Goal: Communication & Community: Answer question/provide support

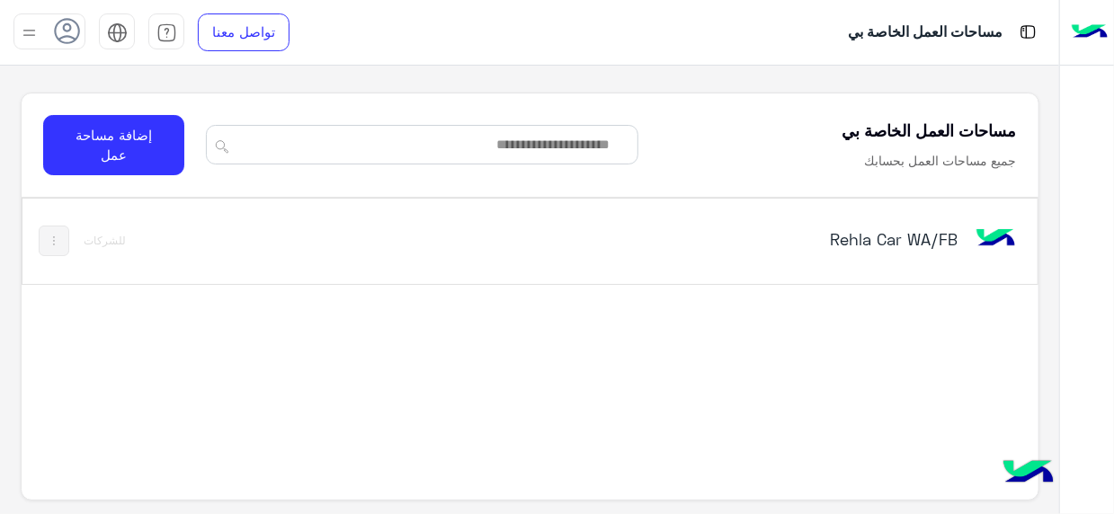
click at [962, 244] on div "Rehla Car WA/FB" at bounding box center [725, 241] width 589 height 52
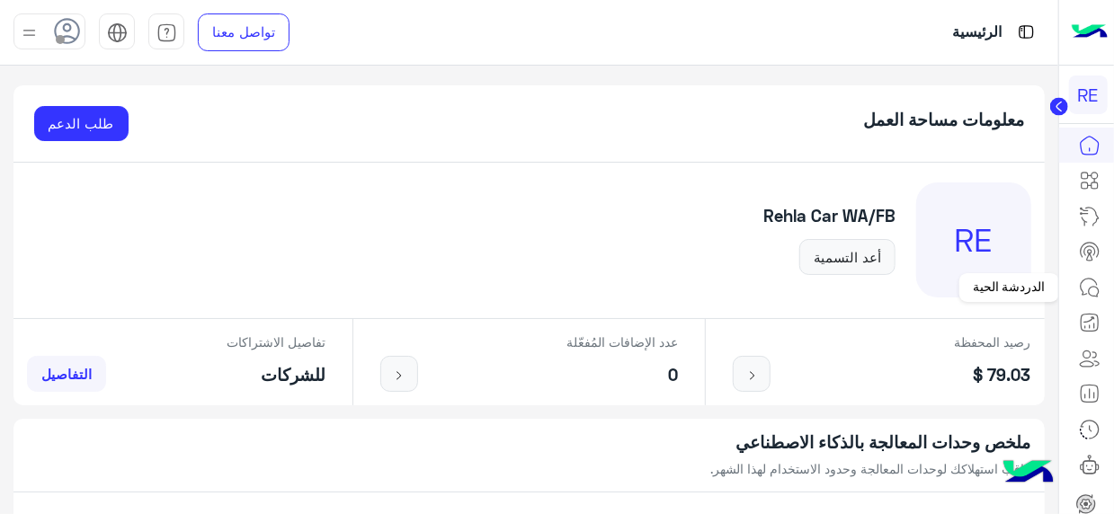
click at [1091, 299] on link at bounding box center [1089, 288] width 49 height 36
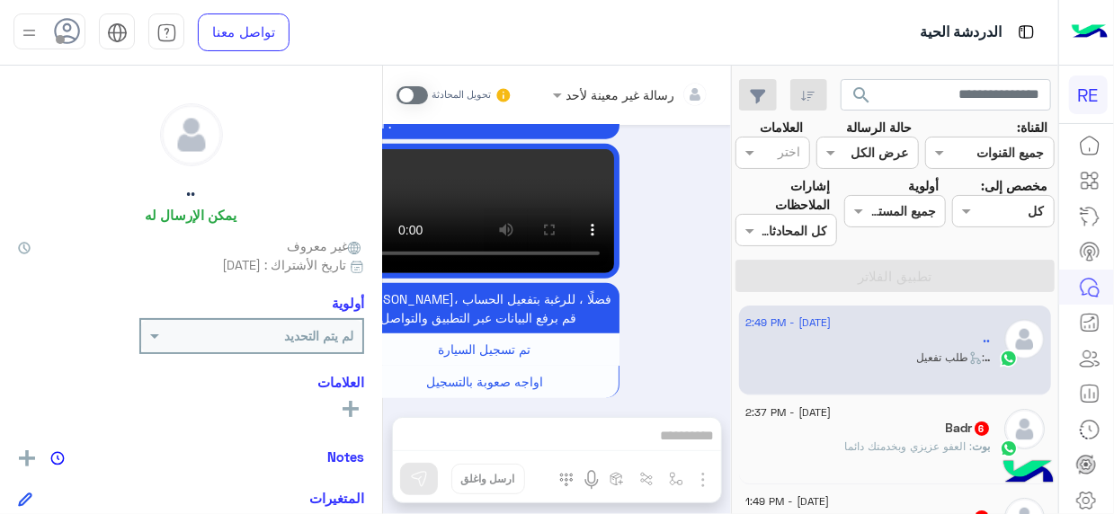
scroll to position [1302, 0]
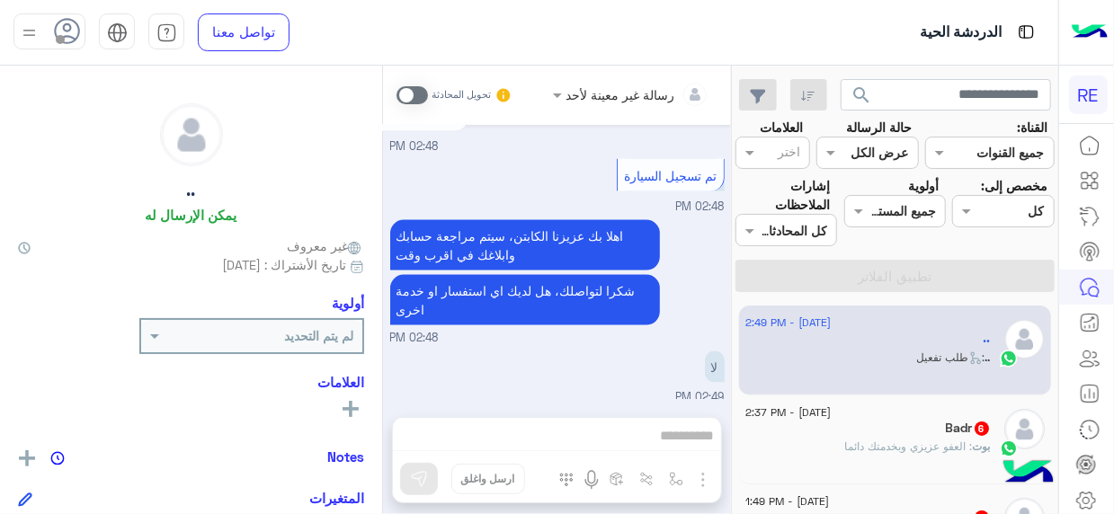
drag, startPoint x: 196, startPoint y: 449, endPoint x: 32, endPoint y: 172, distance: 322.3
click at [32, 172] on div ".. يمكن الإرسال له غير معروف تاريخ الأشتراك : [DATE] أولوية لم يتم التحديد العل…" at bounding box center [191, 287] width 382 height 442
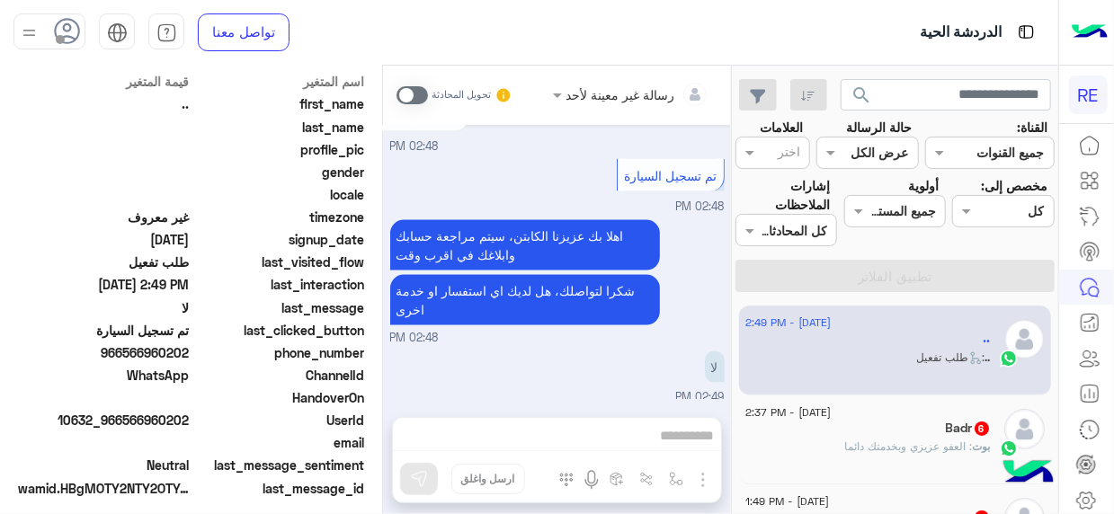
scroll to position [449, 0]
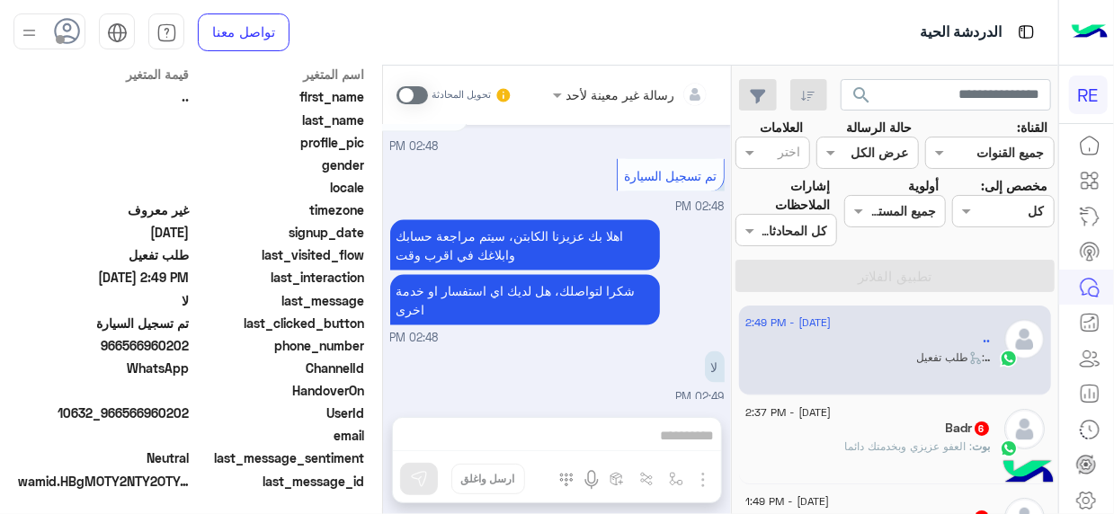
drag, startPoint x: 128, startPoint y: 348, endPoint x: 191, endPoint y: 352, distance: 63.1
click at [190, 352] on span "966566960202" at bounding box center [104, 345] width 172 height 19
copy span "566960202"
click at [415, 91] on span at bounding box center [411, 95] width 31 height 18
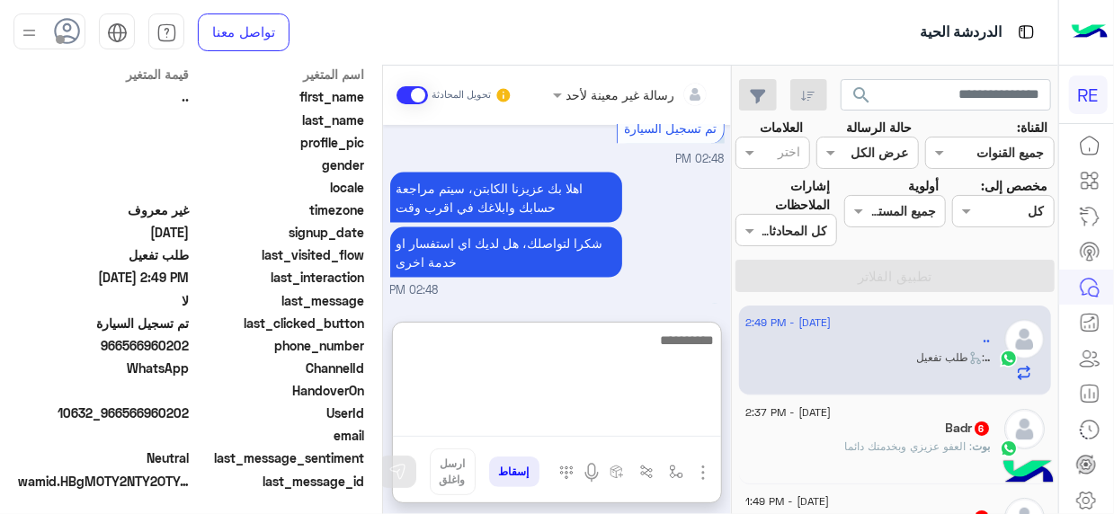
click at [666, 419] on textarea at bounding box center [557, 383] width 328 height 108
type textarea "**********"
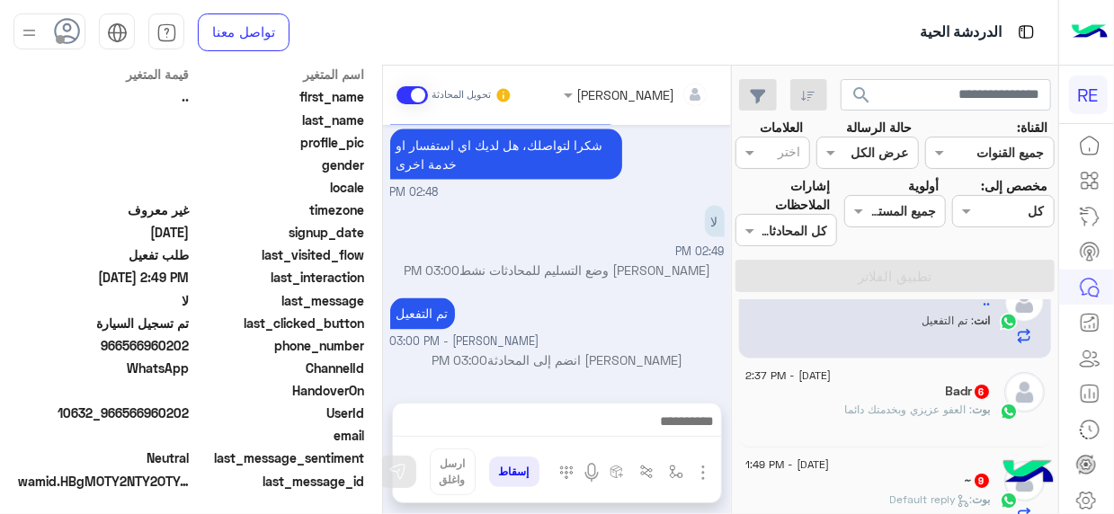
scroll to position [1480, 0]
click at [830, 377] on span "[DATE] - 2:37 PM" at bounding box center [787, 376] width 85 height 16
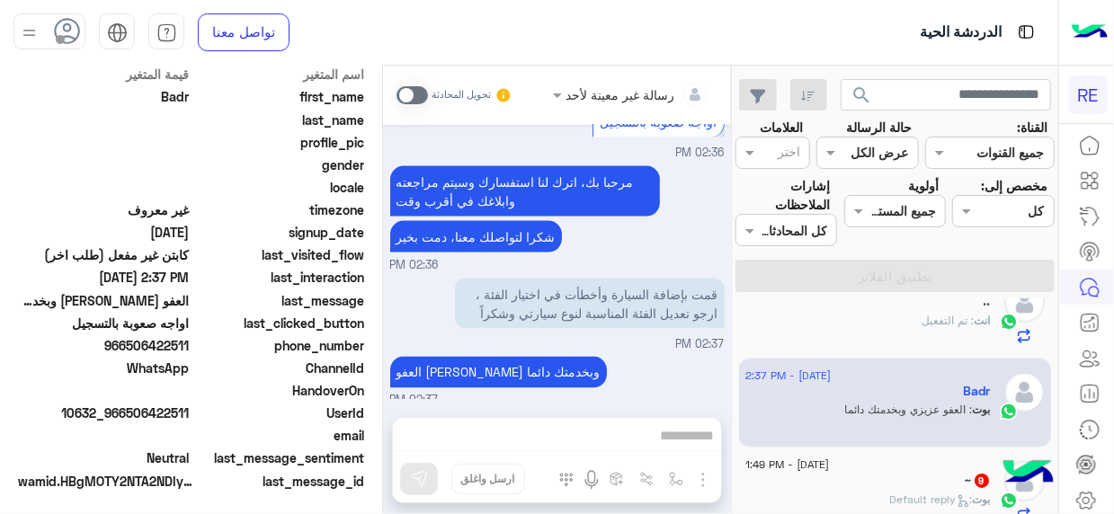
scroll to position [1327, 0]
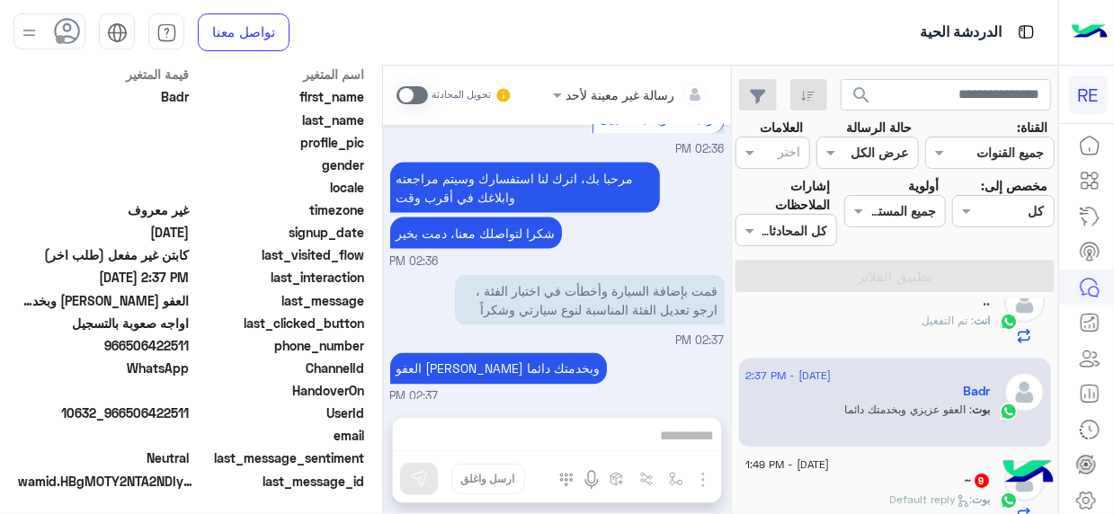
click at [908, 467] on div "9 September - 1:49 PM" at bounding box center [867, 467] width 245 height 12
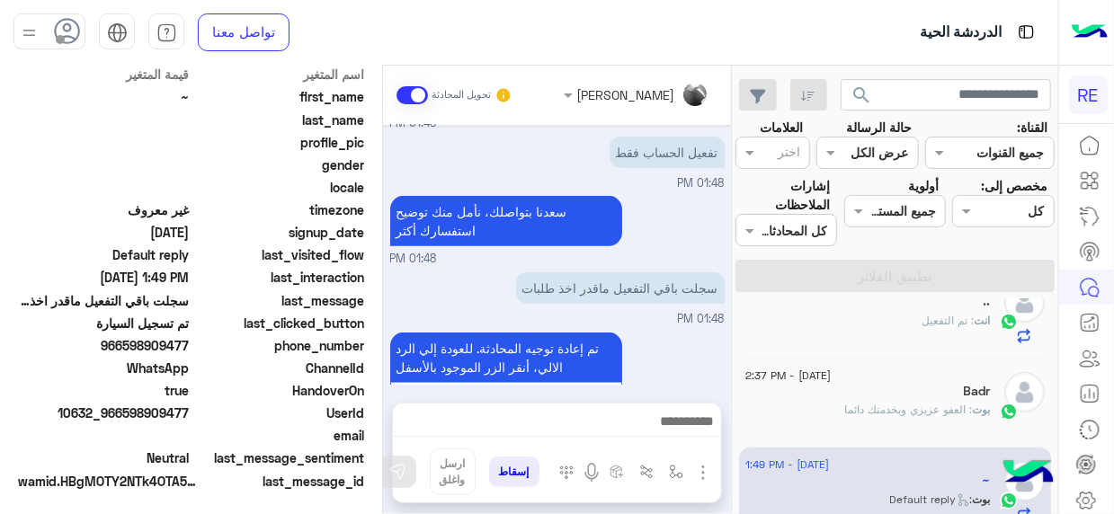
scroll to position [587, 0]
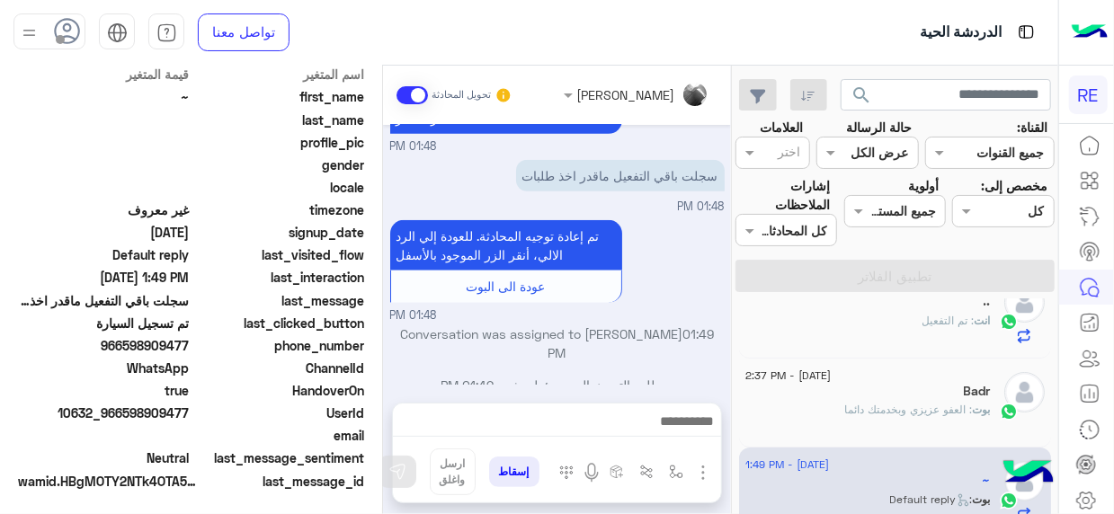
drag, startPoint x: 127, startPoint y: 413, endPoint x: 192, endPoint y: 417, distance: 65.8
click at [192, 417] on div "UserId 10632_966598909477" at bounding box center [191, 415] width 346 height 22
copy span "598909477"
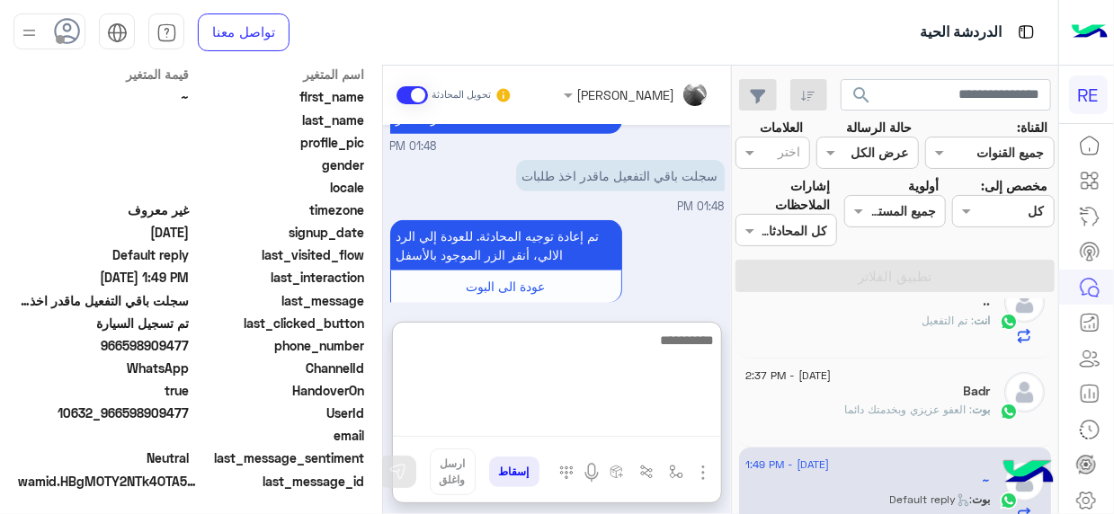
click at [683, 426] on textarea at bounding box center [557, 383] width 328 height 108
type textarea "**********"
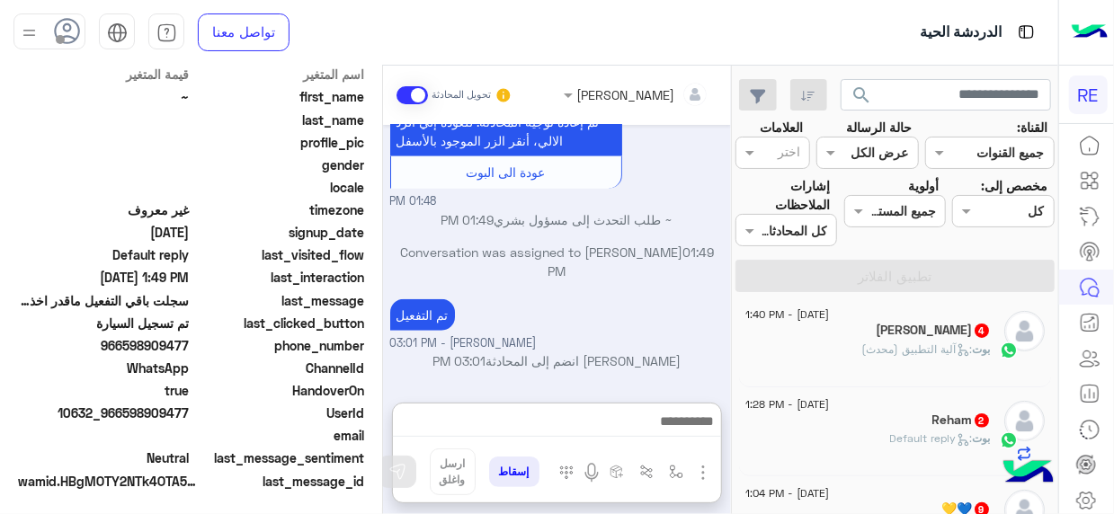
scroll to position [717, 0]
click at [981, 329] on span "4" at bounding box center [981, 331] width 14 height 14
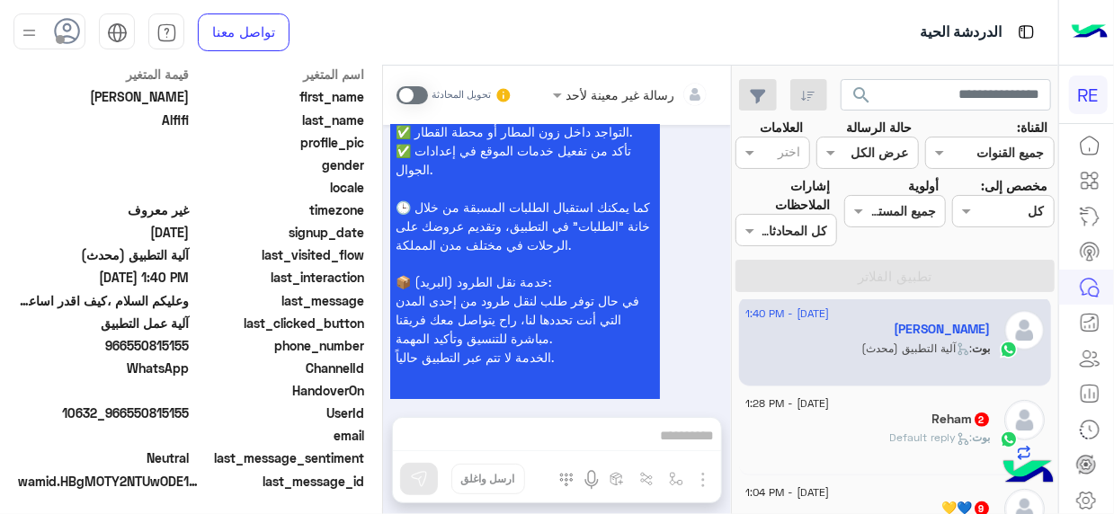
scroll to position [1539, 0]
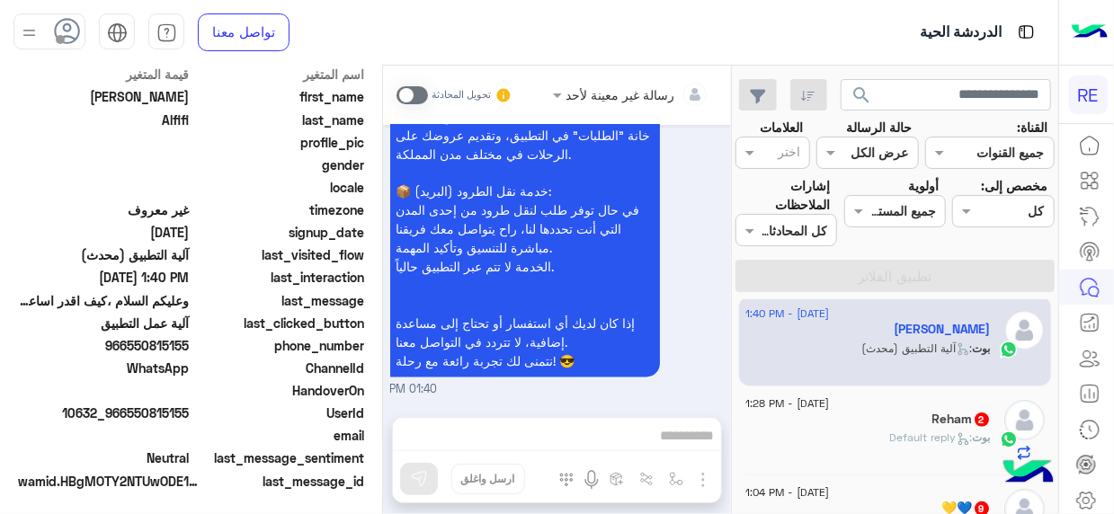
click at [420, 88] on span at bounding box center [411, 95] width 31 height 18
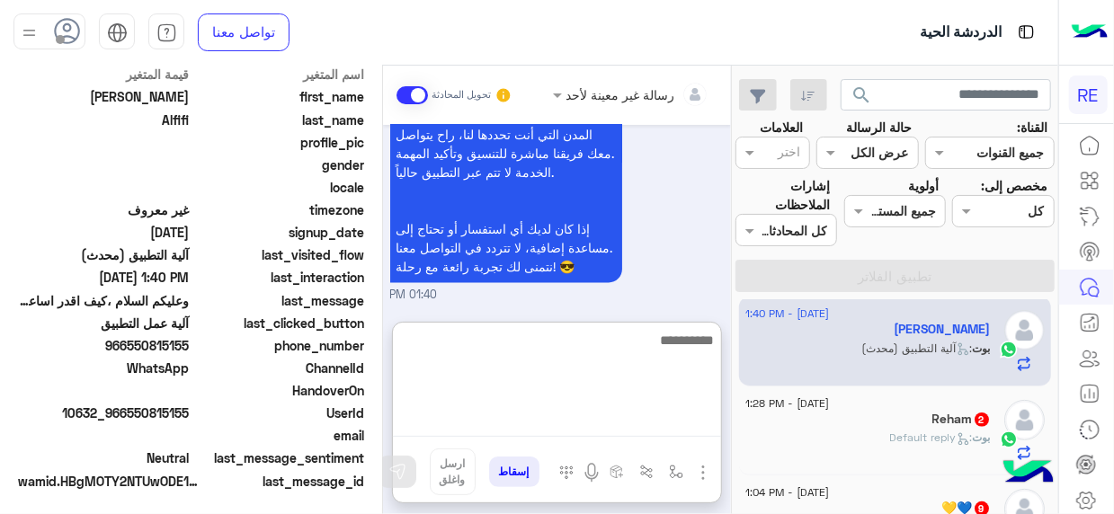
scroll to position [1716, 0]
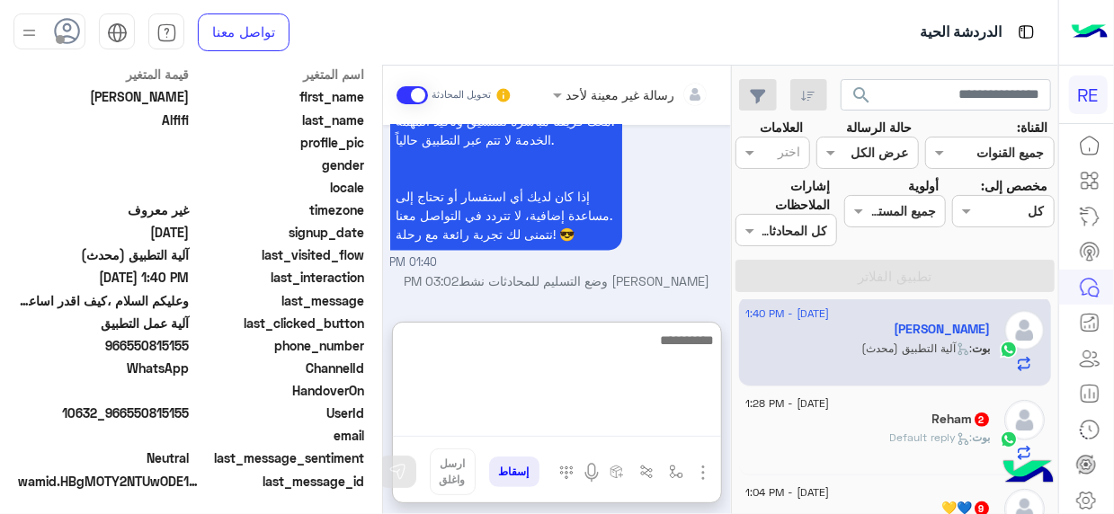
click at [694, 418] on textarea at bounding box center [557, 383] width 328 height 108
type textarea "**********"
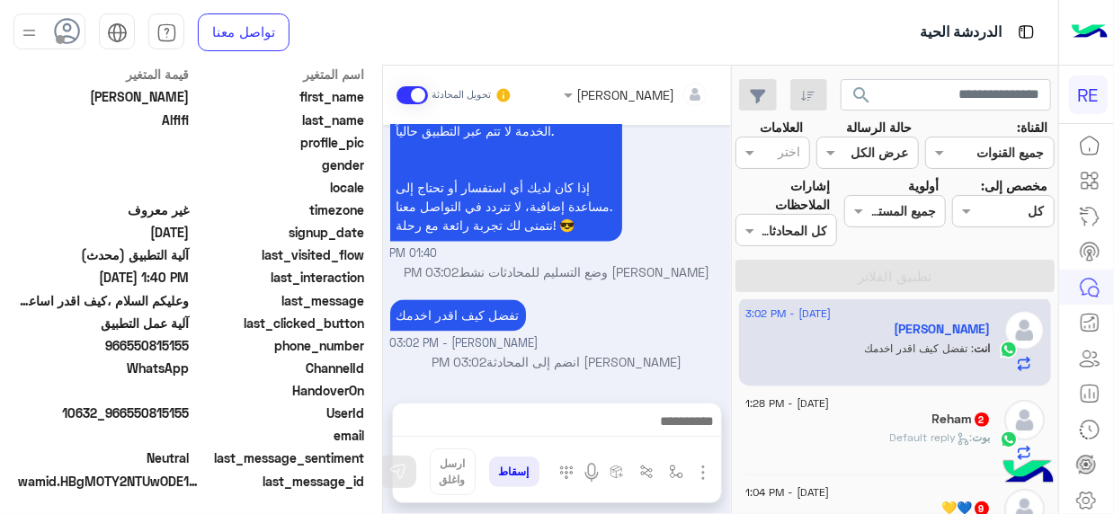
scroll to position [1771, 0]
click at [740, 348] on div "9 September - 3:02 PM ~ 1 ~ : شكراً 9 September - 3:00 PM .. انت : تم التفعيل 9…" at bounding box center [895, 410] width 326 height 222
click at [737, 348] on div "9 September - 3:02 PM ~ 1 ~ : شكراً 9 September - 3:00 PM .. انت : تم التفعيل 9…" at bounding box center [895, 410] width 326 height 222
click at [738, 356] on div "9 September - 3:02 PM ~ 1 ~ : شكراً 9 September - 3:00 PM .. انت : تم التفعيل 9…" at bounding box center [895, 410] width 326 height 222
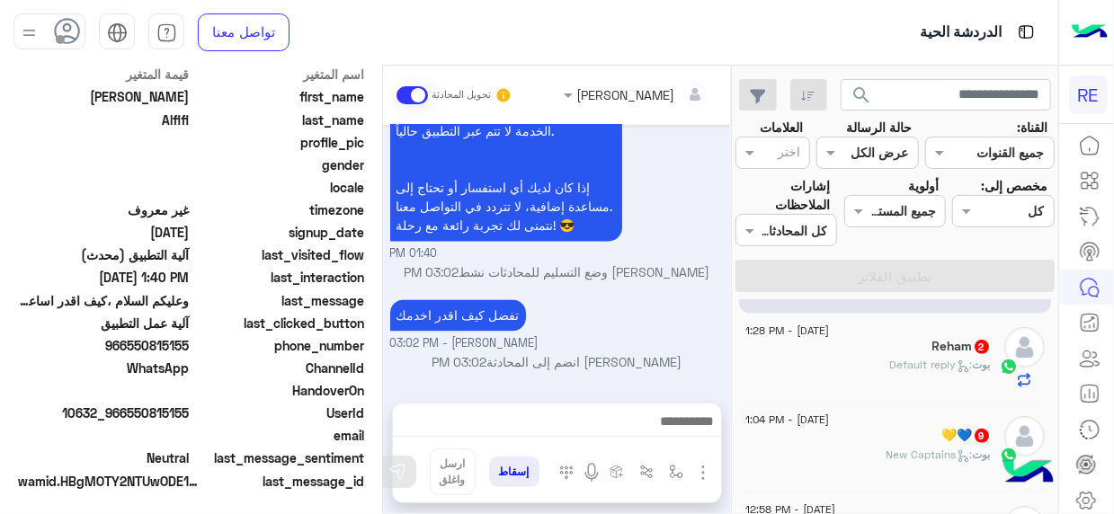
scroll to position [360, 0]
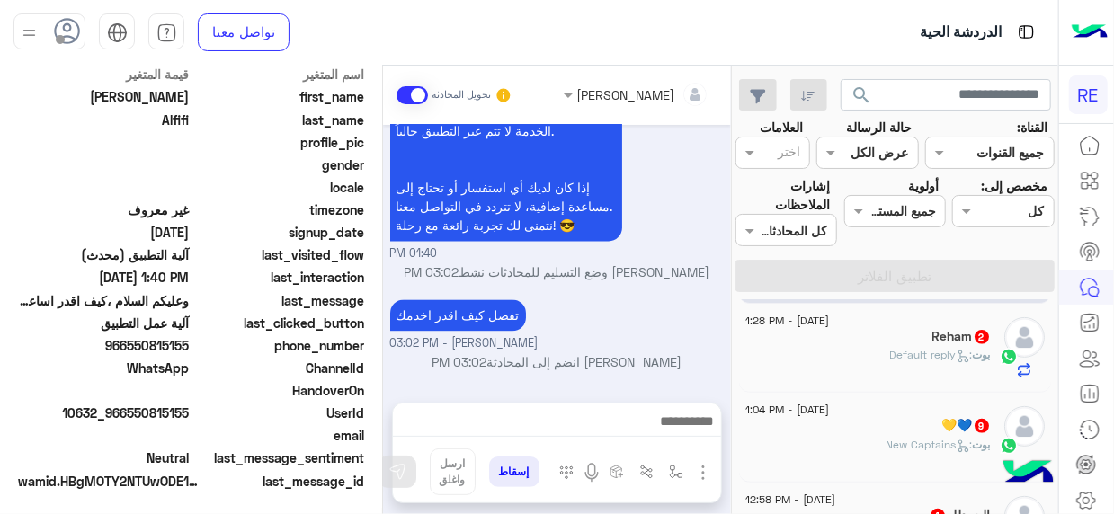
click at [890, 351] on span ": Default reply" at bounding box center [931, 354] width 83 height 13
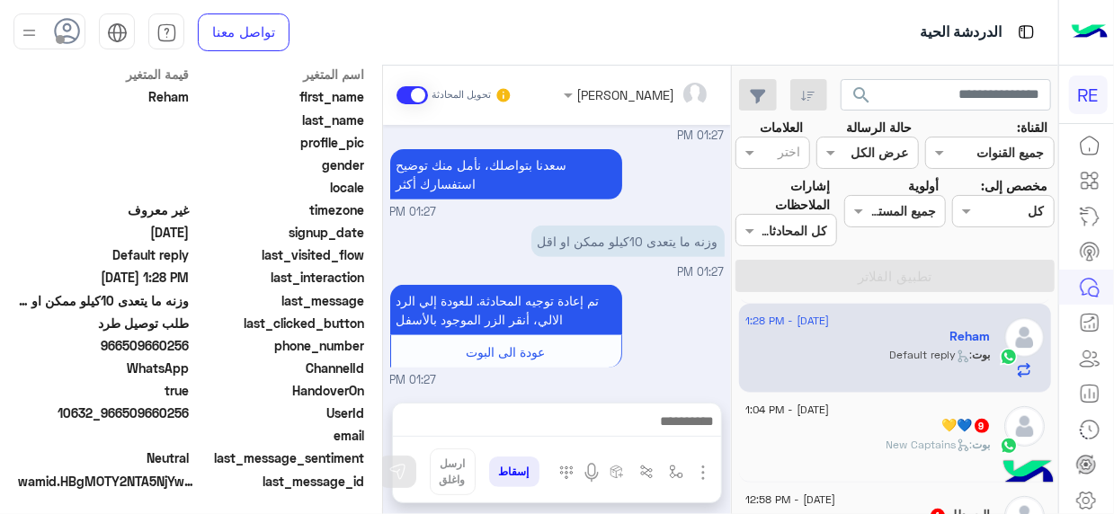
scroll to position [447, 0]
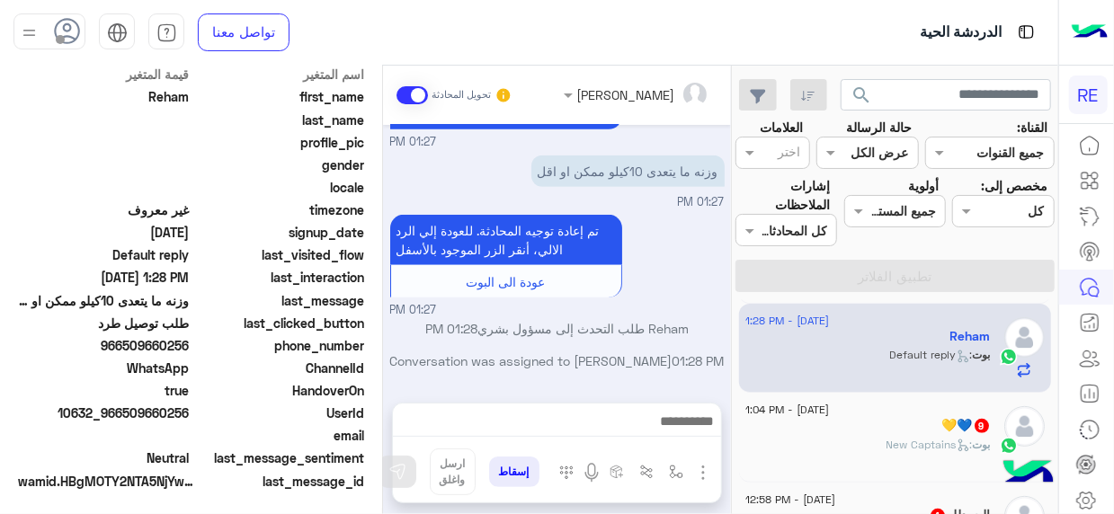
click at [901, 430] on div "💛💙 9" at bounding box center [867, 427] width 245 height 19
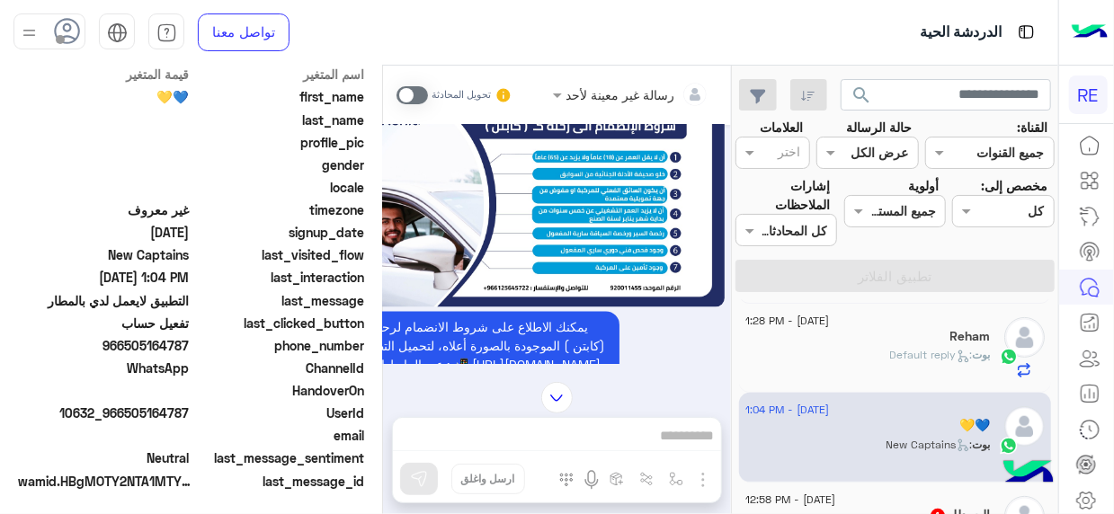
scroll to position [1913, 0]
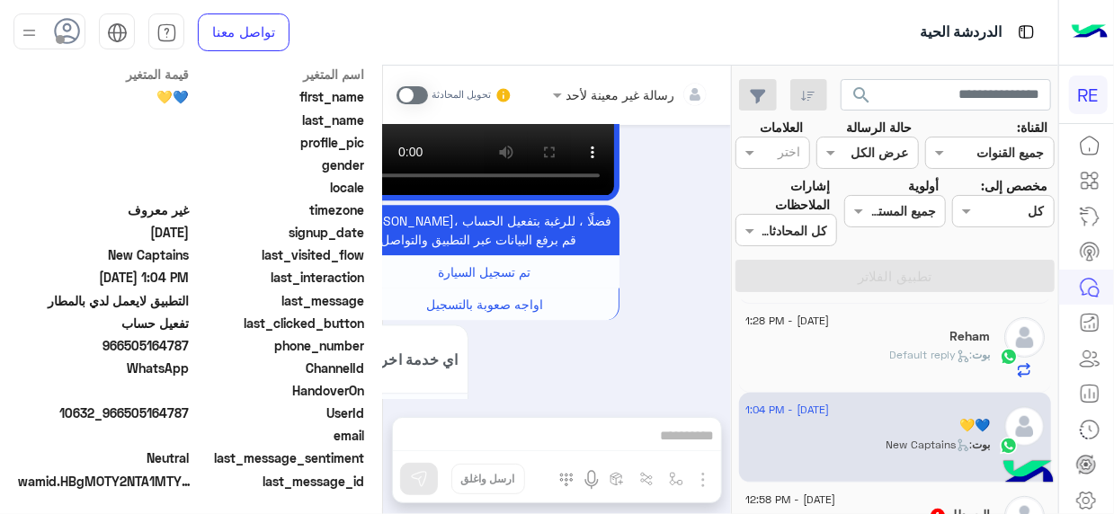
drag, startPoint x: 129, startPoint y: 412, endPoint x: 190, endPoint y: 412, distance: 61.1
click at [190, 412] on span "10632_966505164787" at bounding box center [104, 413] width 172 height 19
copy span "505164787"
click at [421, 95] on span at bounding box center [411, 95] width 31 height 18
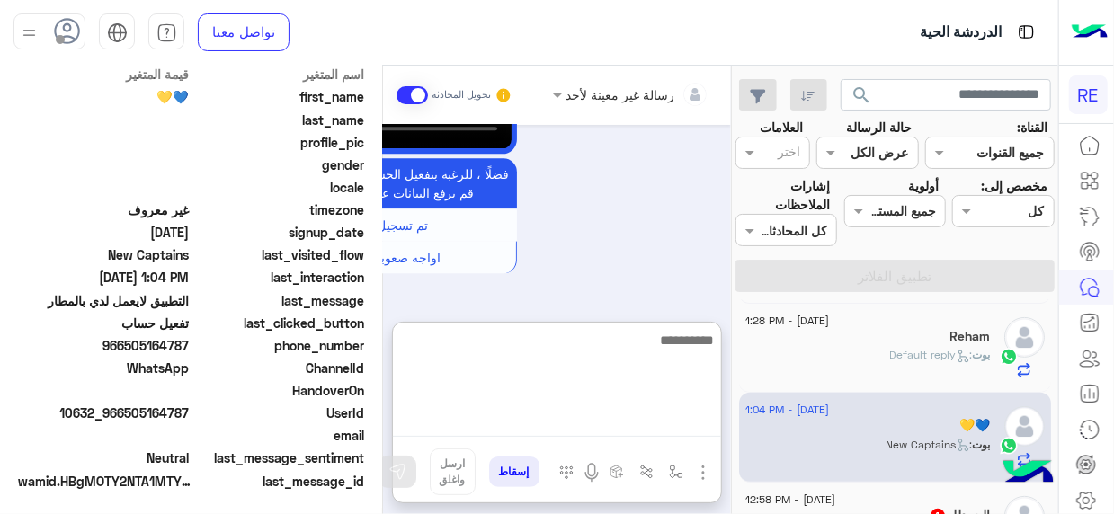
click at [693, 428] on textarea at bounding box center [557, 383] width 328 height 108
type textarea "**********"
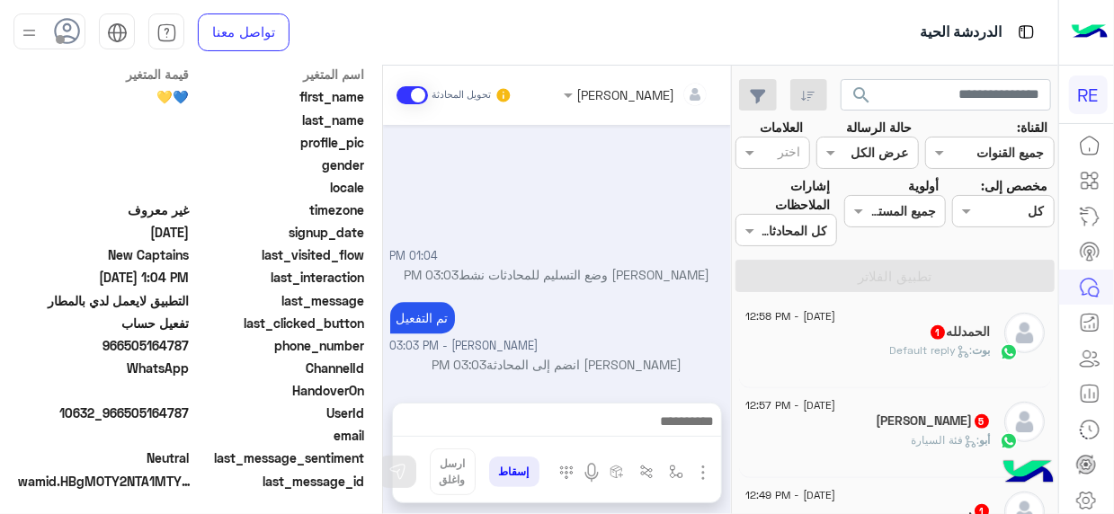
scroll to position [2090, 0]
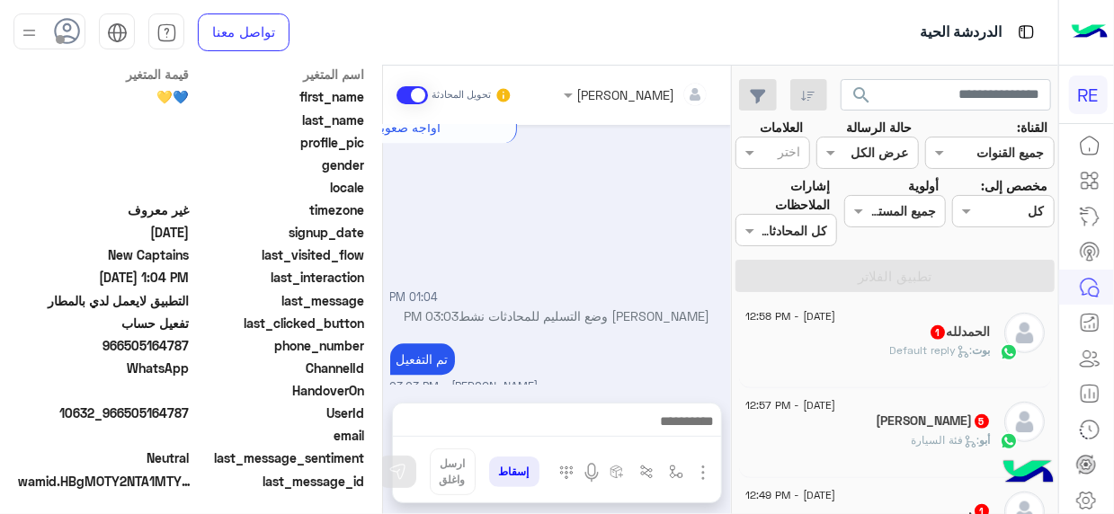
click at [965, 359] on div "بوت : Default reply" at bounding box center [867, 357] width 245 height 31
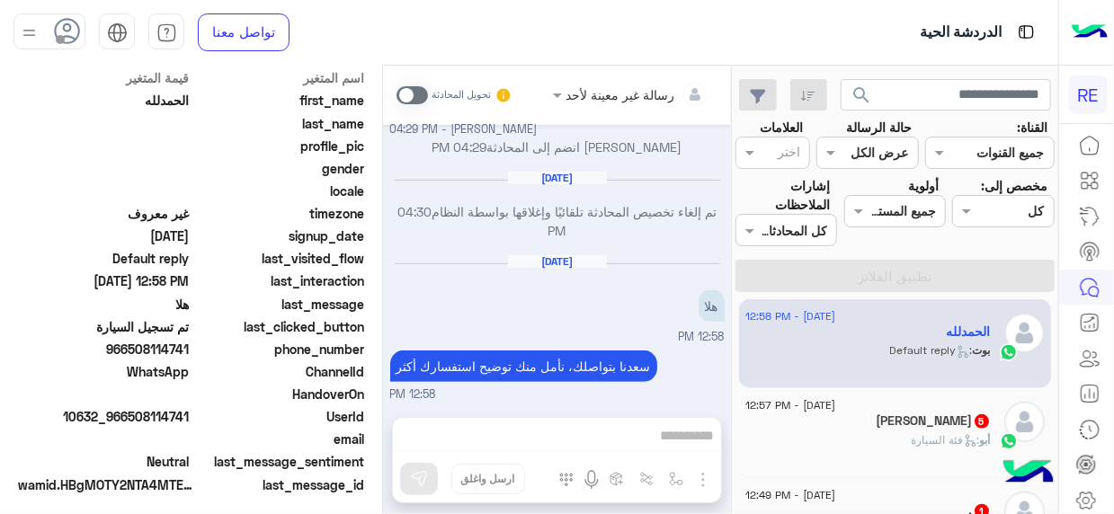
scroll to position [449, 0]
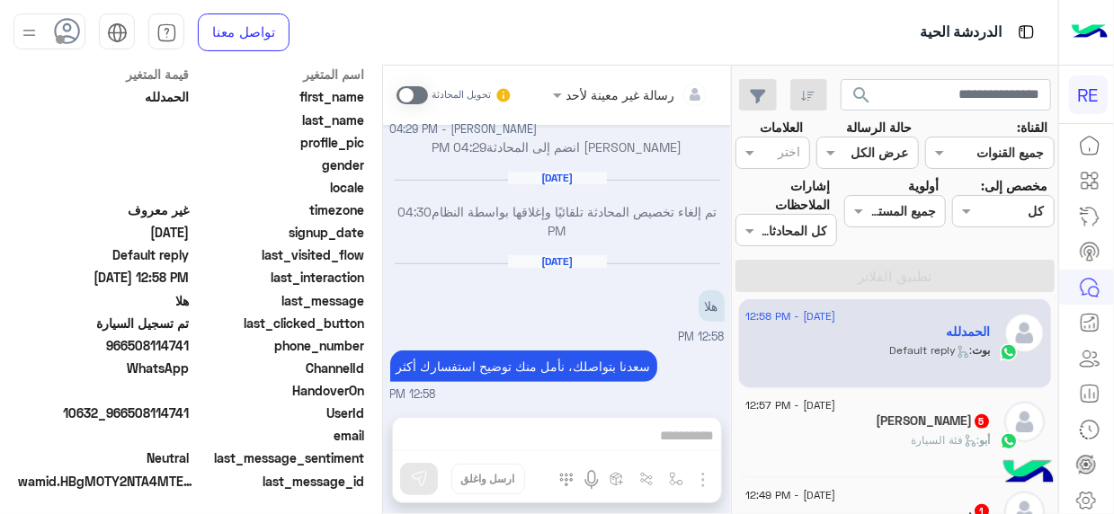
click at [813, 428] on div "أبو طلال 5" at bounding box center [867, 422] width 245 height 19
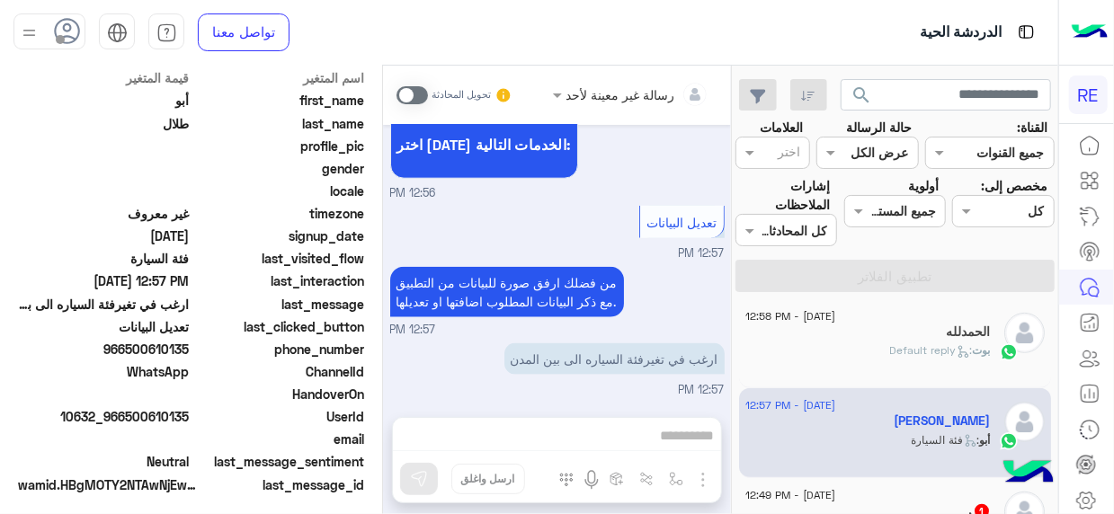
scroll to position [449, 0]
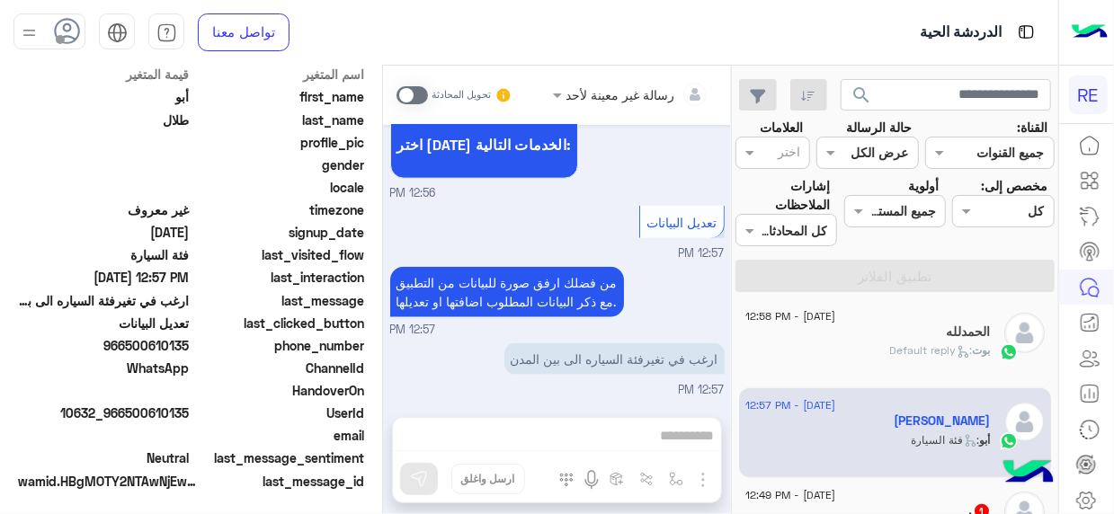
drag, startPoint x: 129, startPoint y: 411, endPoint x: 191, endPoint y: 413, distance: 62.0
click at [190, 413] on span "10632_966500610135" at bounding box center [104, 413] width 172 height 19
copy span "500610135"
click at [690, 444] on div "رسالة غير معينة لأحد تحويل المحادثة Aug 19, 2025 تم إلغاء تخصيص المحادثة تلقائي…" at bounding box center [557, 294] width 348 height 456
click at [422, 96] on span at bounding box center [411, 95] width 31 height 18
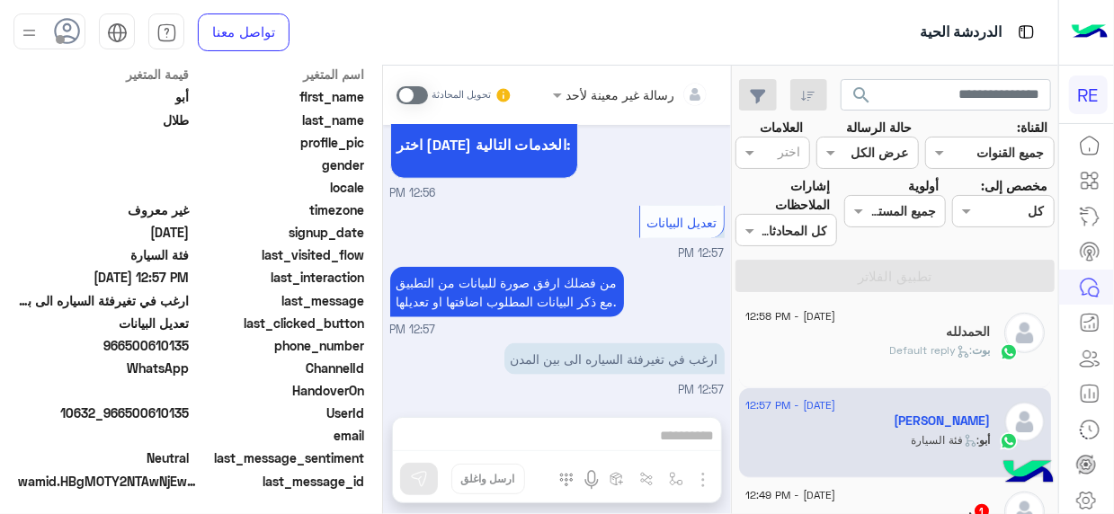
scroll to position [1069, 0]
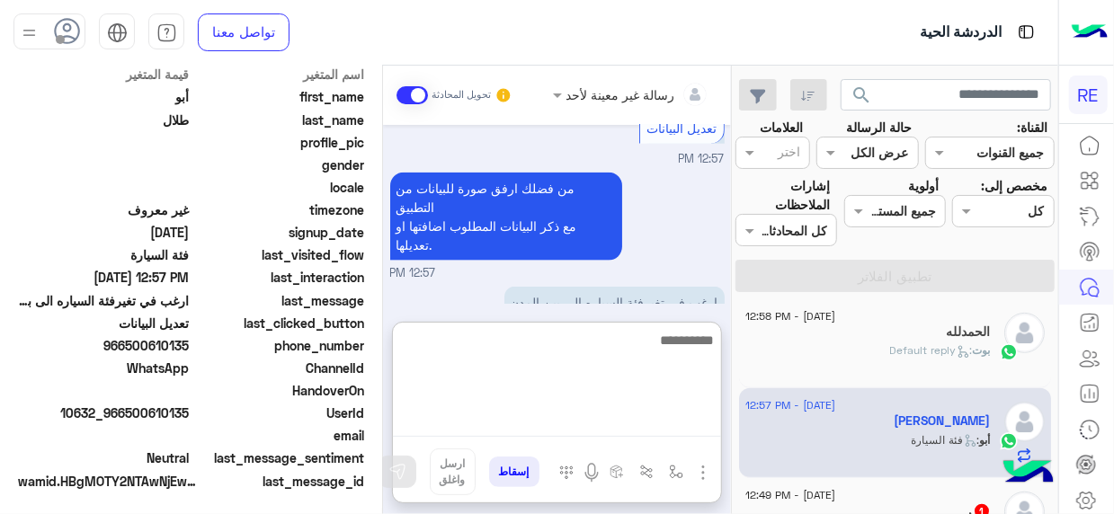
click at [694, 421] on textarea at bounding box center [557, 383] width 328 height 108
type textarea "**********"
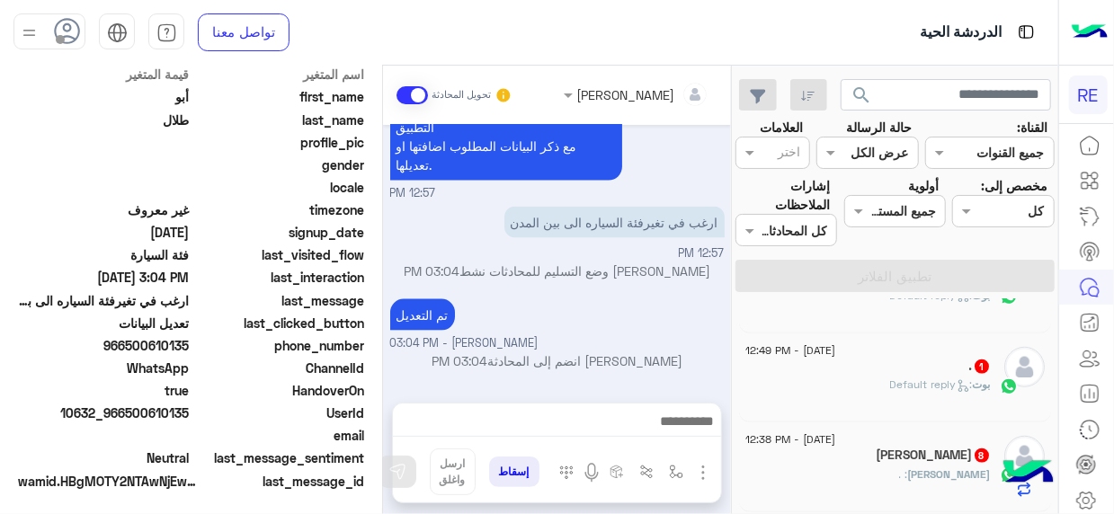
scroll to position [0, 0]
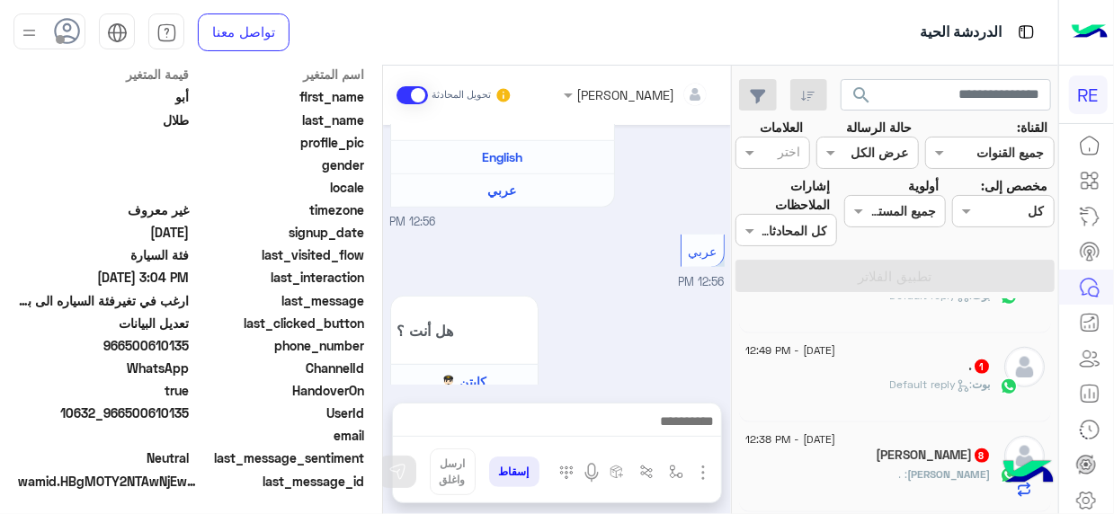
click at [858, 387] on div "بوت : Default reply" at bounding box center [867, 392] width 245 height 31
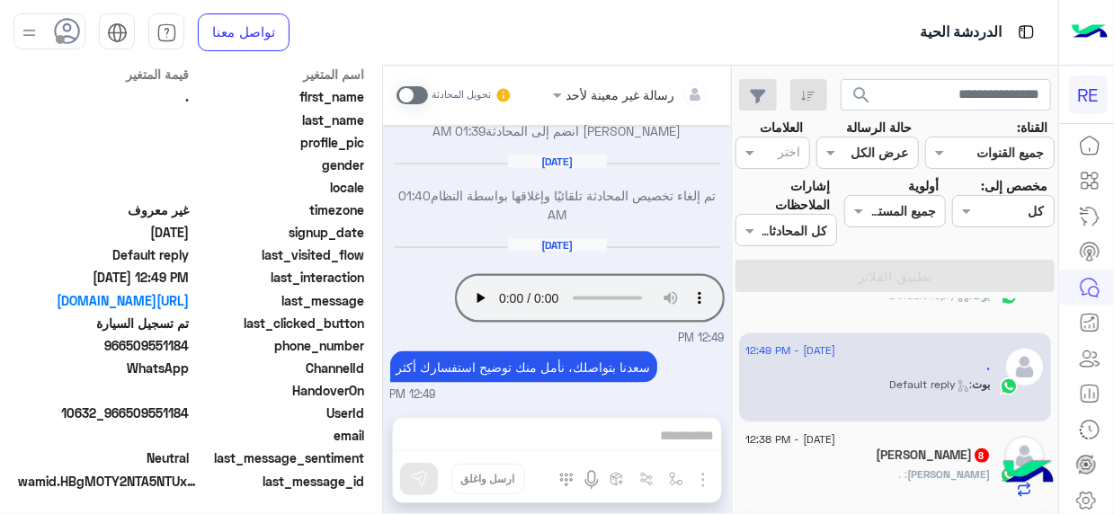
scroll to position [791, 0]
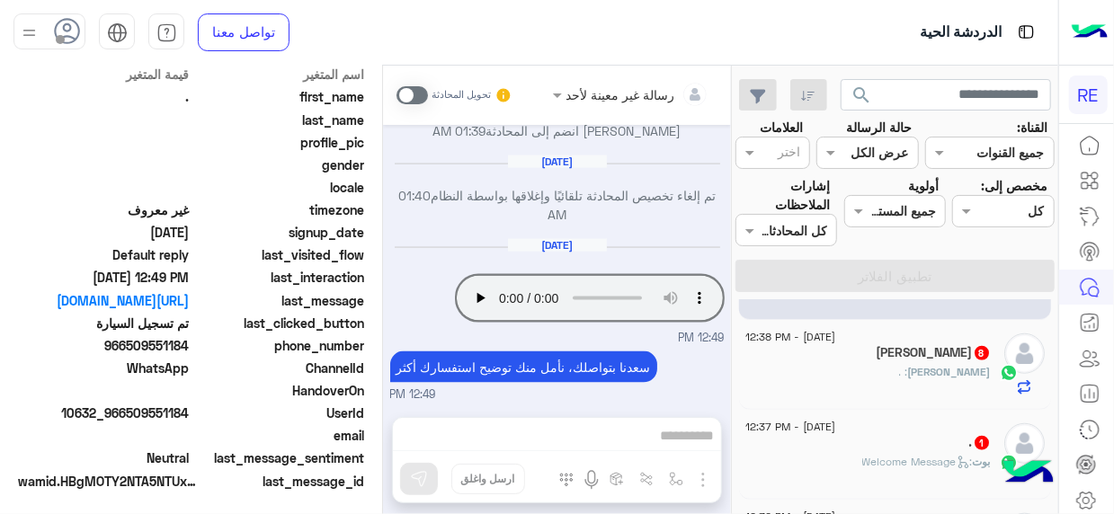
click at [923, 365] on div "خالد : ." at bounding box center [867, 379] width 245 height 31
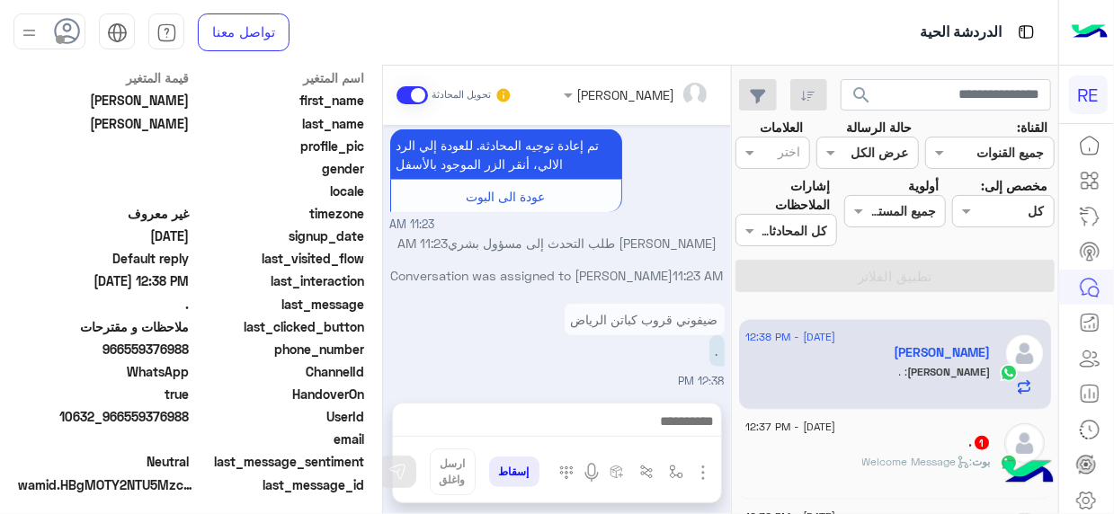
scroll to position [449, 0]
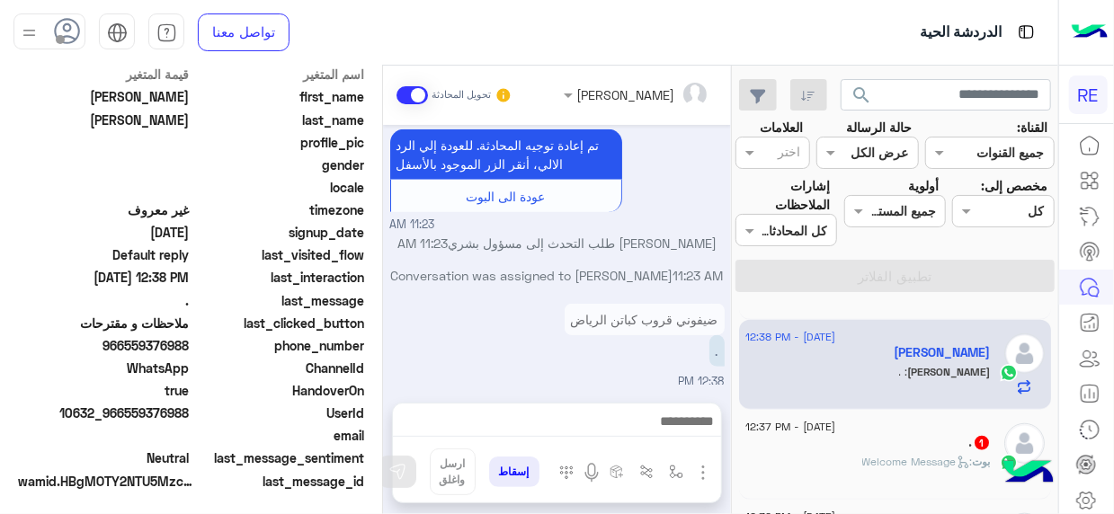
drag, startPoint x: 127, startPoint y: 411, endPoint x: 192, endPoint y: 419, distance: 66.1
click at [192, 419] on div "UserId 10632_966559376988" at bounding box center [191, 415] width 346 height 22
copy span "559376988"
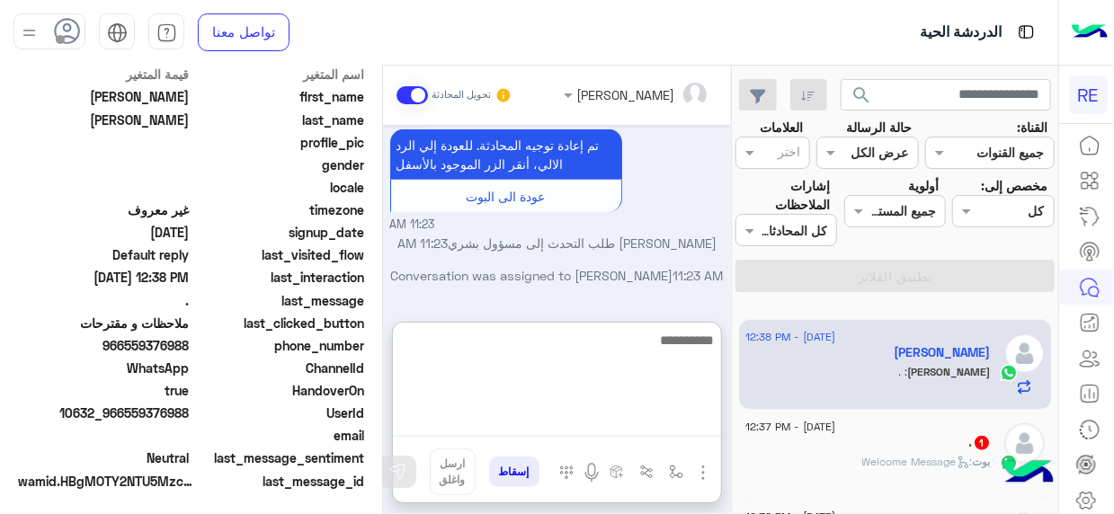
click at [670, 419] on textarea at bounding box center [557, 383] width 328 height 108
type textarea "*"
type textarea "**********"
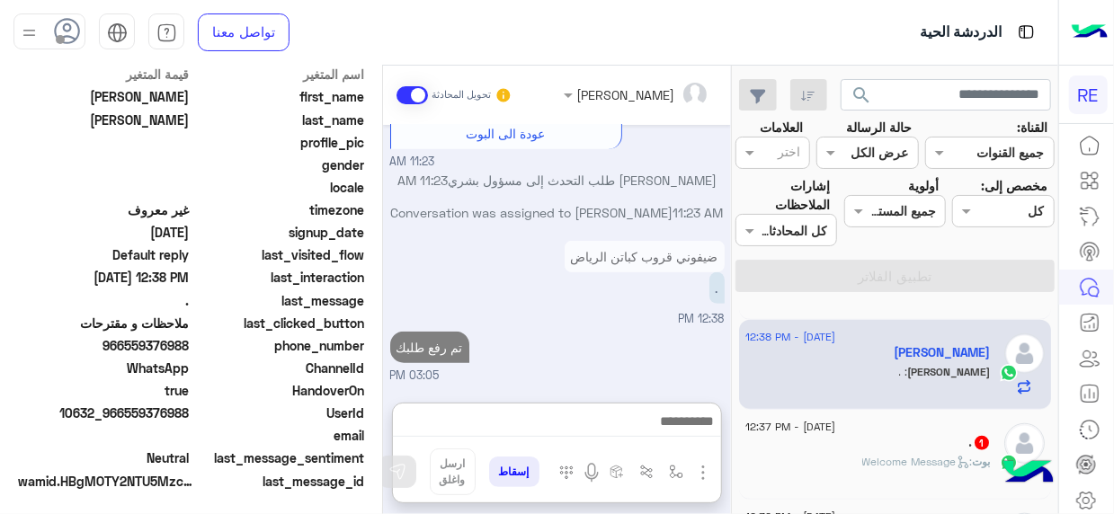
scroll to position [681, 0]
click at [831, 464] on div "بوت : Welcome Message" at bounding box center [867, 469] width 245 height 31
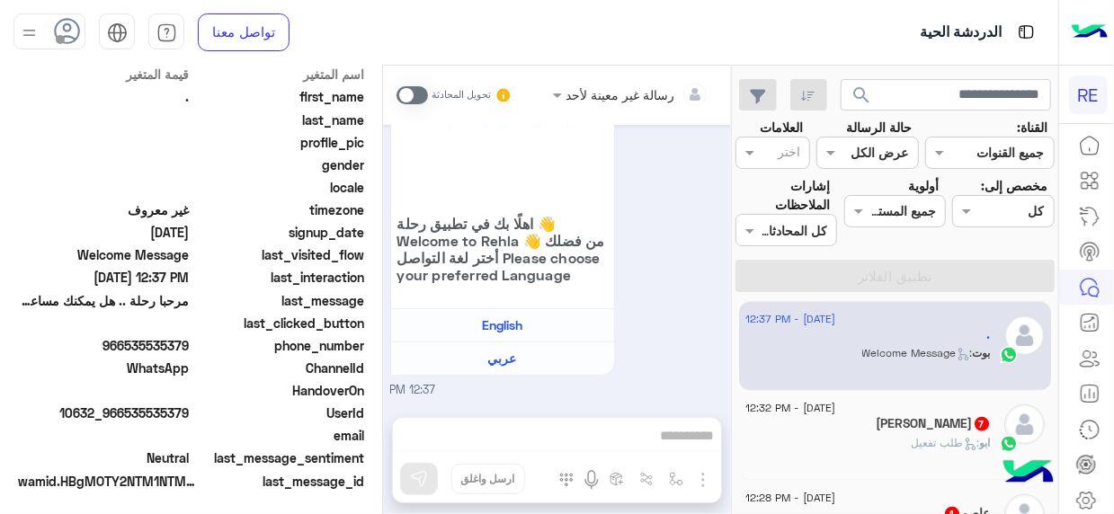
scroll to position [903, 0]
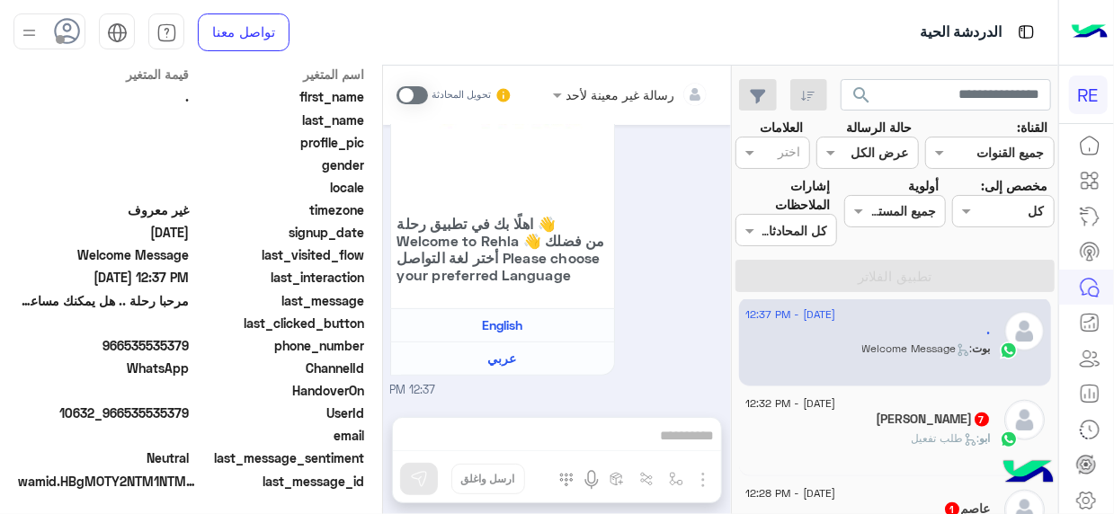
click at [850, 430] on div "ابو : طلب تفعيل" at bounding box center [867, 445] width 245 height 31
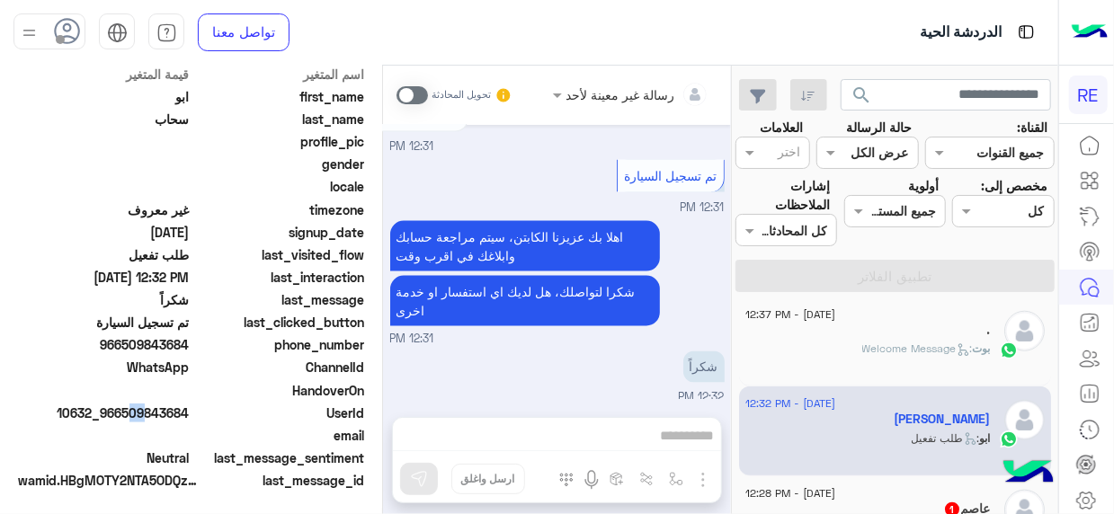
scroll to position [449, 0]
drag, startPoint x: 124, startPoint y: 405, endPoint x: 191, endPoint y: 407, distance: 66.5
click at [190, 407] on span "10632_966509843684" at bounding box center [104, 413] width 172 height 19
copy span "509843684"
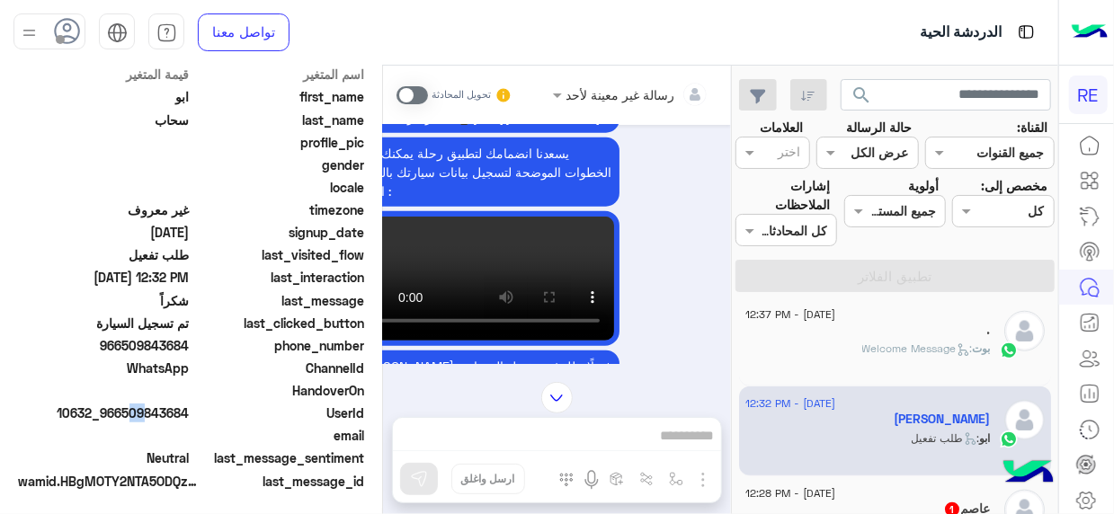
scroll to position [1327, 0]
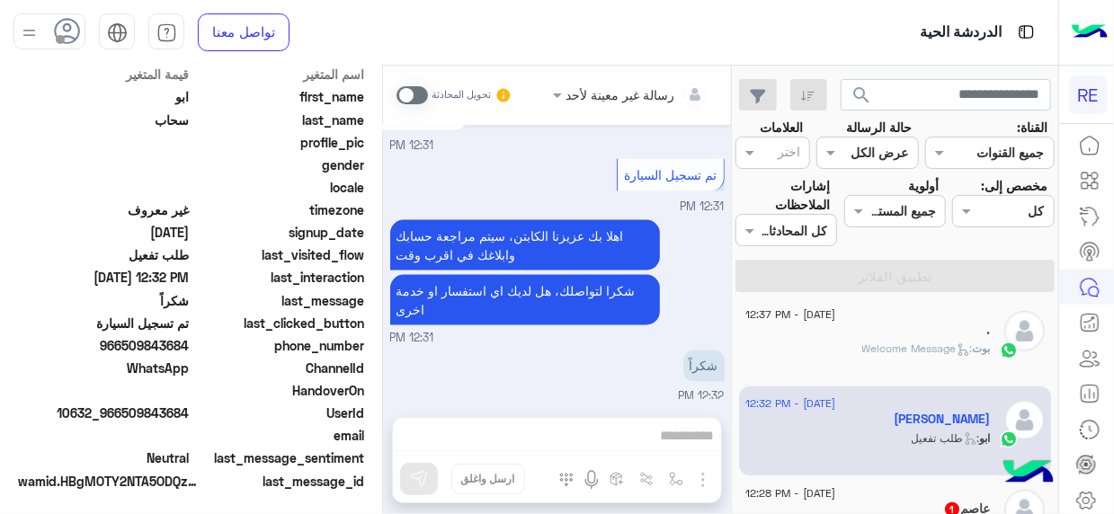
click at [418, 87] on span at bounding box center [411, 95] width 31 height 18
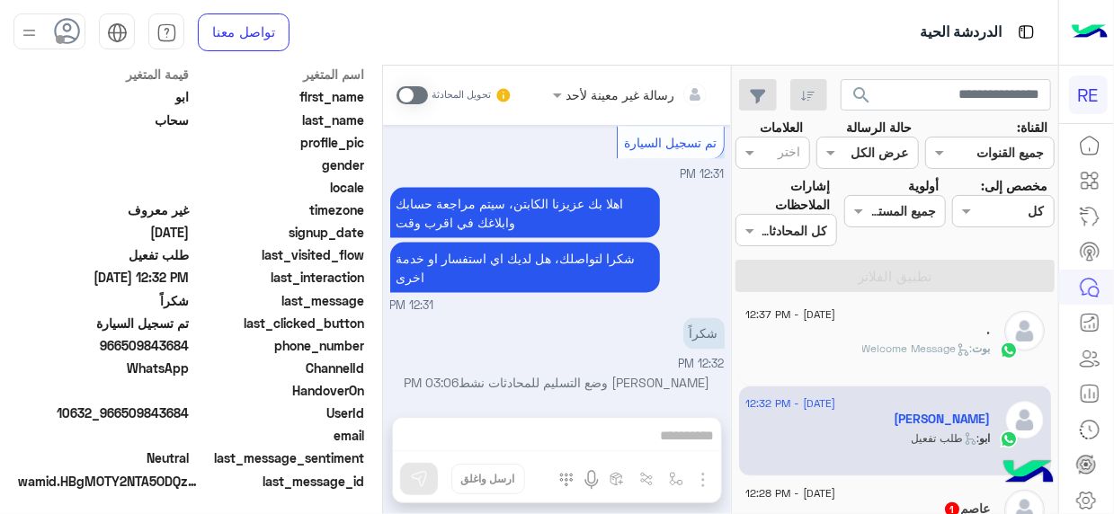
scroll to position [1379, 0]
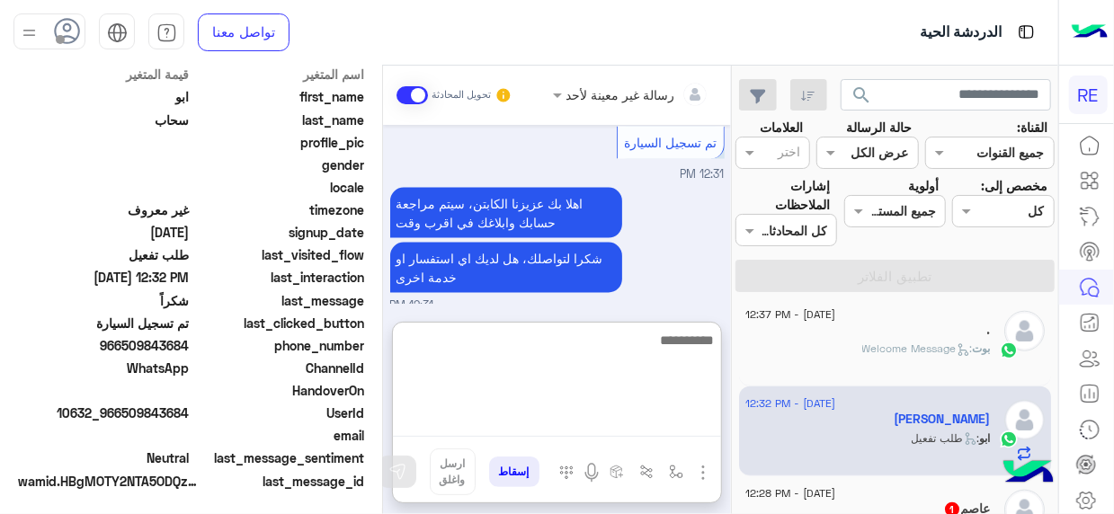
click at [691, 430] on textarea at bounding box center [557, 383] width 328 height 108
type textarea "**********"
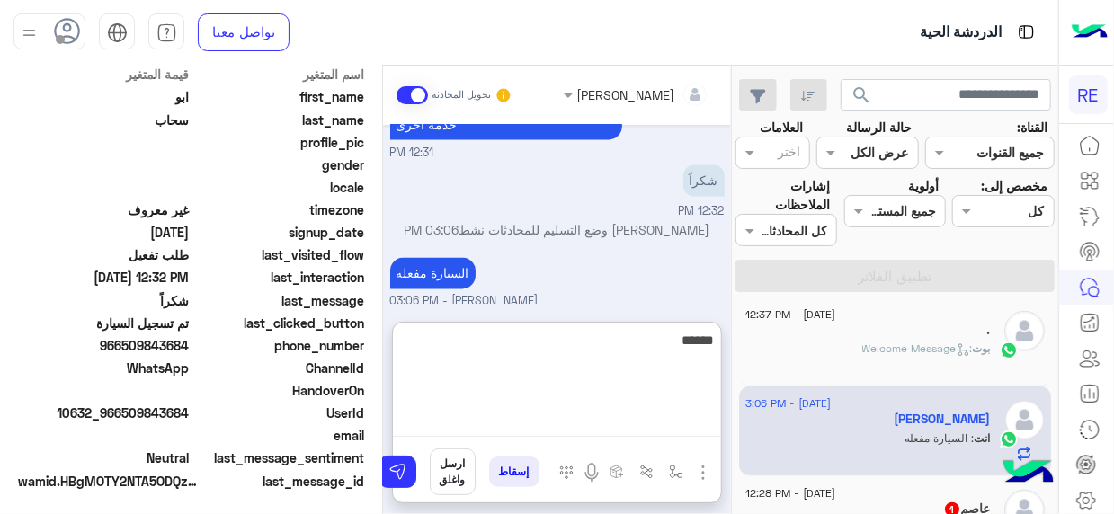
scroll to position [1565, 0]
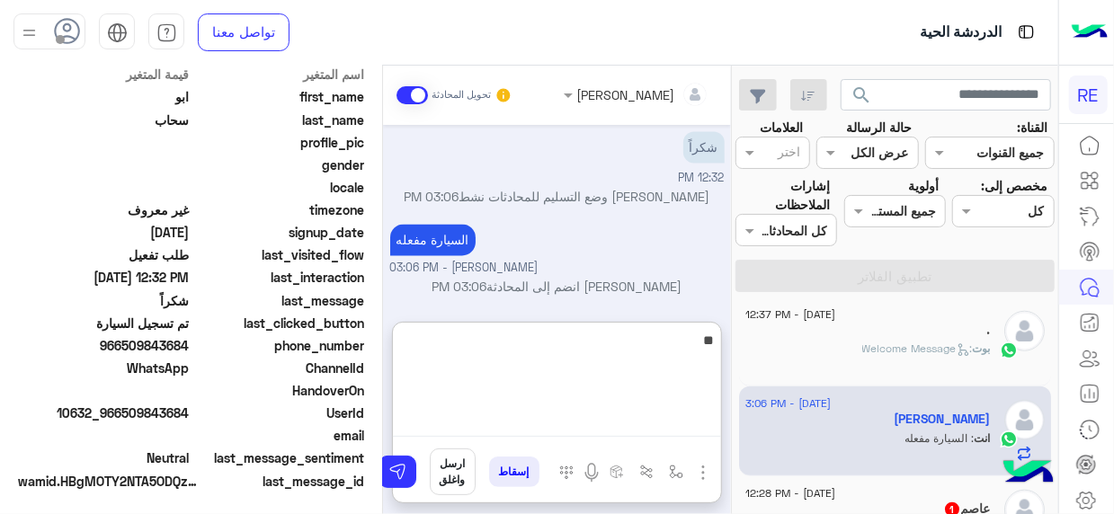
type textarea "*"
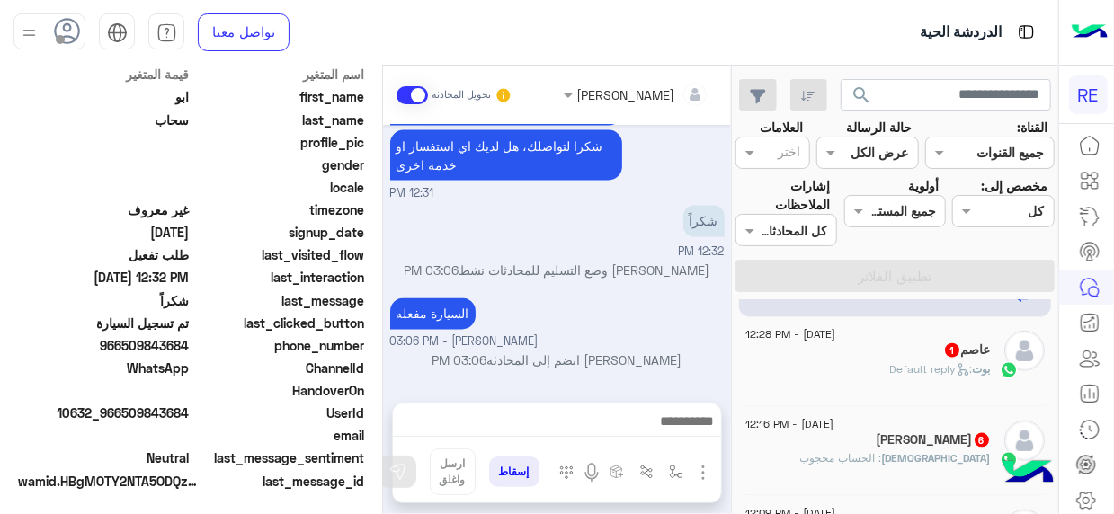
scroll to position [1531, 0]
click at [919, 365] on span ": Default reply" at bounding box center [931, 368] width 83 height 13
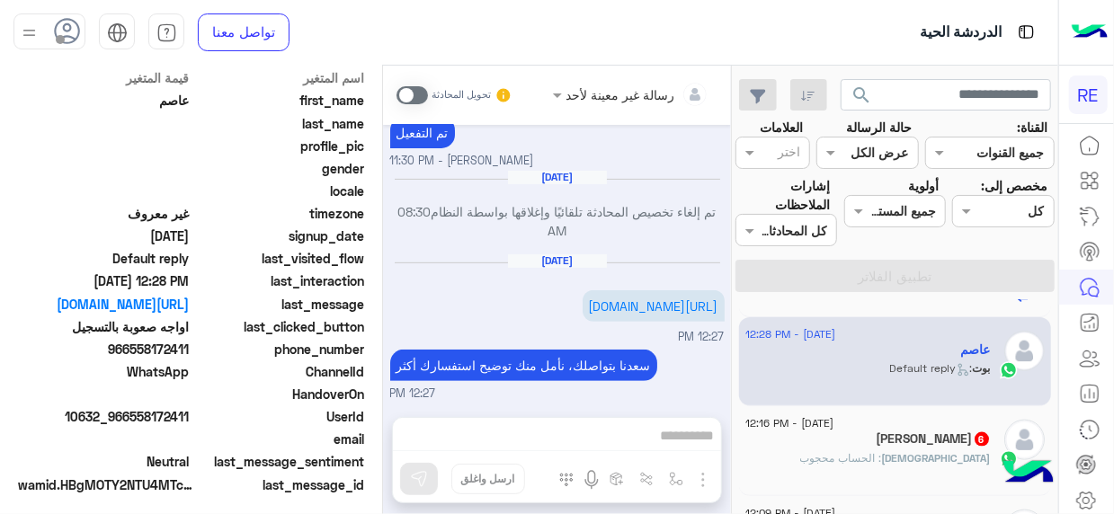
scroll to position [449, 0]
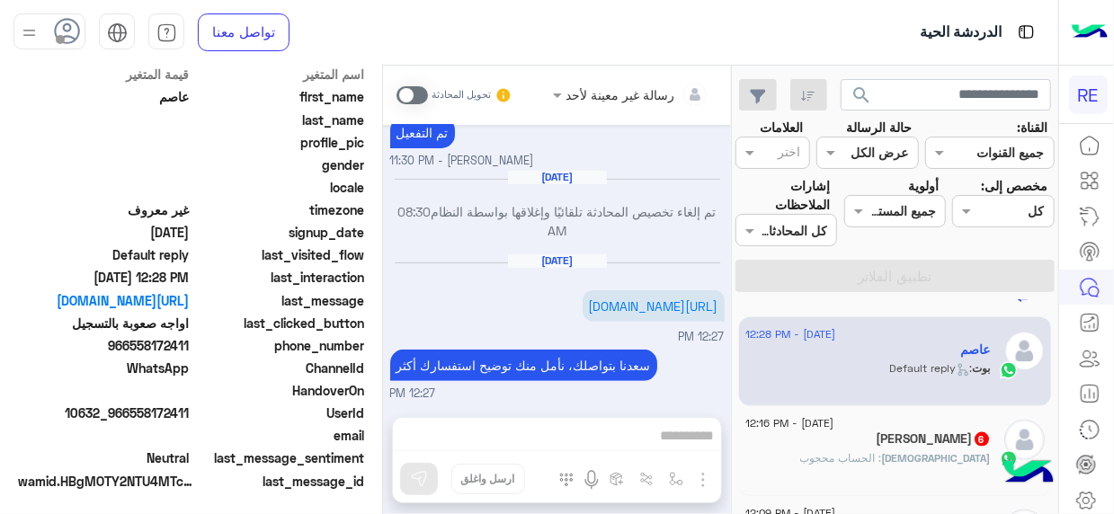
click at [863, 439] on div "الله كريم 6" at bounding box center [867, 440] width 245 height 19
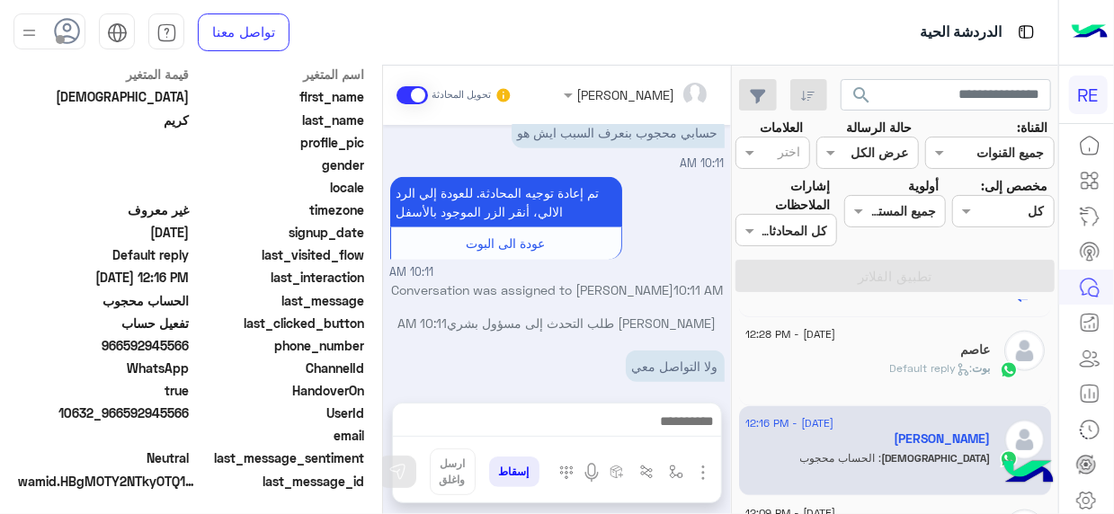
scroll to position [794, 0]
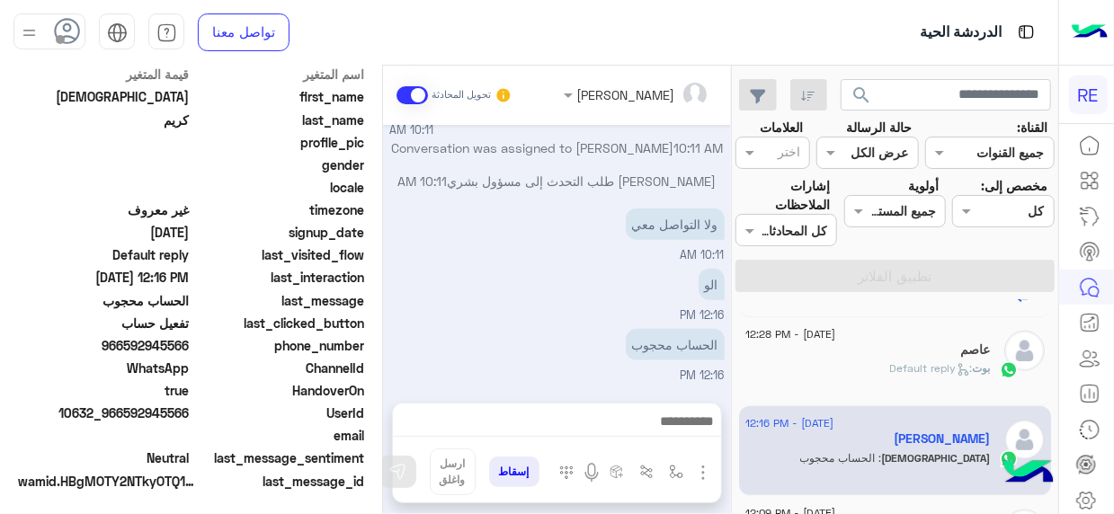
drag, startPoint x: 126, startPoint y: 410, endPoint x: 191, endPoint y: 413, distance: 64.8
click at [190, 413] on span "10632_966592945566" at bounding box center [104, 413] width 172 height 19
copy span "592945566"
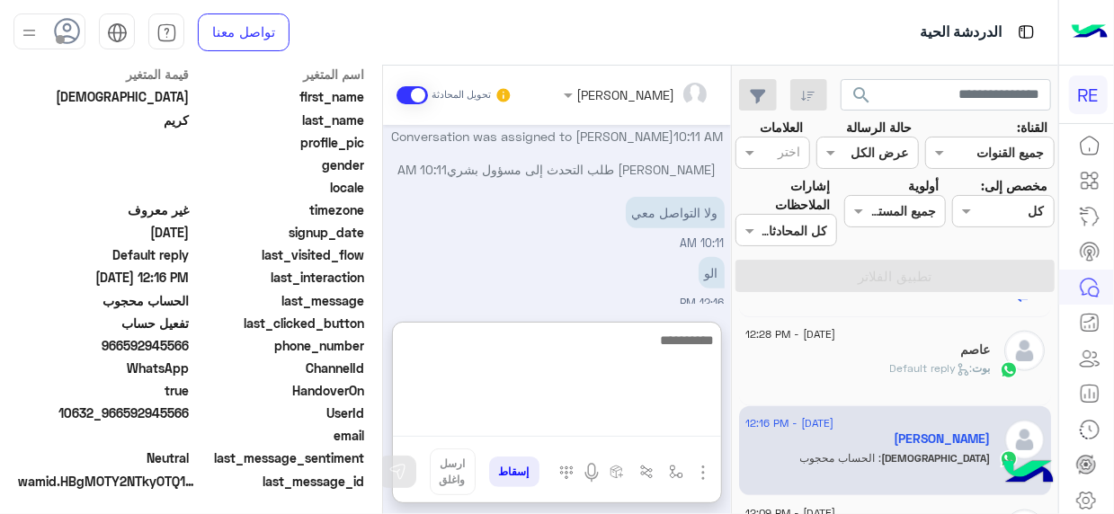
click at [689, 422] on textarea at bounding box center [557, 383] width 328 height 108
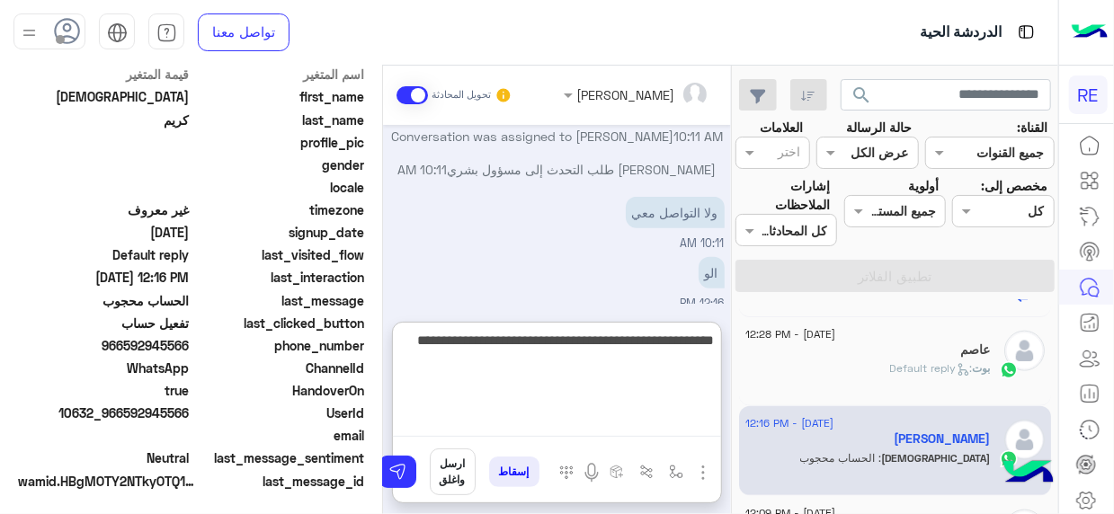
click at [686, 345] on textarea "**********" at bounding box center [557, 383] width 328 height 108
type textarea "**********"
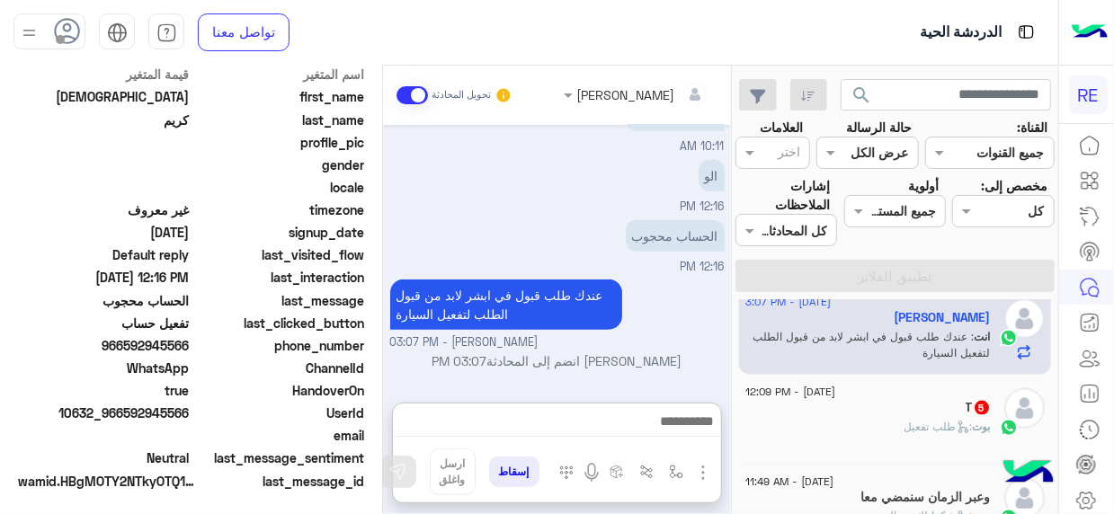
scroll to position [943, 0]
click at [930, 420] on span ": طلب تفعيل" at bounding box center [938, 426] width 68 height 13
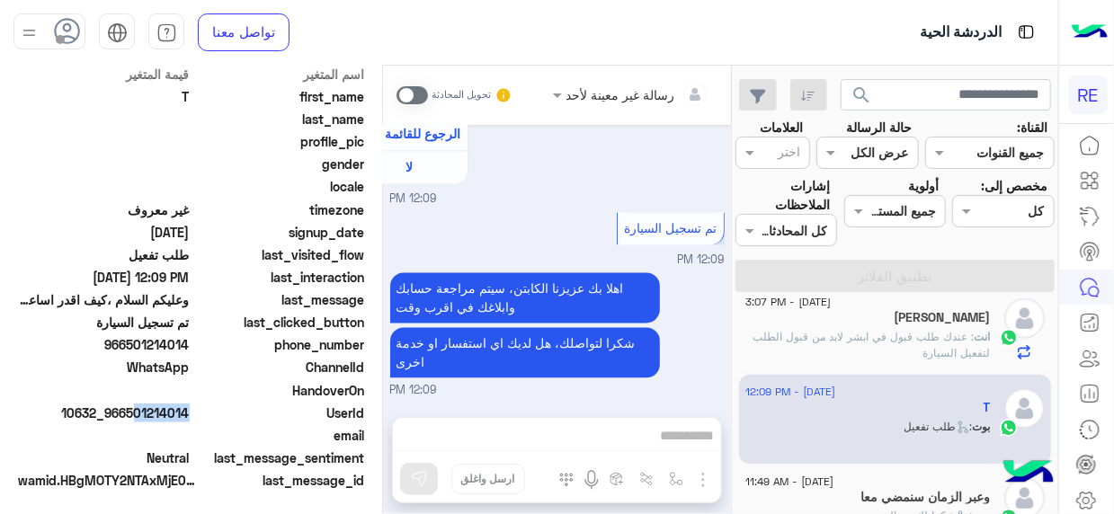
scroll to position [449, 0]
drag, startPoint x: 130, startPoint y: 416, endPoint x: 191, endPoint y: 415, distance: 60.2
click at [190, 415] on span "10632_966501214014" at bounding box center [104, 413] width 172 height 19
copy span "501214014"
click at [418, 93] on span at bounding box center [411, 95] width 31 height 18
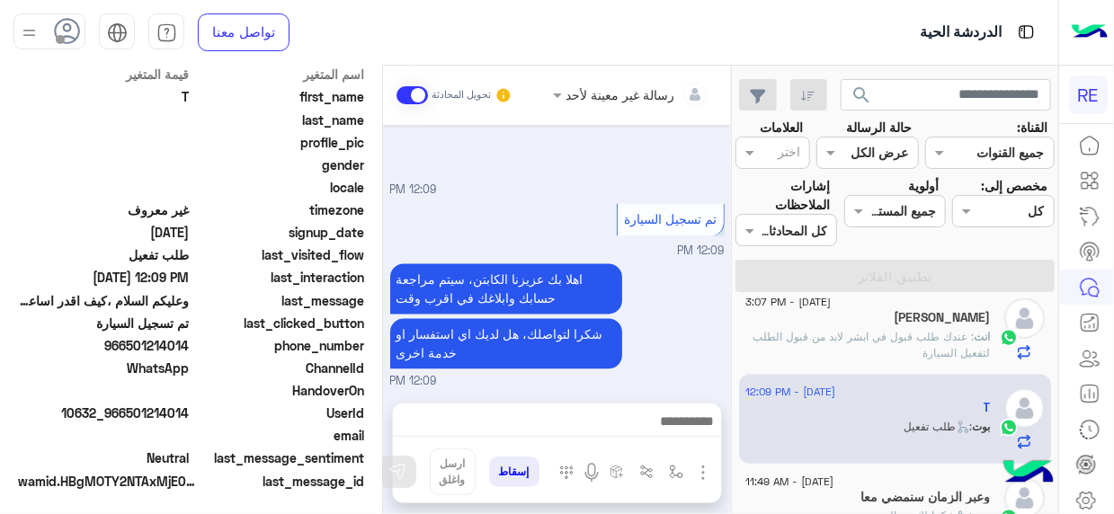
scroll to position [1794, 0]
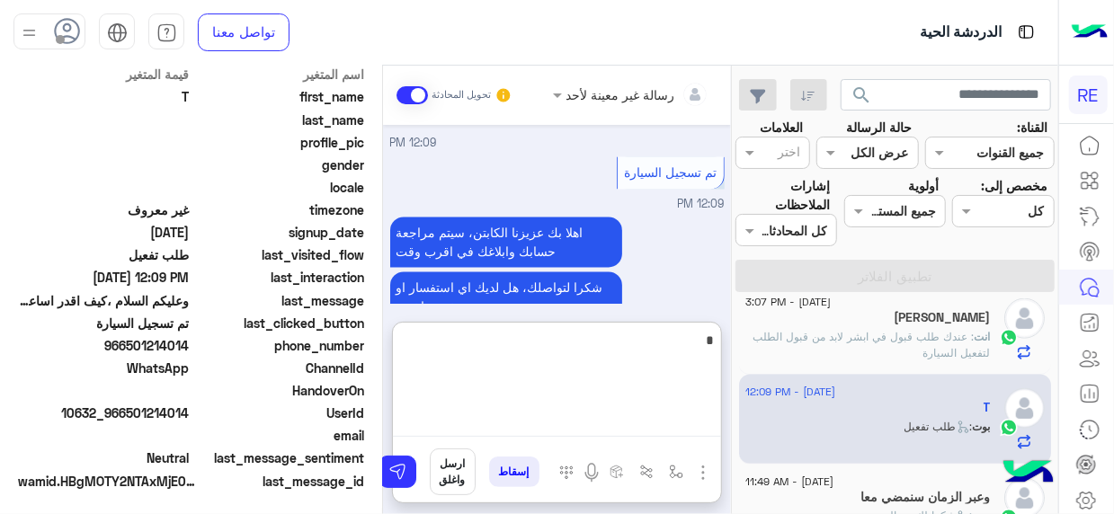
click at [701, 418] on textarea "*" at bounding box center [557, 383] width 328 height 108
type textarea "**********"
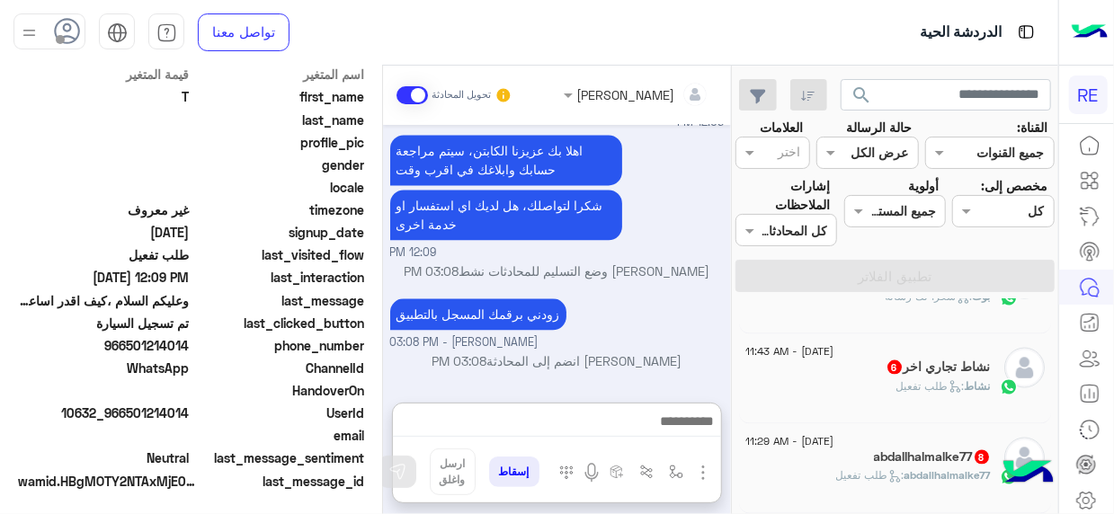
scroll to position [1915, 0]
click at [955, 389] on icon at bounding box center [957, 391] width 4 height 4
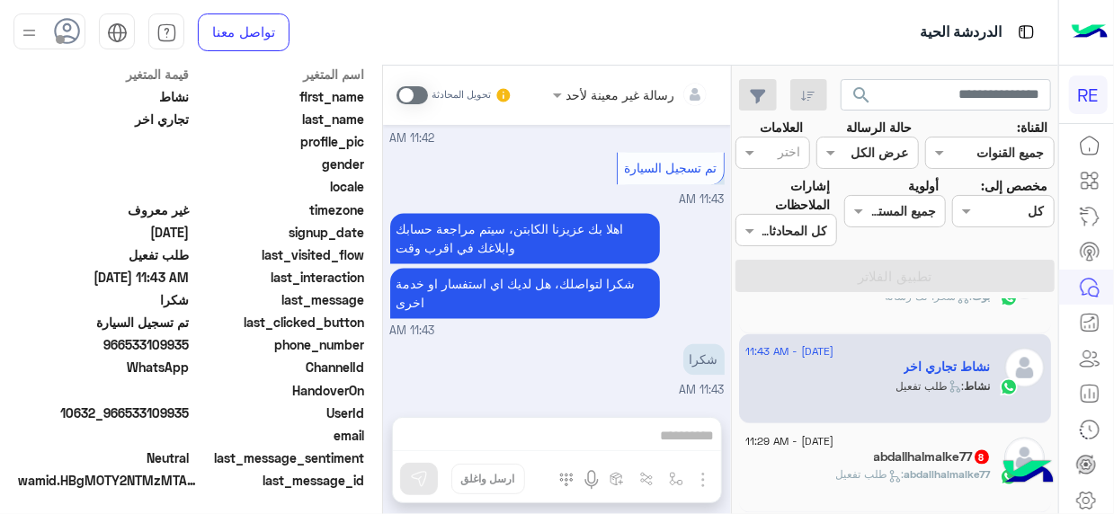
scroll to position [449, 0]
drag, startPoint x: 129, startPoint y: 416, endPoint x: 191, endPoint y: 412, distance: 62.2
click at [190, 412] on span "10632_966533109935" at bounding box center [104, 413] width 172 height 19
copy span "533109935"
click at [699, 433] on div "رسالة غير معينة لأحد تحويل المحادثة Sep 9, 2025 وعليكم السلام ،كيف اقدر اساعدك …" at bounding box center [557, 294] width 348 height 456
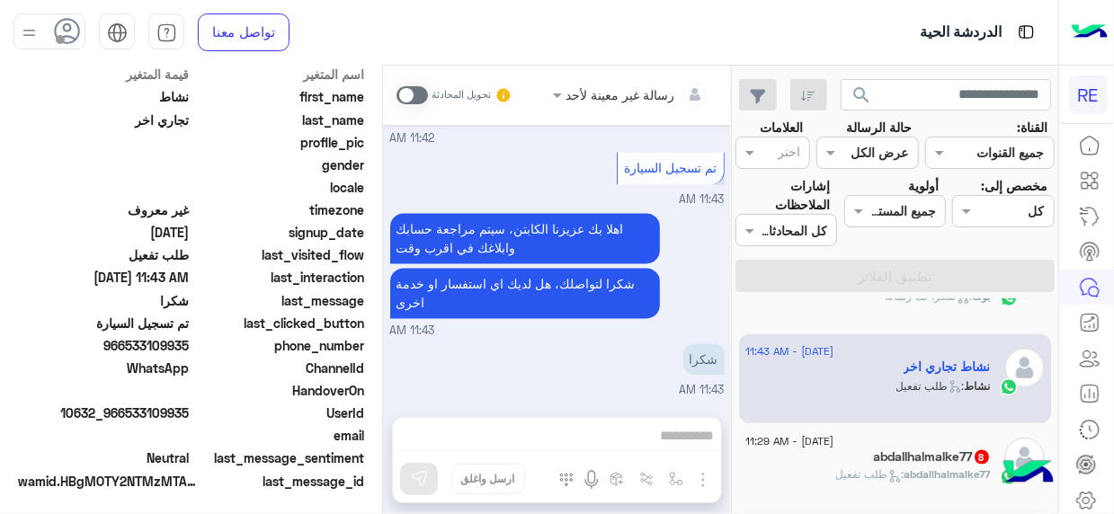
click at [413, 98] on span at bounding box center [411, 95] width 31 height 18
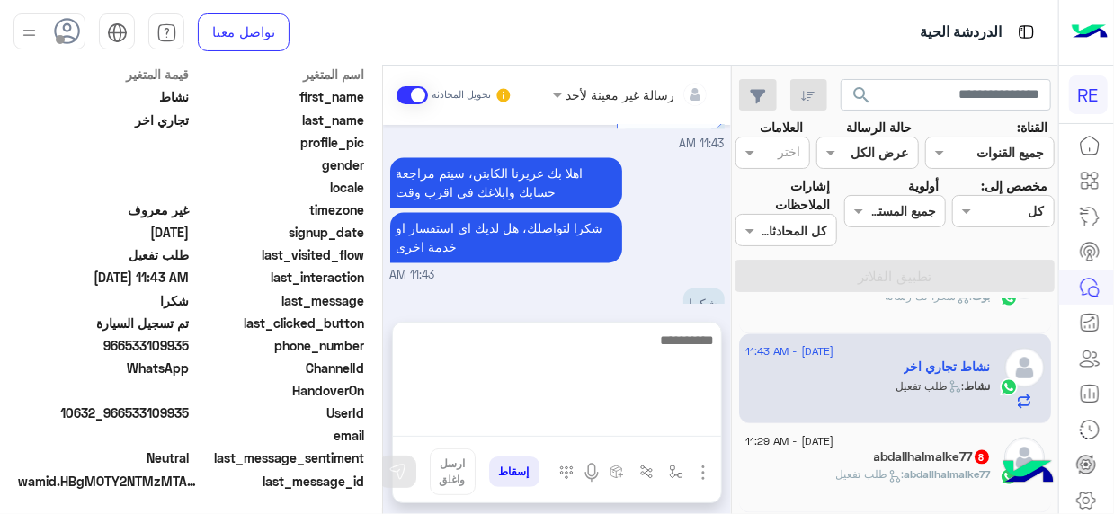
click at [694, 430] on textarea at bounding box center [557, 383] width 328 height 108
type textarea "**********"
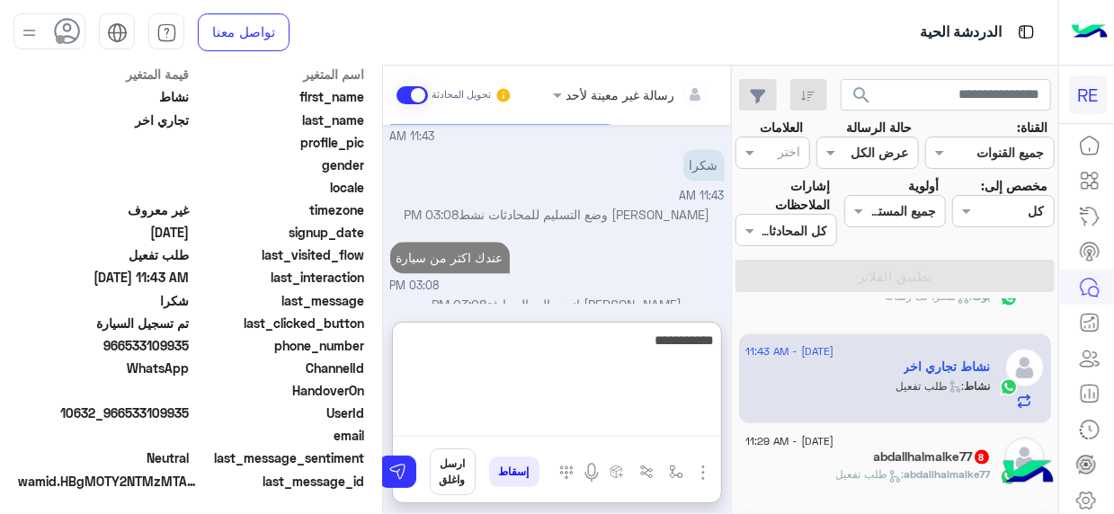
scroll to position [1966, 0]
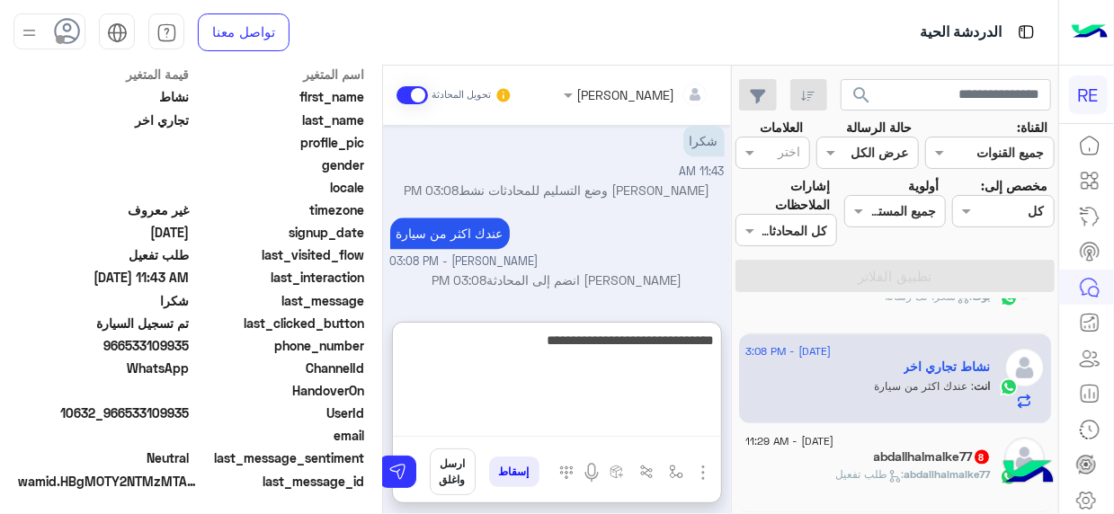
type textarea "**********"
click at [625, 352] on textarea "**********" at bounding box center [557, 383] width 328 height 108
click at [555, 365] on textarea "**********" at bounding box center [557, 383] width 328 height 108
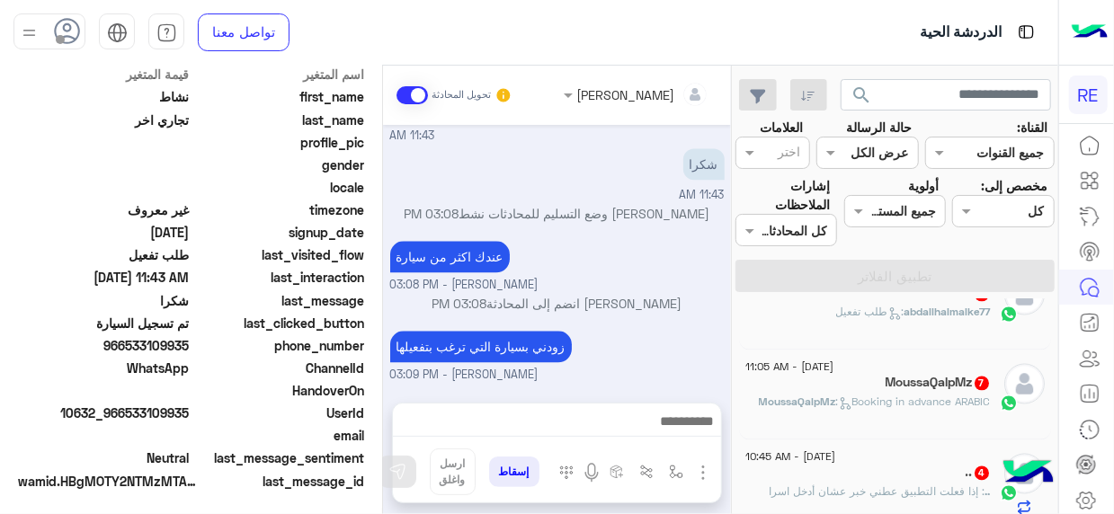
scroll to position [1941, 0]
click at [910, 332] on div "9 September - 11:29 AM abdallhalmalke77 8 abdallhalmalke77 : طلب تفعيل" at bounding box center [895, 307] width 313 height 90
click at [865, 323] on div "abdallhalmalke77 : طلب تفعيل" at bounding box center [867, 320] width 245 height 31
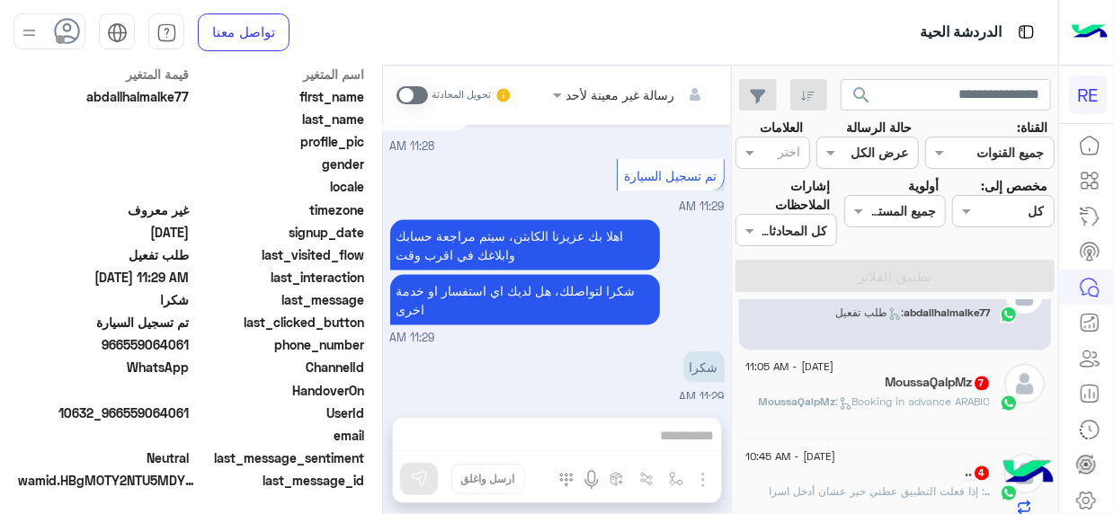
scroll to position [449, 0]
drag, startPoint x: 129, startPoint y: 404, endPoint x: 192, endPoint y: 415, distance: 64.7
click at [192, 415] on div "UserId 10632_966559064061" at bounding box center [191, 415] width 346 height 22
copy span "559064061"
click at [421, 96] on span at bounding box center [411, 95] width 31 height 18
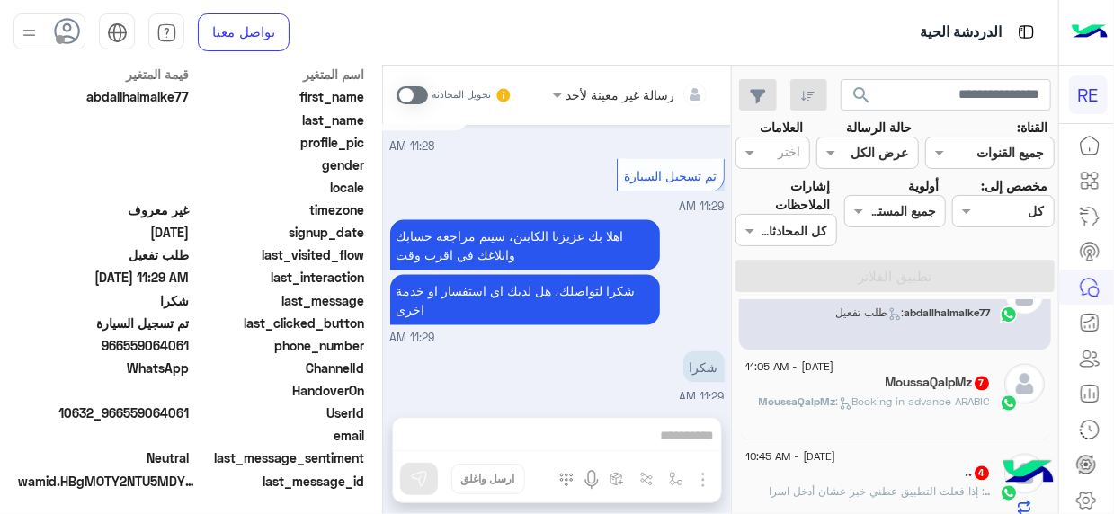
scroll to position [1350, 0]
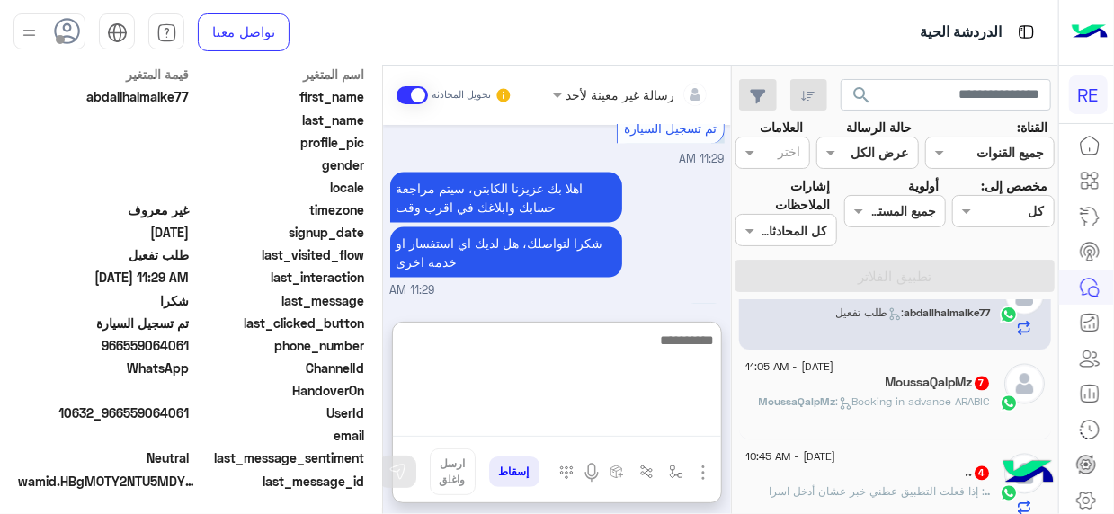
click at [694, 422] on textarea at bounding box center [557, 383] width 328 height 108
type textarea "**********"
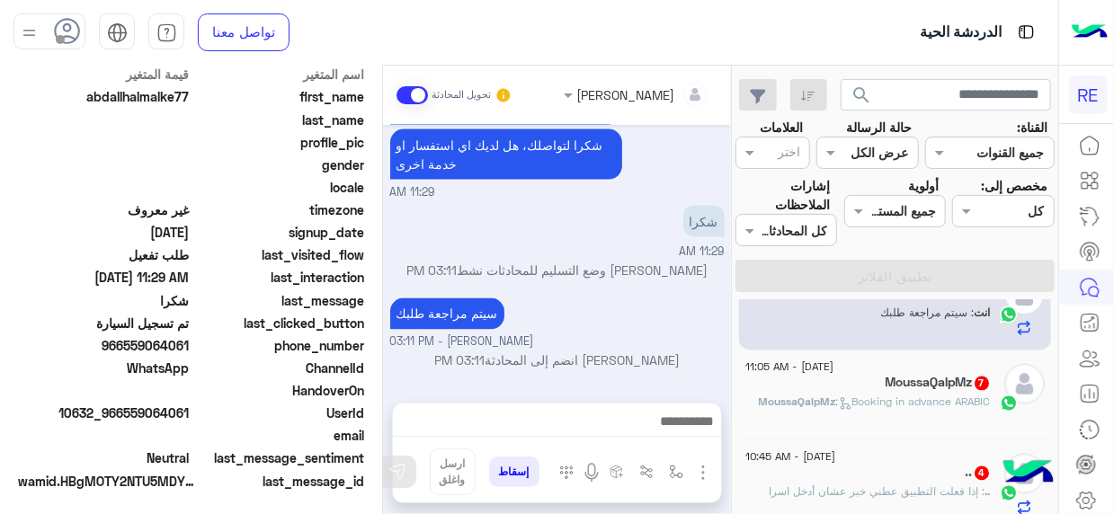
scroll to position [1480, 0]
click at [817, 395] on span "MoussaQalpMz" at bounding box center [797, 401] width 77 height 13
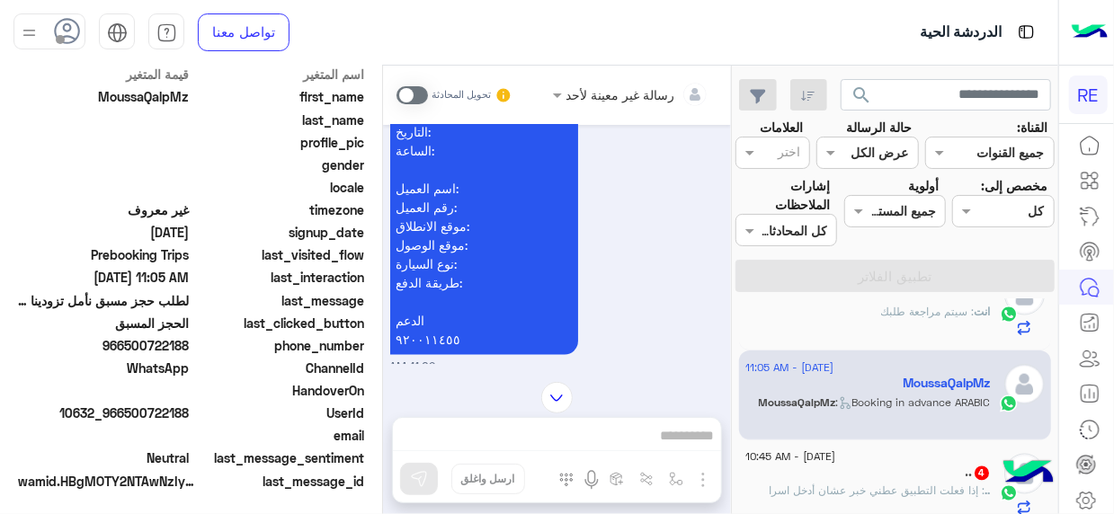
scroll to position [1462, 0]
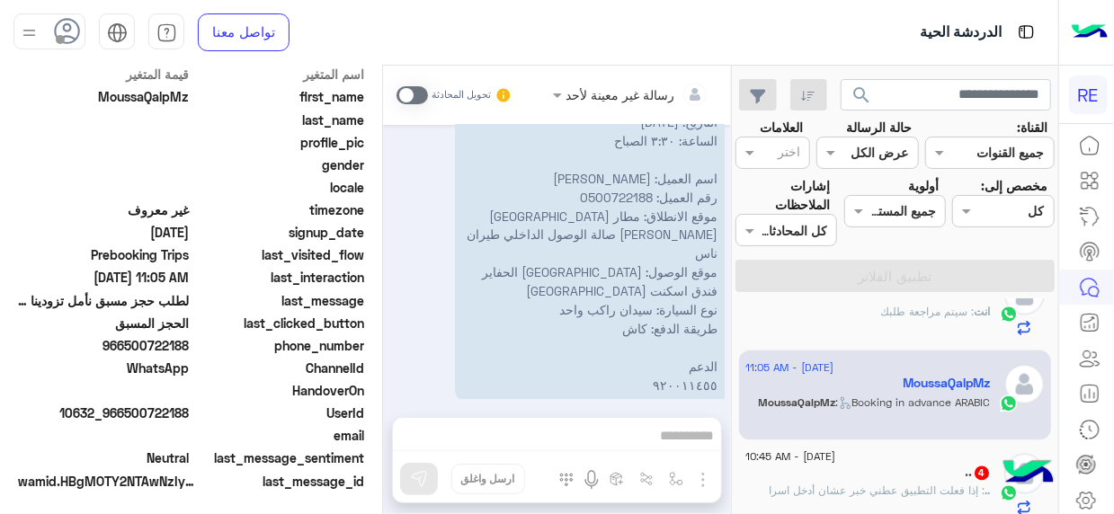
click at [810, 484] on span ": ‏إذا فعلت التطبيق عطني خبر عشان أدخل اسرا" at bounding box center [877, 490] width 216 height 13
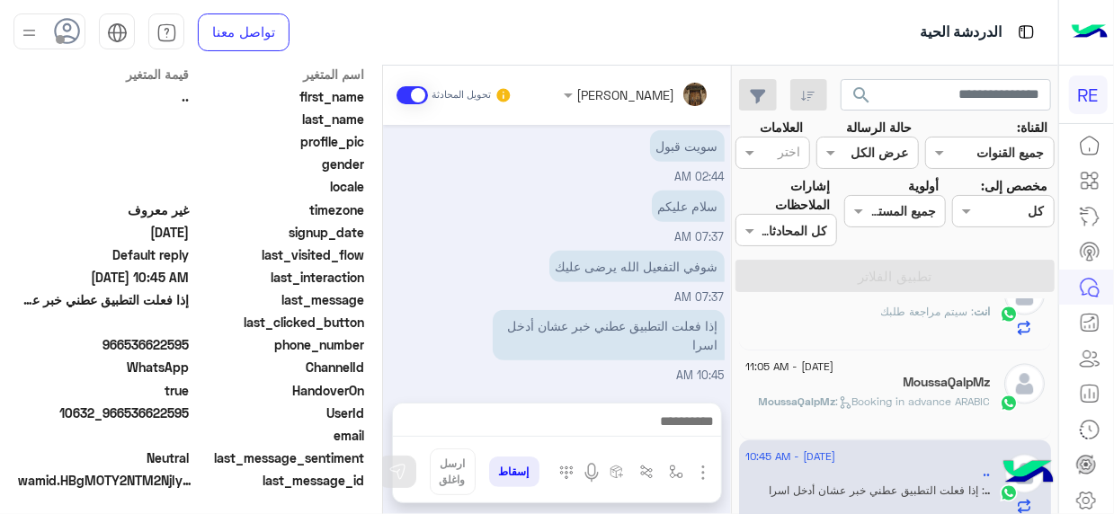
scroll to position [449, 0]
drag, startPoint x: 388, startPoint y: 352, endPoint x: 386, endPoint y: 323, distance: 29.8
click at [386, 323] on div "Sep 8, 2025 زودني برقم الهاتف بالتطبيق عبير زكريا - 07:30 PM عبير زكريا انضم إل…" at bounding box center [557, 255] width 348 height 260
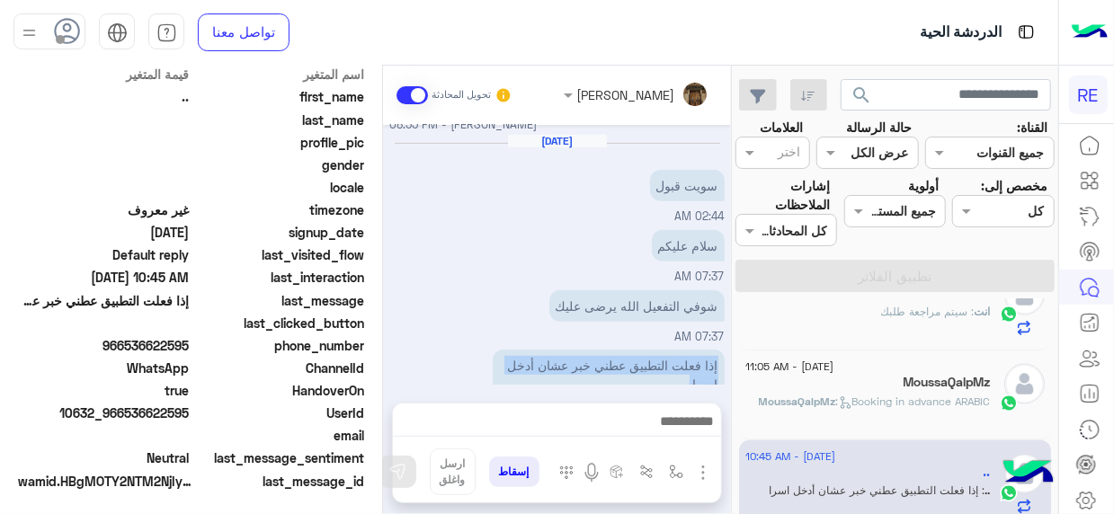
scroll to position [476, 0]
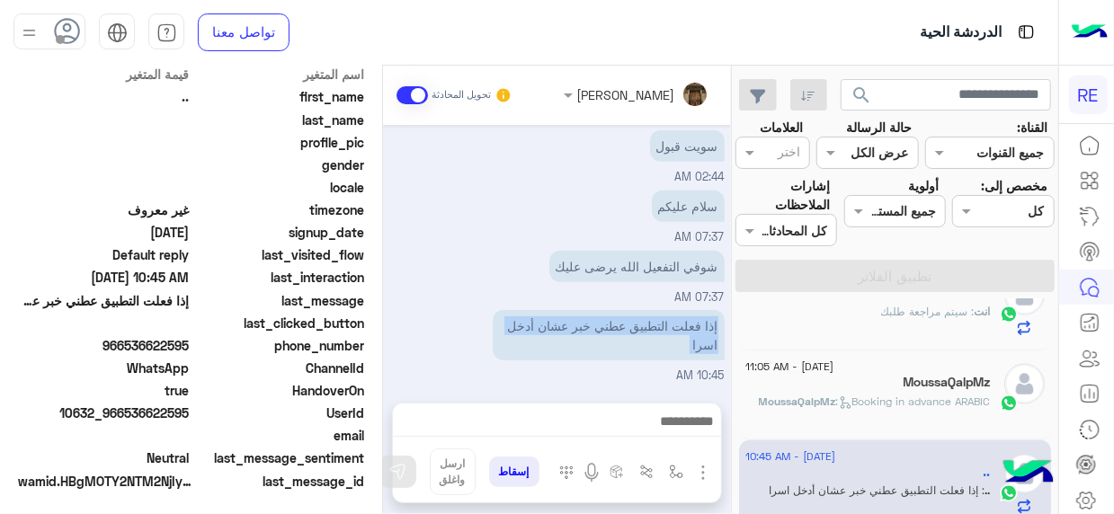
drag, startPoint x: 127, startPoint y: 410, endPoint x: 192, endPoint y: 407, distance: 65.7
click at [192, 407] on div "UserId 10632_966536622595" at bounding box center [191, 415] width 346 height 22
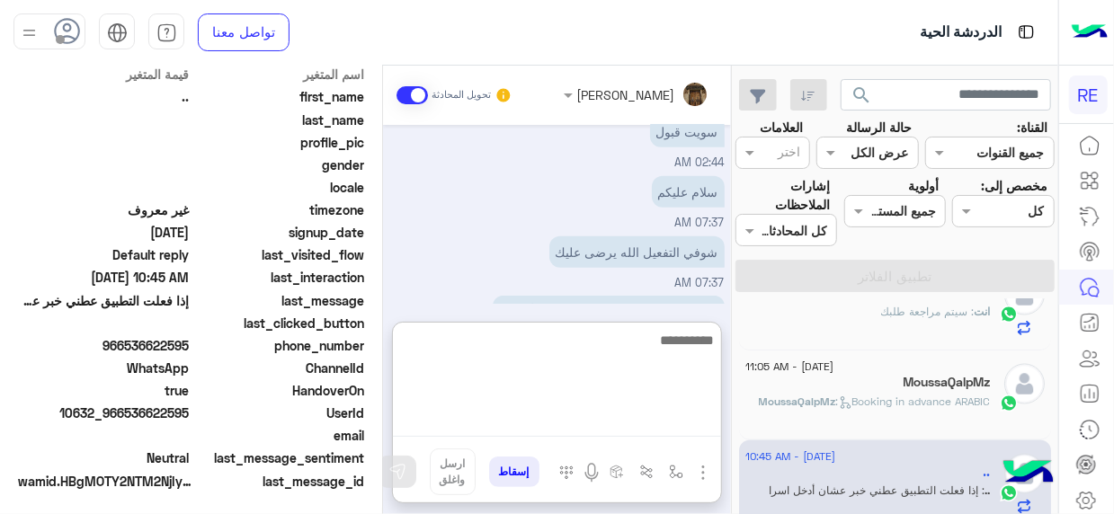
click at [701, 422] on textarea at bounding box center [557, 383] width 328 height 108
type textarea "**********"
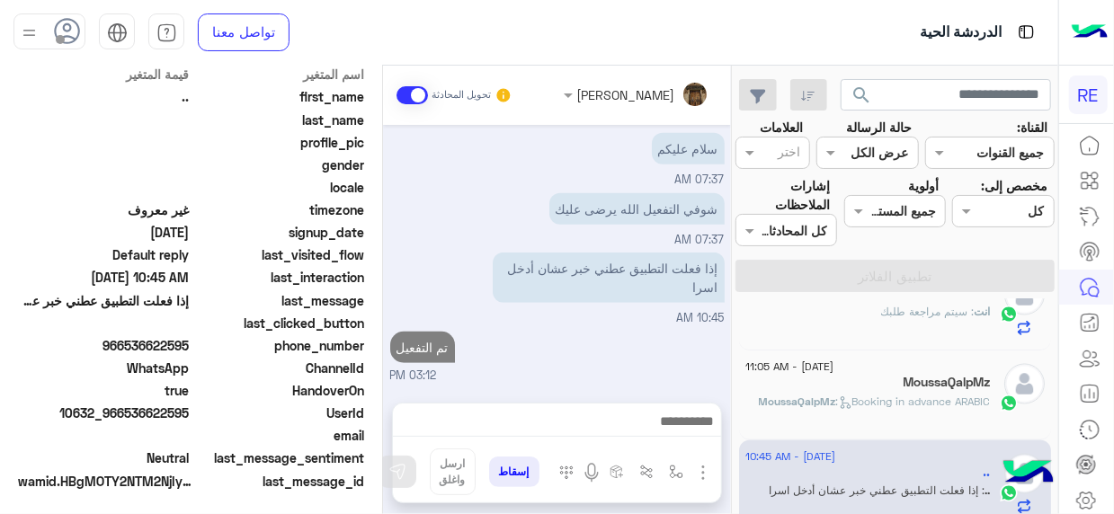
scroll to position [534, 0]
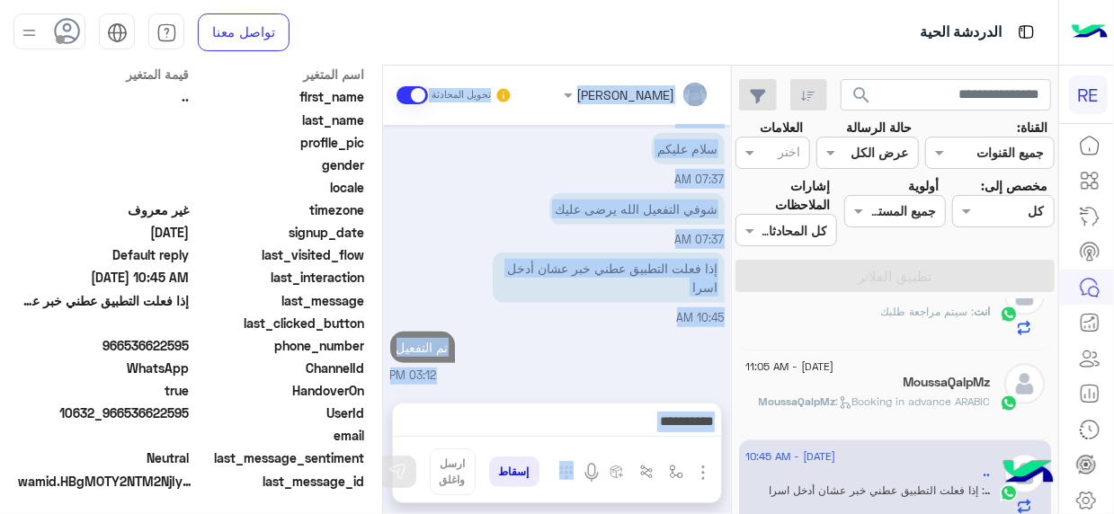
click at [732, 498] on mat-drawer-container "search القناة: القناه جميع القنوات حالة الرسالة القناه عرض الكل العلامات اختر م…" at bounding box center [529, 294] width 1058 height 456
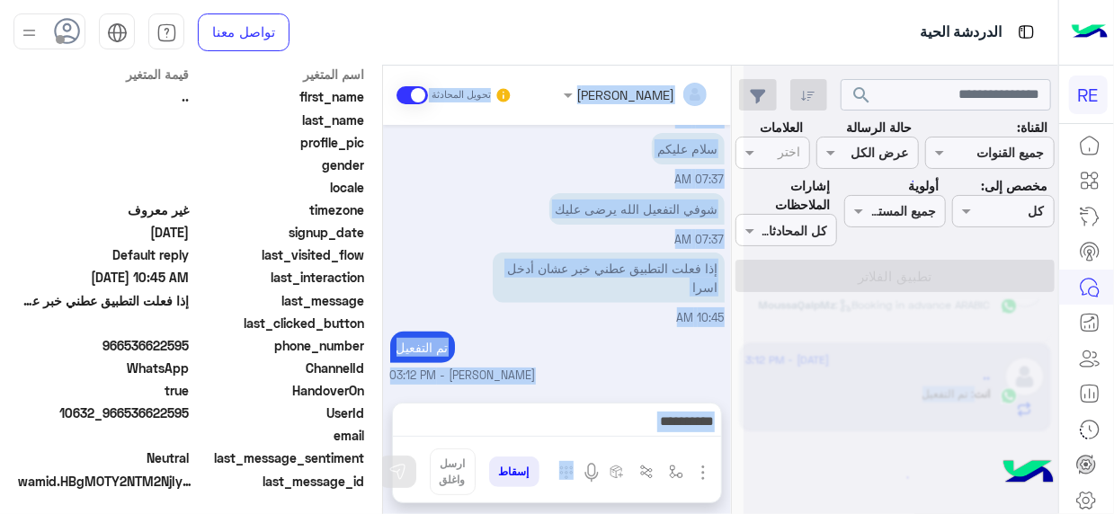
scroll to position [9, 0]
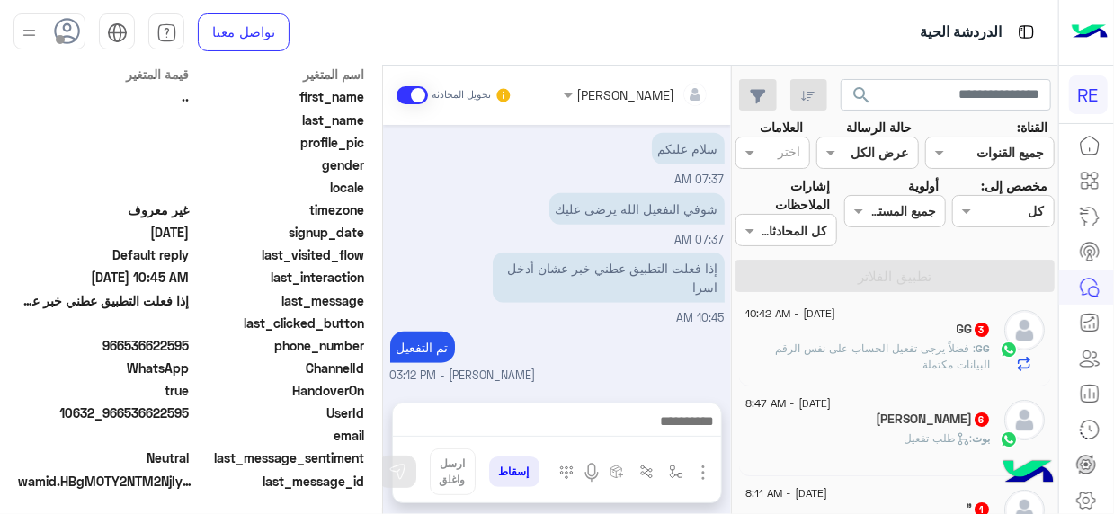
click at [745, 368] on div "9 September - 10:42 AM GG 3 GG : فضلاً يرجى تفعيل الحساب على نفس الرقم البيانات…" at bounding box center [895, 342] width 313 height 90
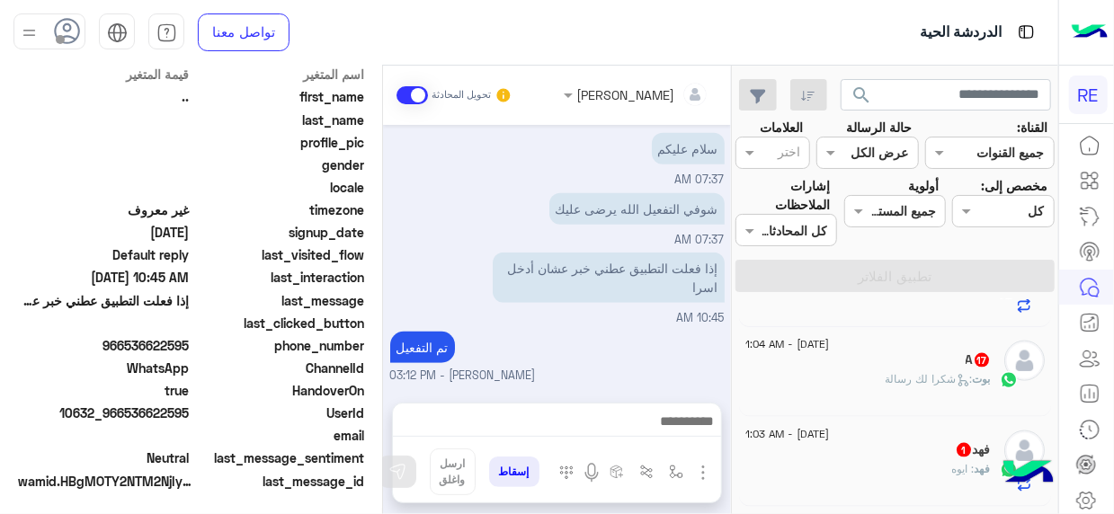
scroll to position [1133, 0]
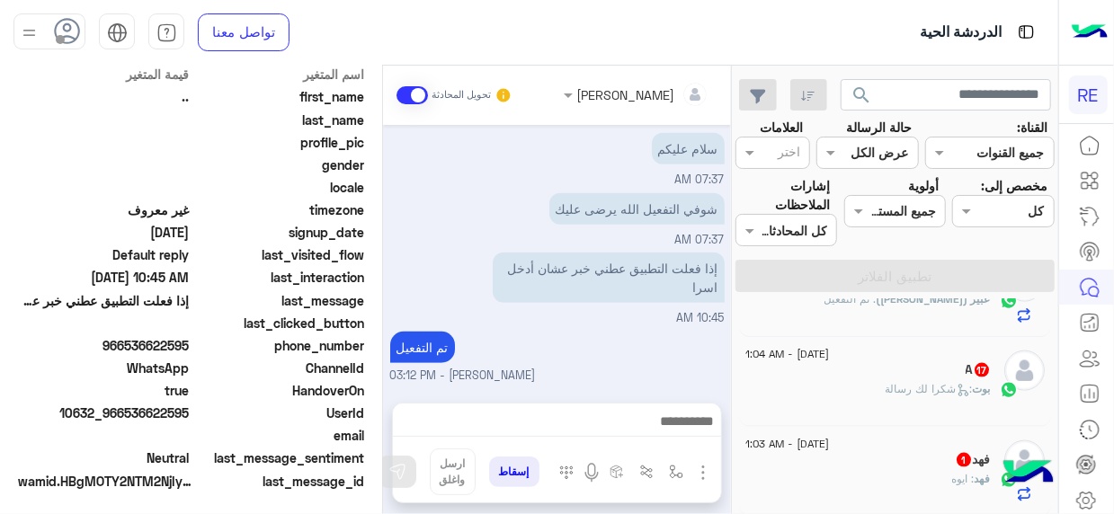
click at [881, 459] on div "فهد 1" at bounding box center [867, 461] width 245 height 19
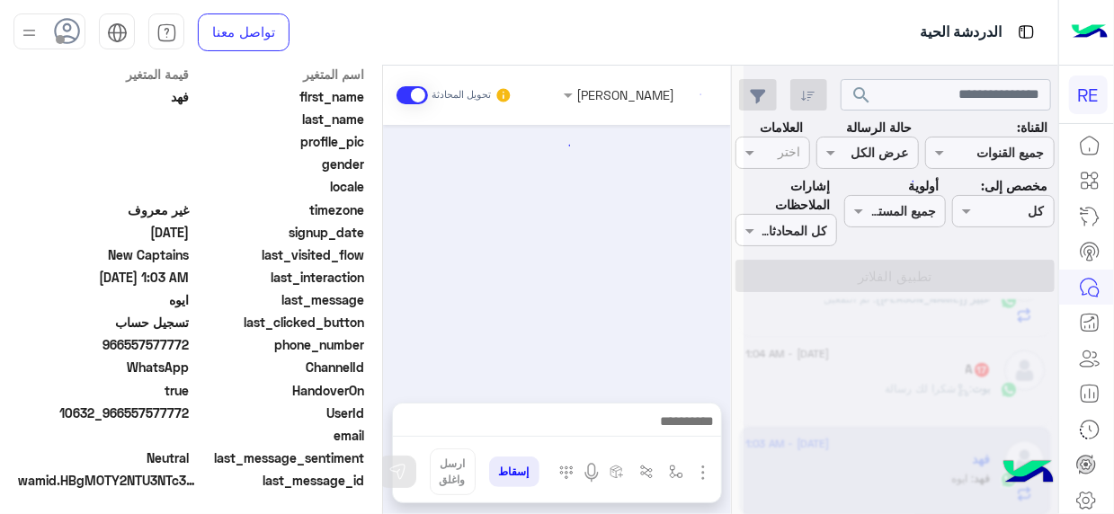
scroll to position [442, 0]
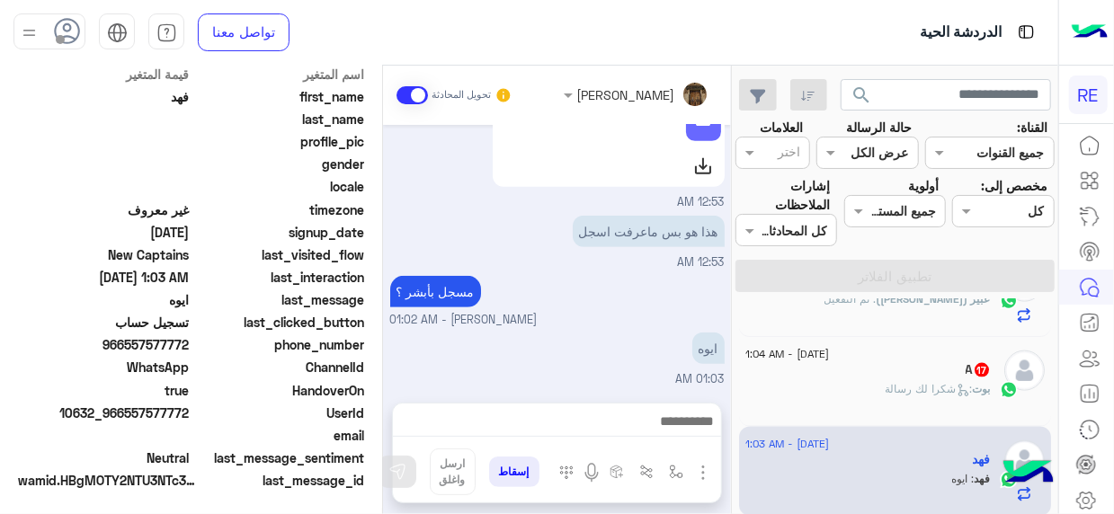
click at [908, 366] on div "A 17" at bounding box center [867, 371] width 245 height 19
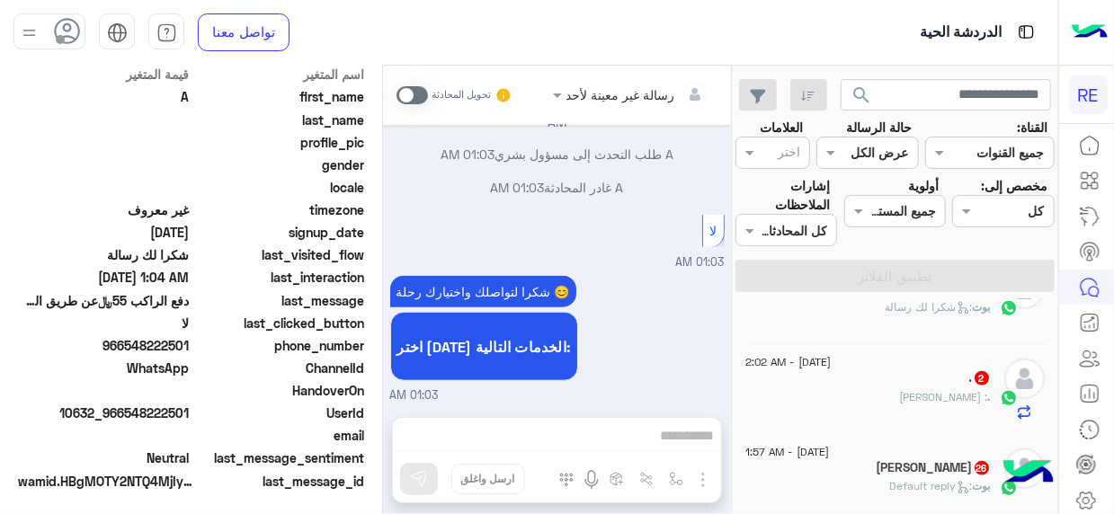
scroll to position [759, 0]
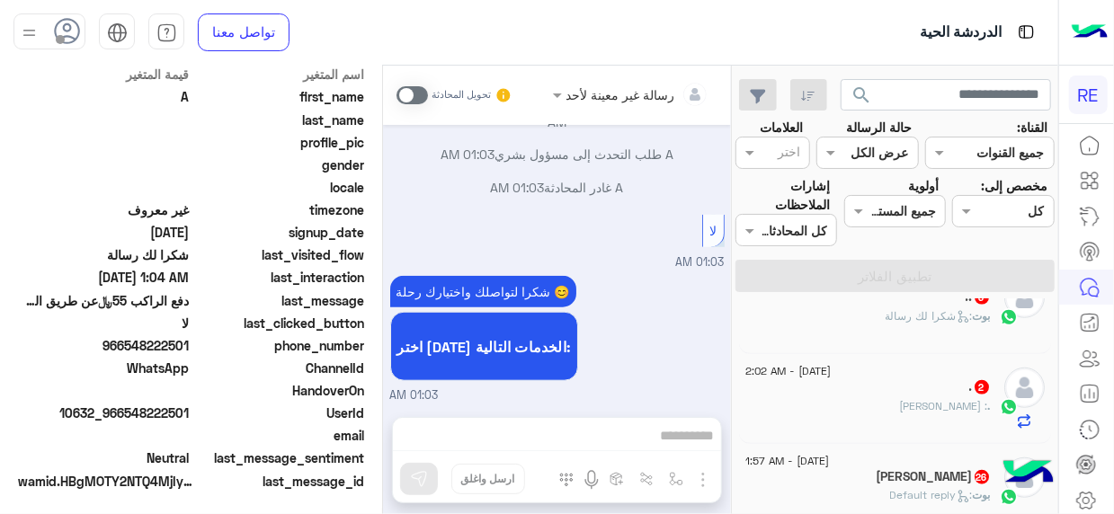
click at [829, 464] on span "9 September - 1:57 AM" at bounding box center [787, 461] width 84 height 16
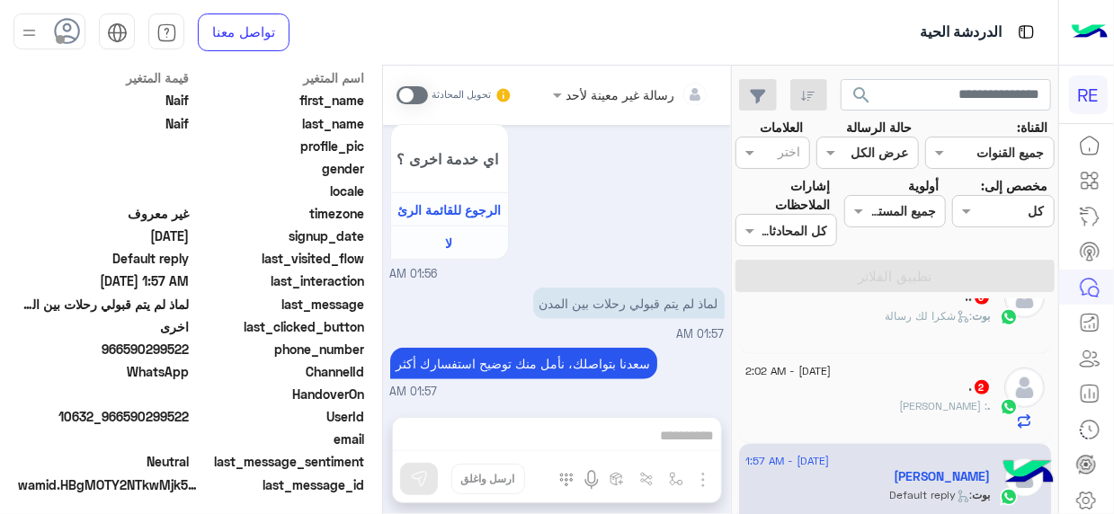
scroll to position [449, 0]
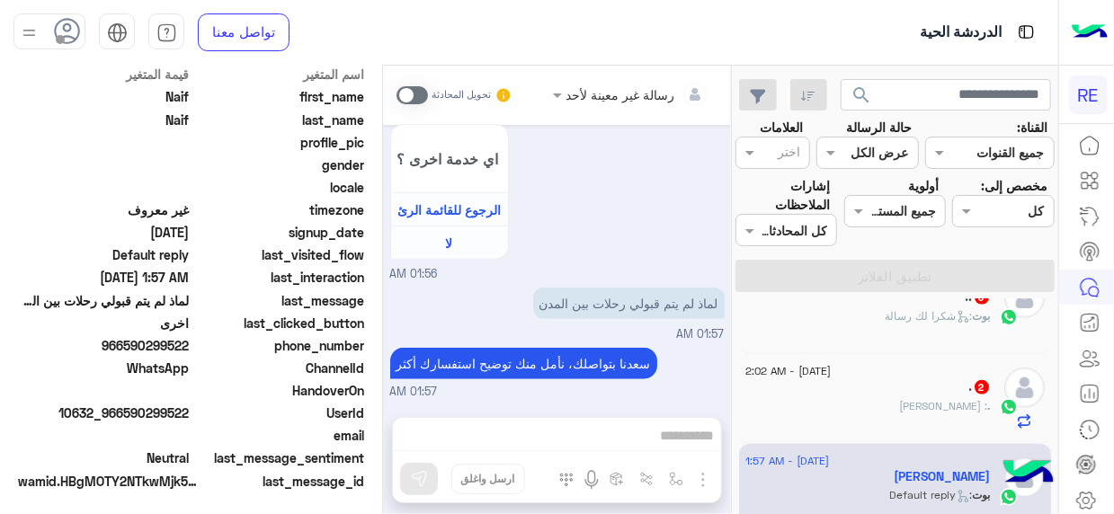
click at [848, 392] on div ". 2" at bounding box center [867, 388] width 245 height 19
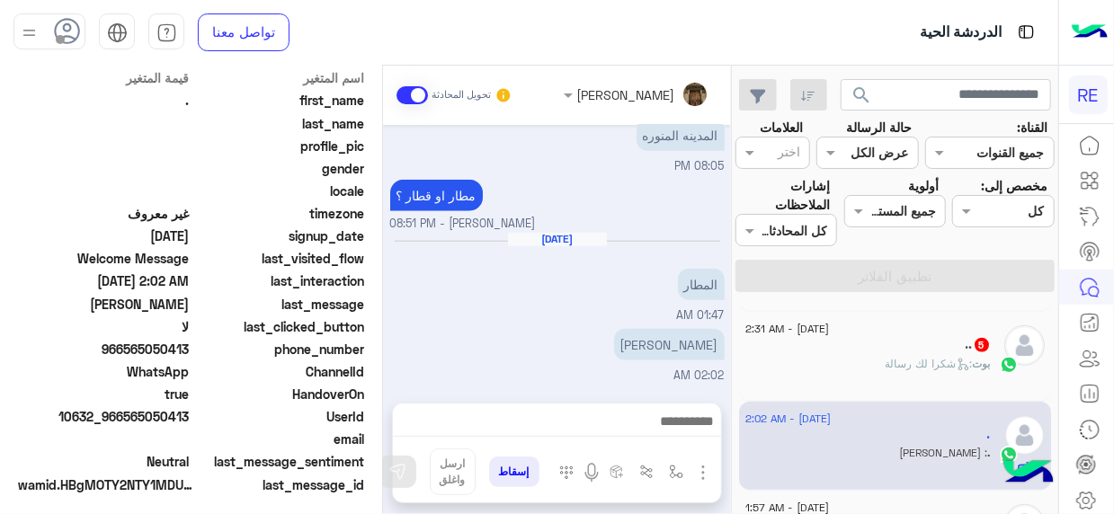
scroll to position [449, 0]
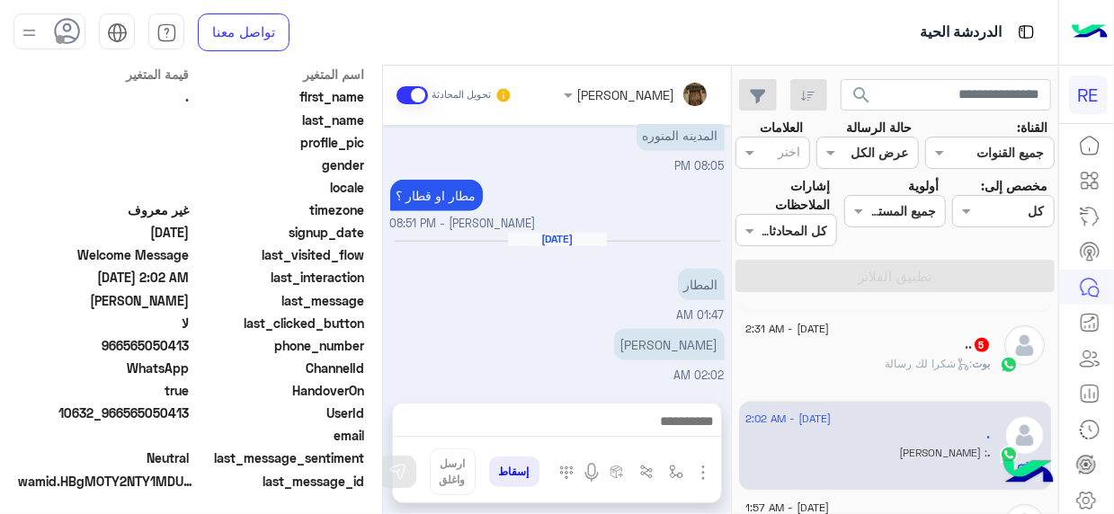
click at [925, 351] on div ".. 5" at bounding box center [867, 346] width 245 height 19
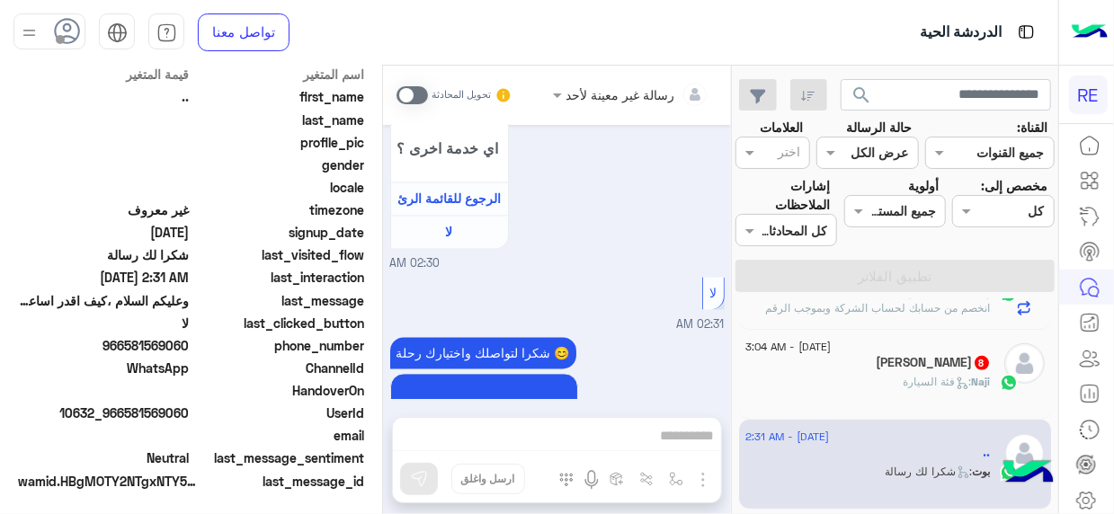
scroll to position [594, 0]
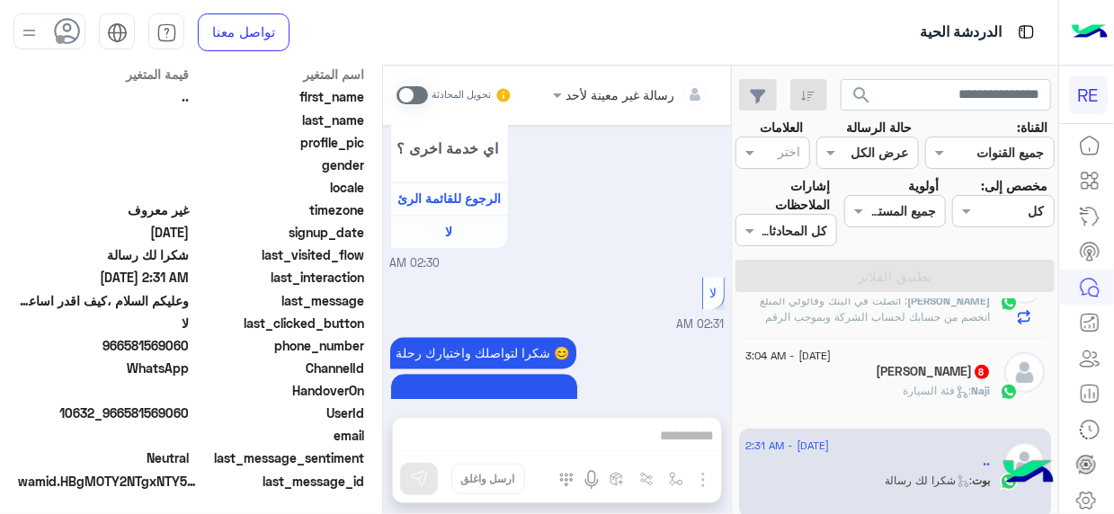
click at [875, 389] on div "Naji : فئة السيارة" at bounding box center [867, 398] width 245 height 31
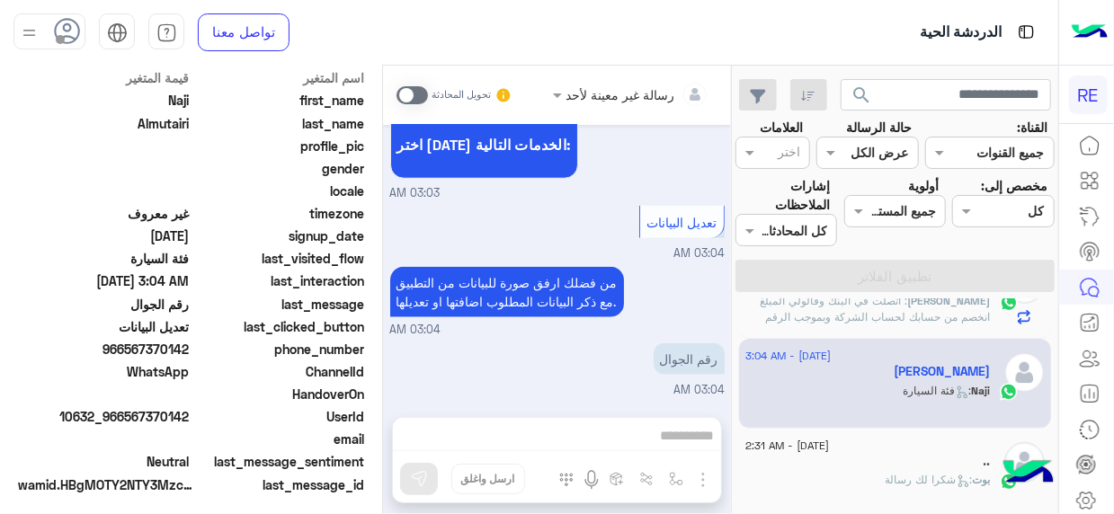
scroll to position [449, 0]
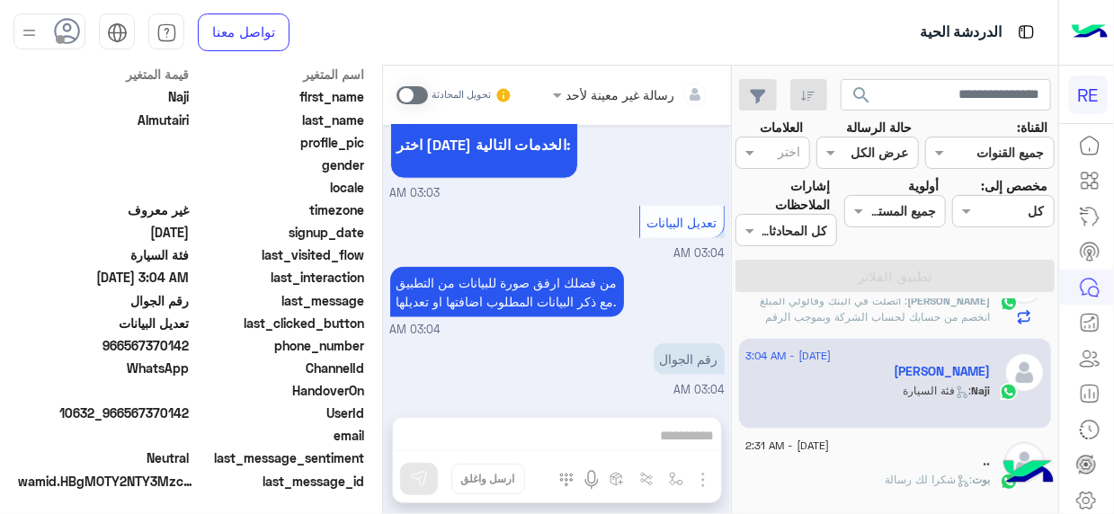
click at [419, 97] on span at bounding box center [411, 95] width 31 height 18
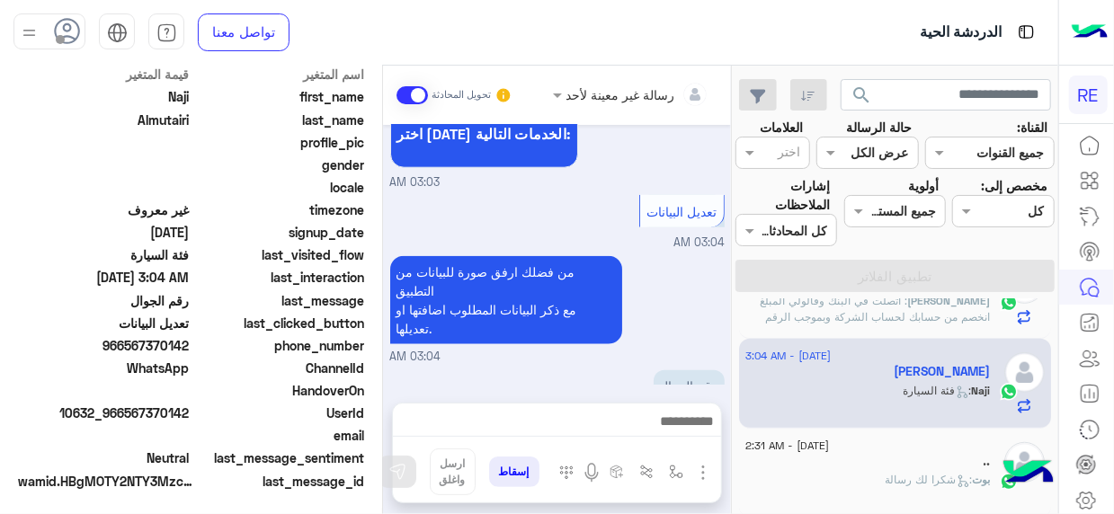
scroll to position [0, 0]
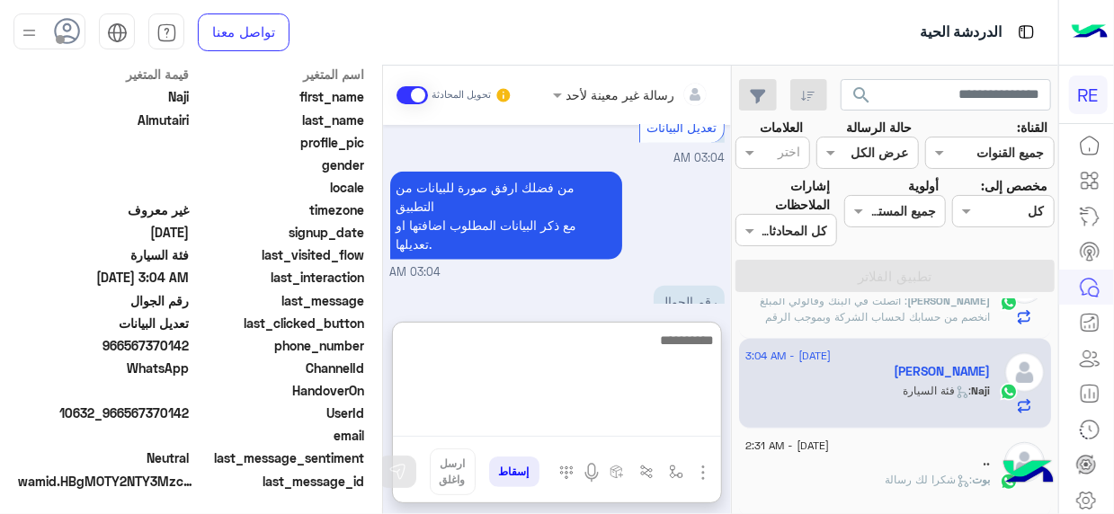
click at [697, 415] on textarea at bounding box center [557, 383] width 328 height 108
type textarea "**********"
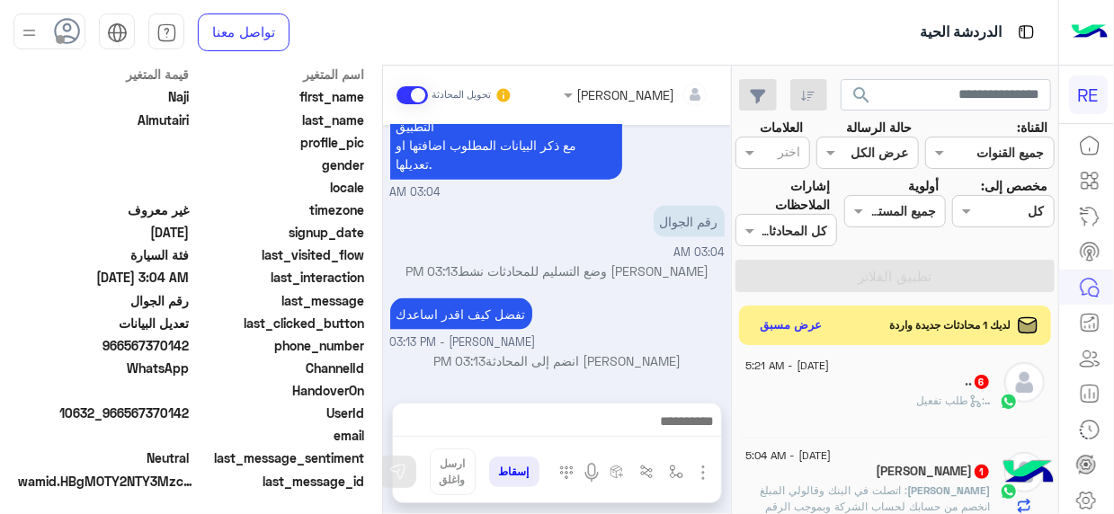
click at [892, 386] on div ".. 6" at bounding box center [867, 383] width 245 height 19
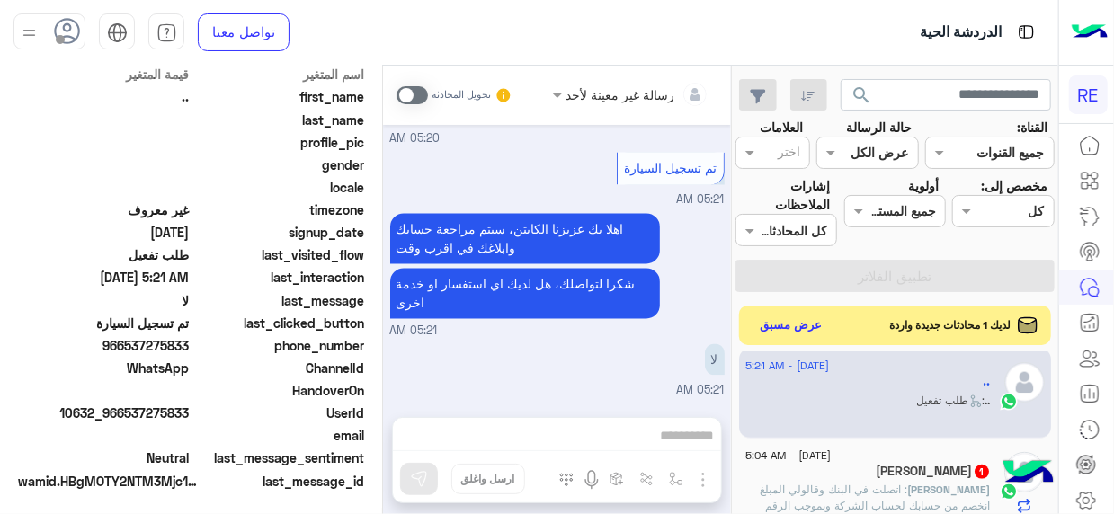
drag, startPoint x: 126, startPoint y: 412, endPoint x: 190, endPoint y: 412, distance: 63.8
click at [190, 412] on span "10632_966537275833" at bounding box center [104, 413] width 172 height 19
click at [422, 98] on span at bounding box center [411, 95] width 31 height 18
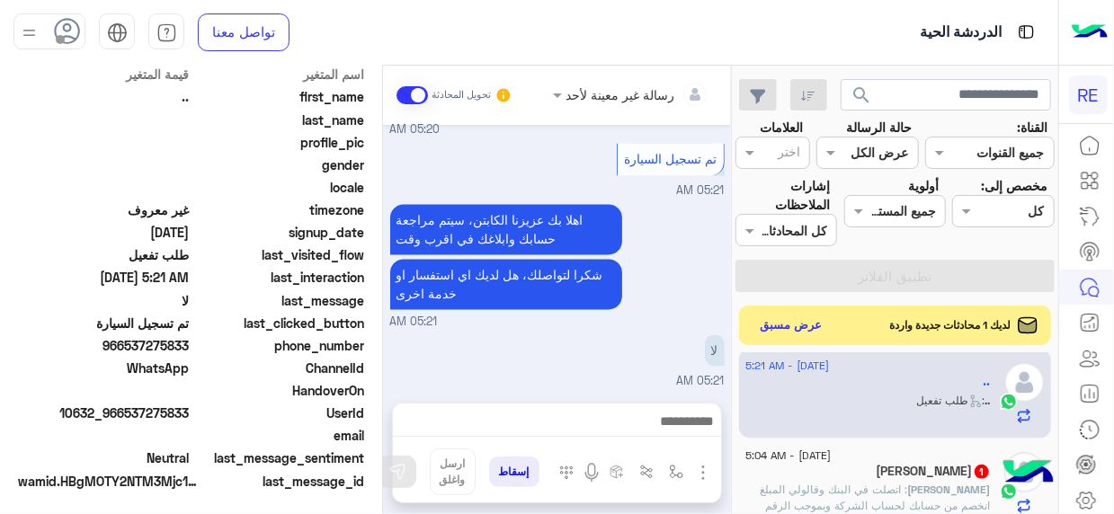
scroll to position [1794, 0]
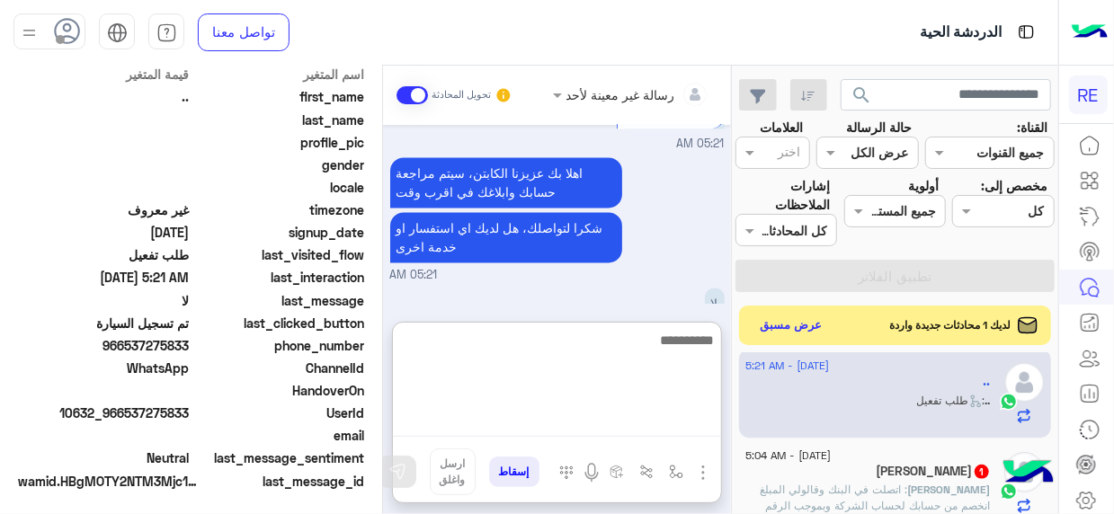
click at [693, 430] on textarea at bounding box center [557, 383] width 328 height 108
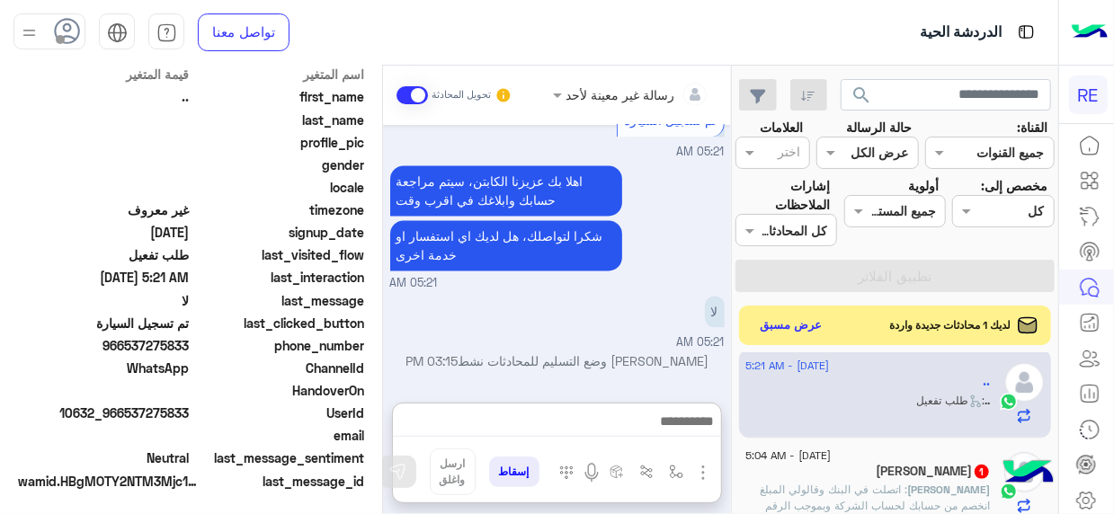
click at [691, 306] on div "رسالة غير معينة لأحد تحويل المحادثة Sep 9, 2025 وعليكم السلام ،كيف اقدر اساعدك …" at bounding box center [557, 294] width 348 height 456
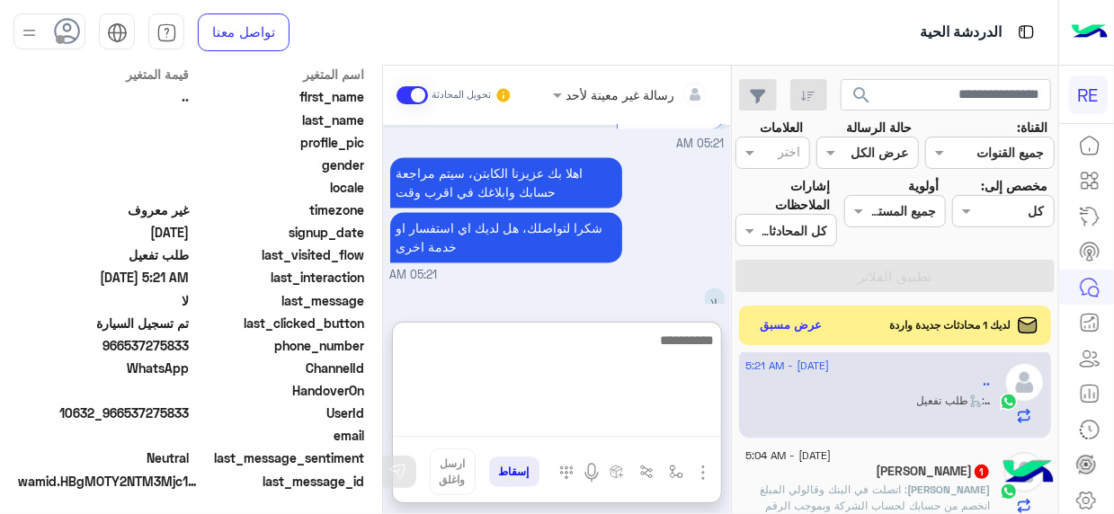
click at [693, 420] on textarea at bounding box center [557, 383] width 328 height 108
type textarea "*"
type textarea "**********"
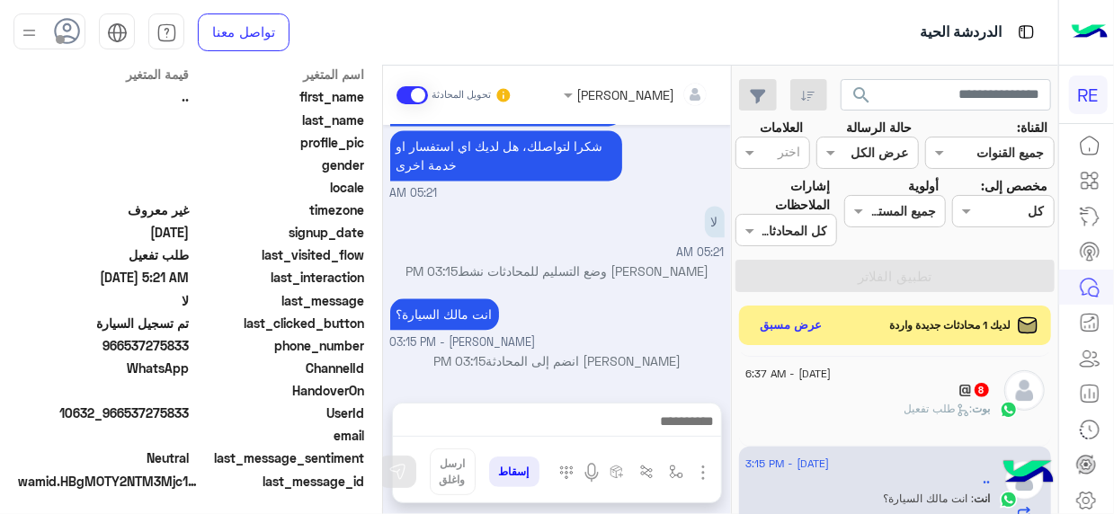
scroll to position [0, 0]
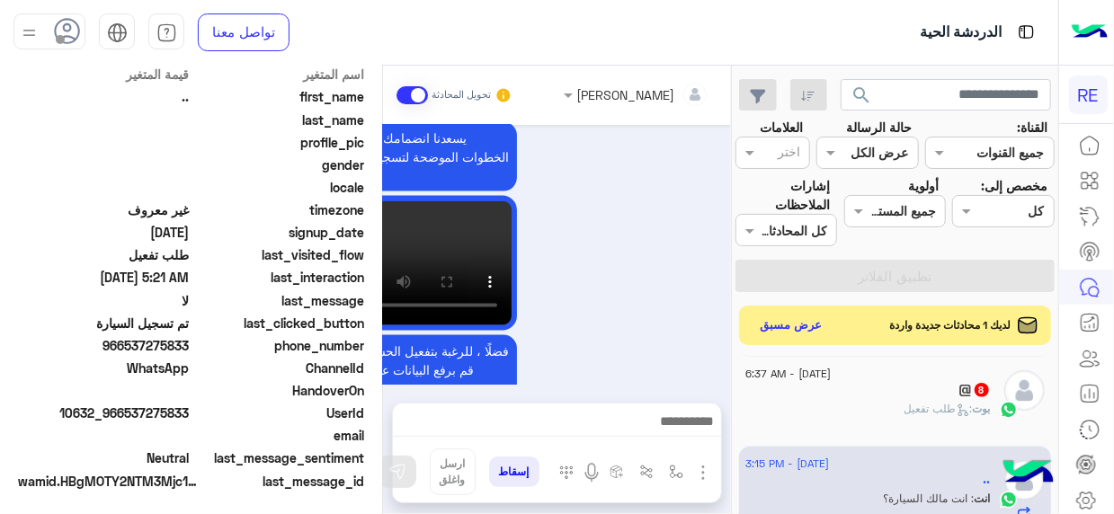
click at [875, 396] on div "@ 8" at bounding box center [867, 391] width 245 height 19
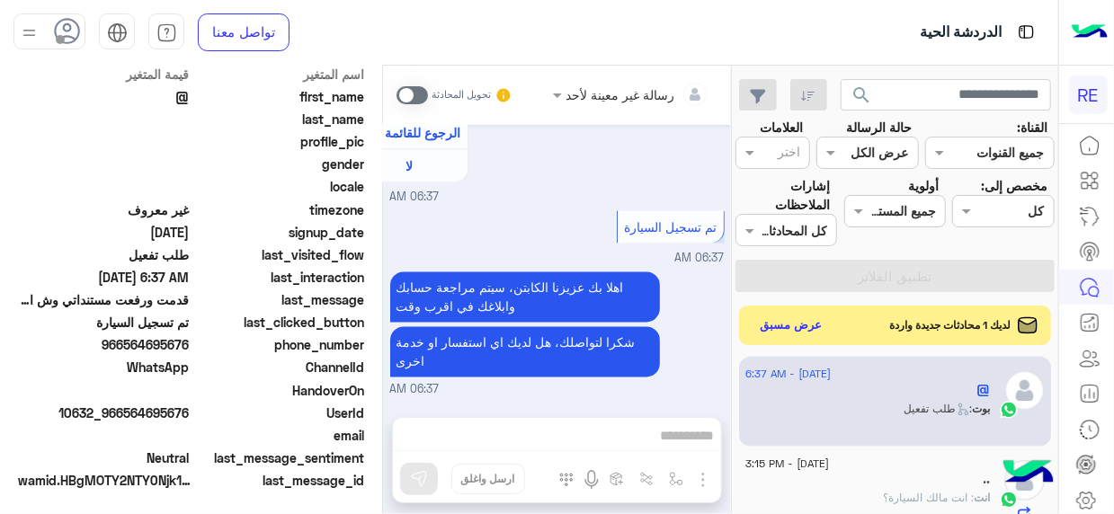
scroll to position [449, 0]
drag, startPoint x: 126, startPoint y: 415, endPoint x: 191, endPoint y: 413, distance: 65.6
click at [190, 413] on span "10632_966564695676" at bounding box center [104, 413] width 172 height 19
click at [418, 93] on span at bounding box center [411, 95] width 31 height 18
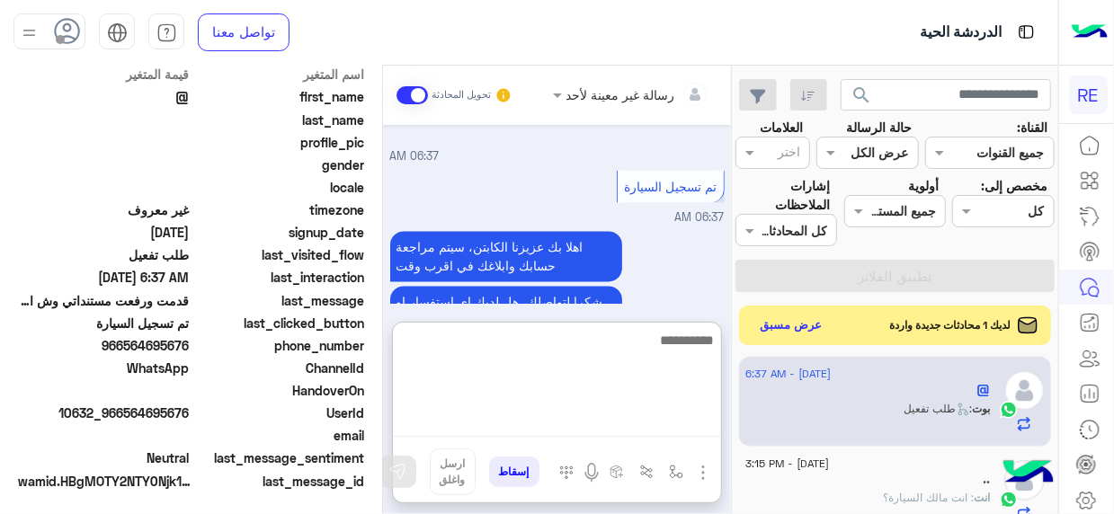
click at [699, 429] on textarea at bounding box center [557, 383] width 328 height 108
type textarea "**********"
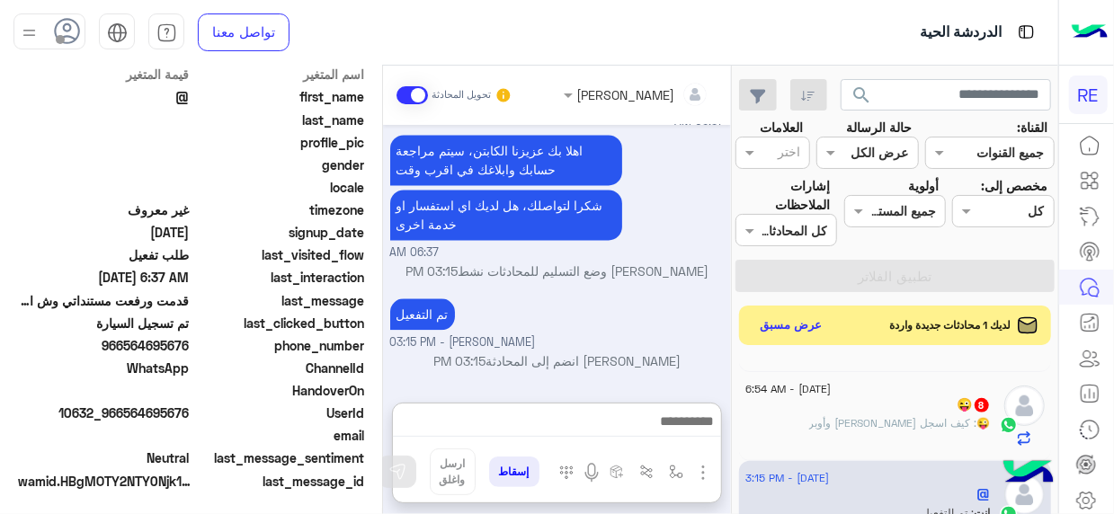
scroll to position [1861, 0]
click at [911, 404] on div "😜 8" at bounding box center [867, 406] width 245 height 19
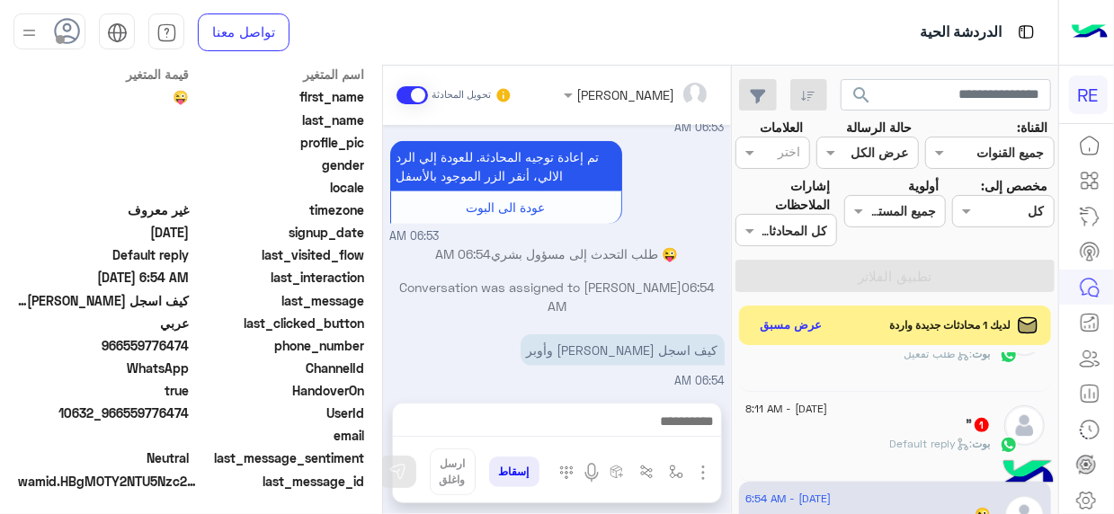
scroll to position [146, 0]
click at [899, 437] on span ": Default reply" at bounding box center [931, 443] width 83 height 13
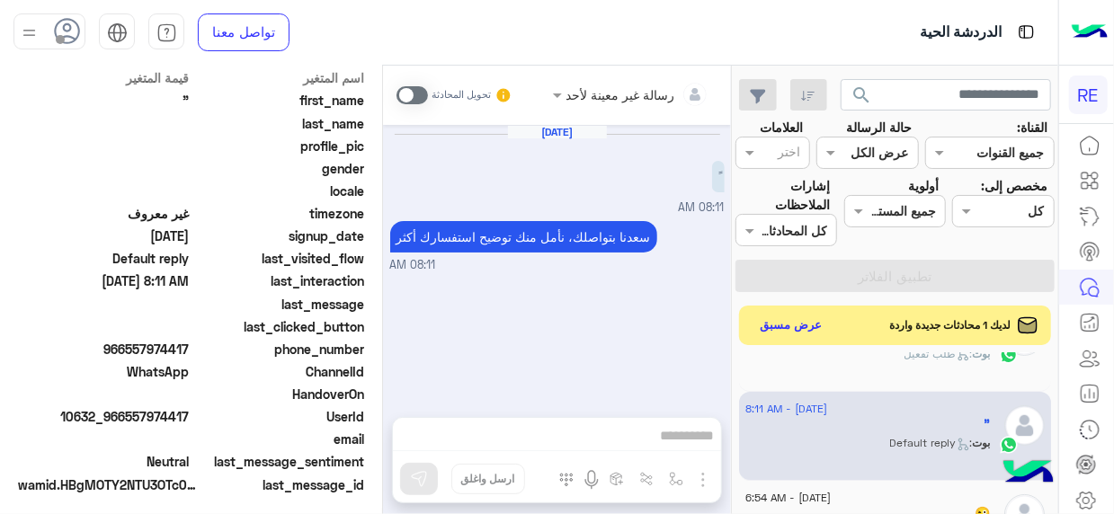
scroll to position [449, 0]
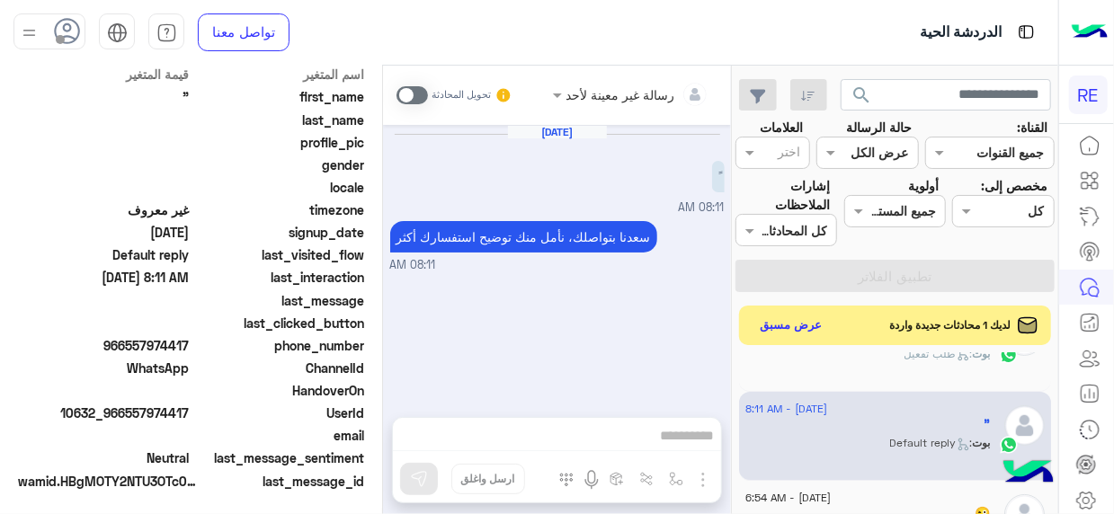
click at [735, 371] on mat-drawer-container "search القناة: القناه جميع القنوات حالة الرسالة القناه عرض الكل العلامات اختر م…" at bounding box center [529, 294] width 1058 height 456
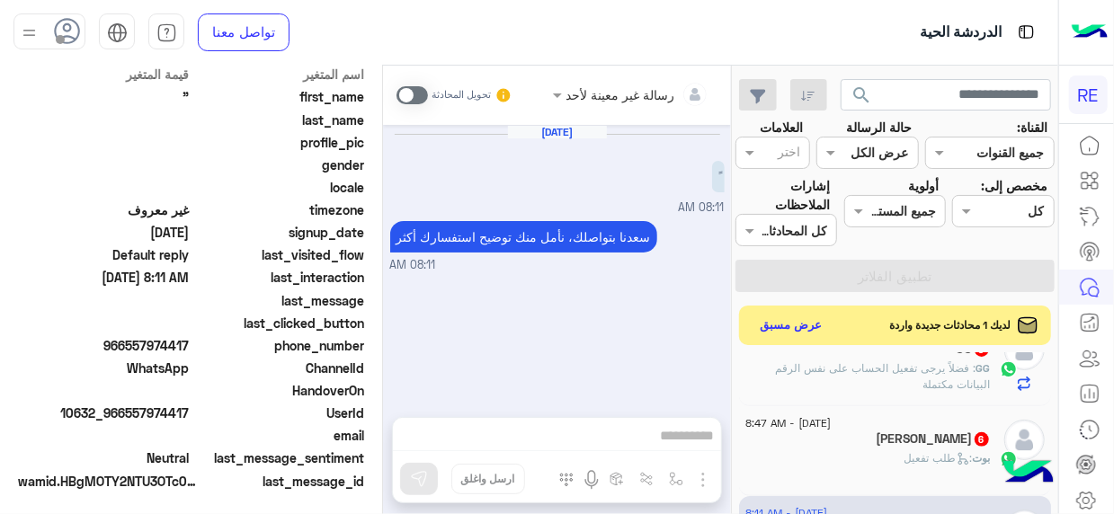
click at [878, 425] on div "9 September - 8:47 AM" at bounding box center [867, 426] width 245 height 12
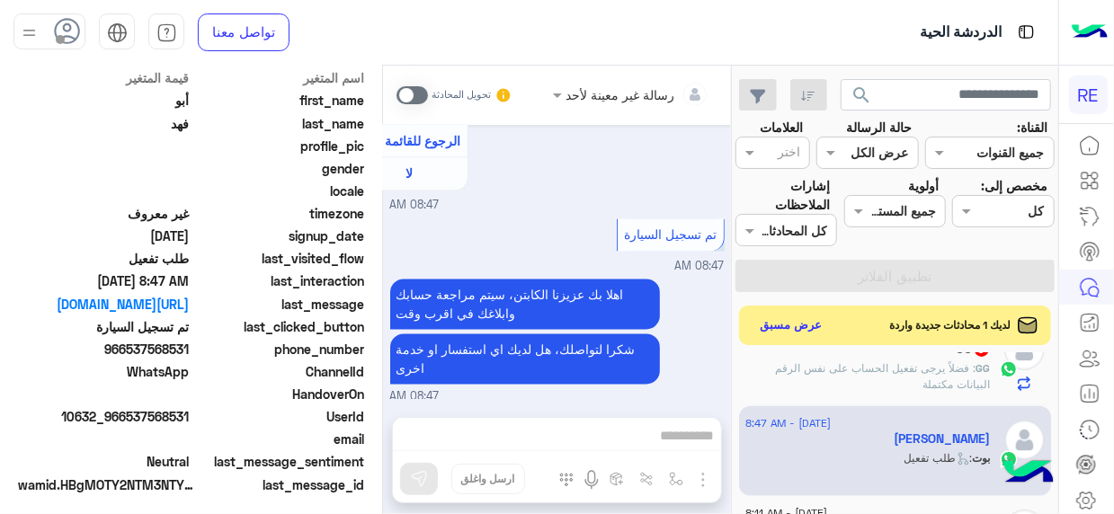
scroll to position [449, 0]
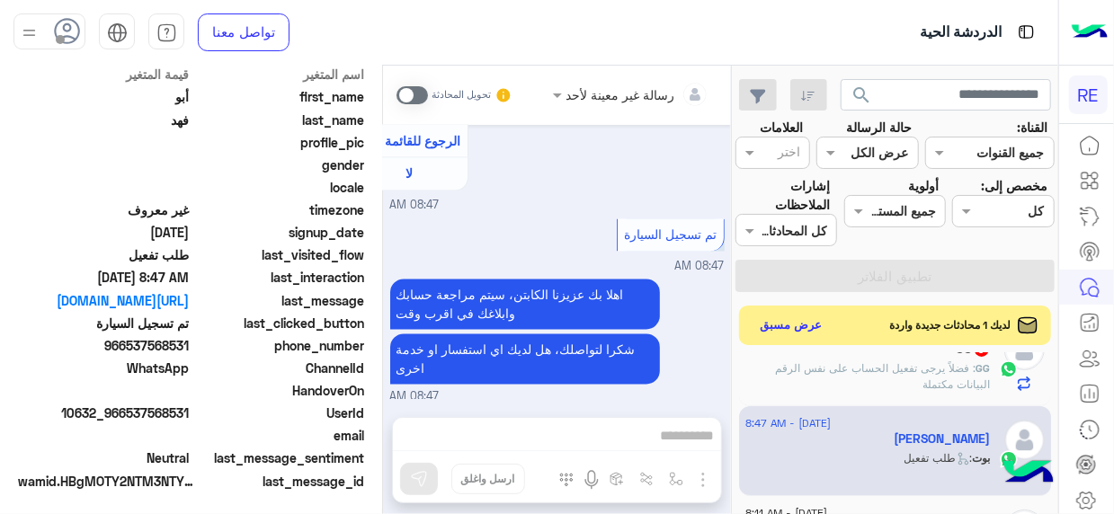
drag, startPoint x: 127, startPoint y: 410, endPoint x: 191, endPoint y: 406, distance: 63.9
click at [190, 406] on span "10632_966537568531" at bounding box center [104, 413] width 172 height 19
click at [420, 96] on span at bounding box center [411, 95] width 31 height 18
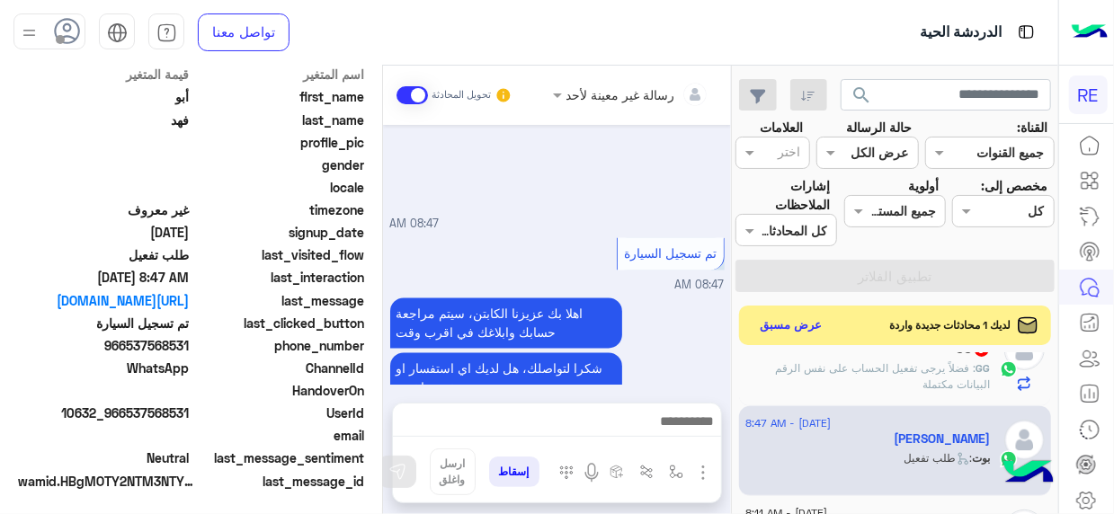
scroll to position [1590, 0]
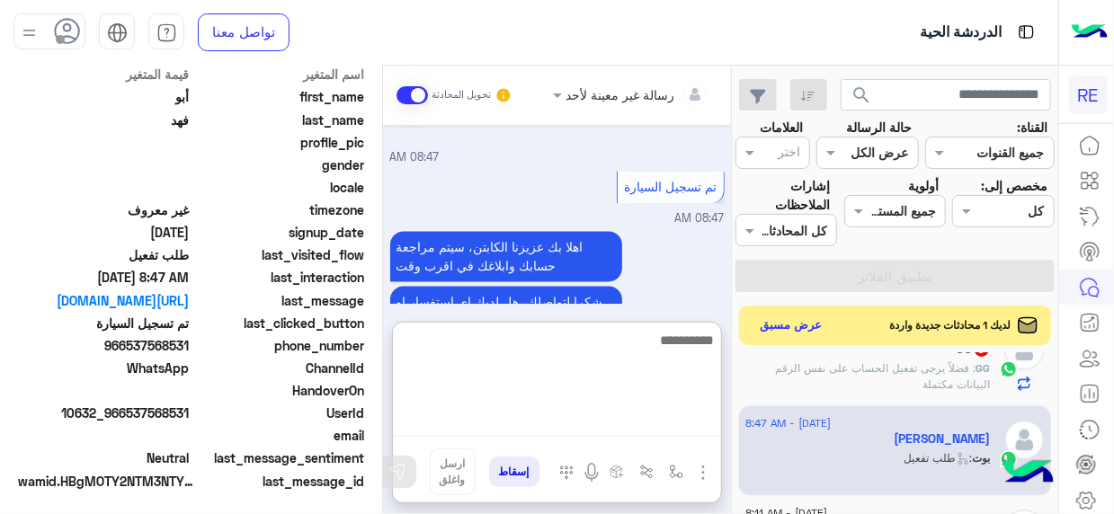
click at [674, 436] on textarea at bounding box center [557, 383] width 328 height 108
type textarea "**********"
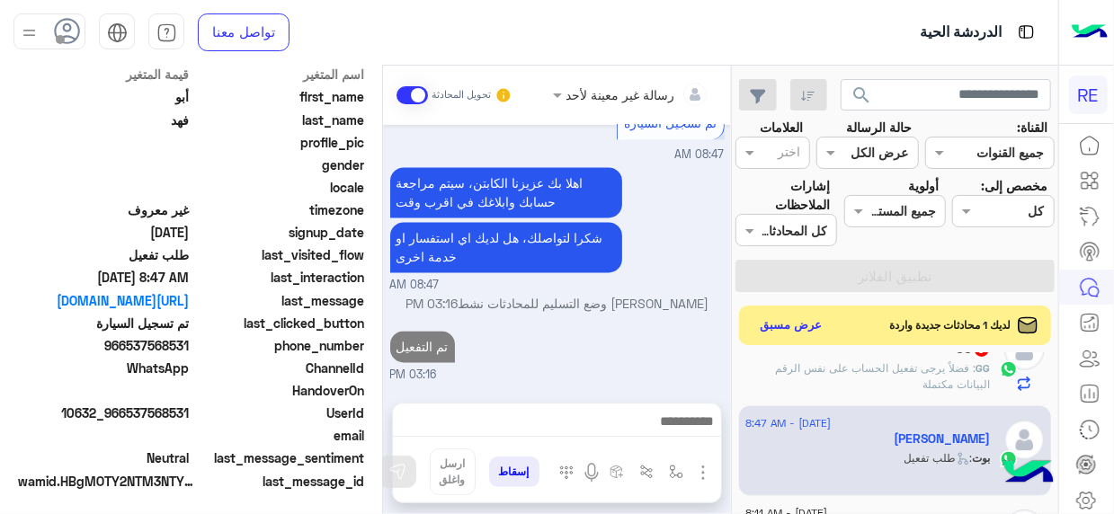
scroll to position [1647, 0]
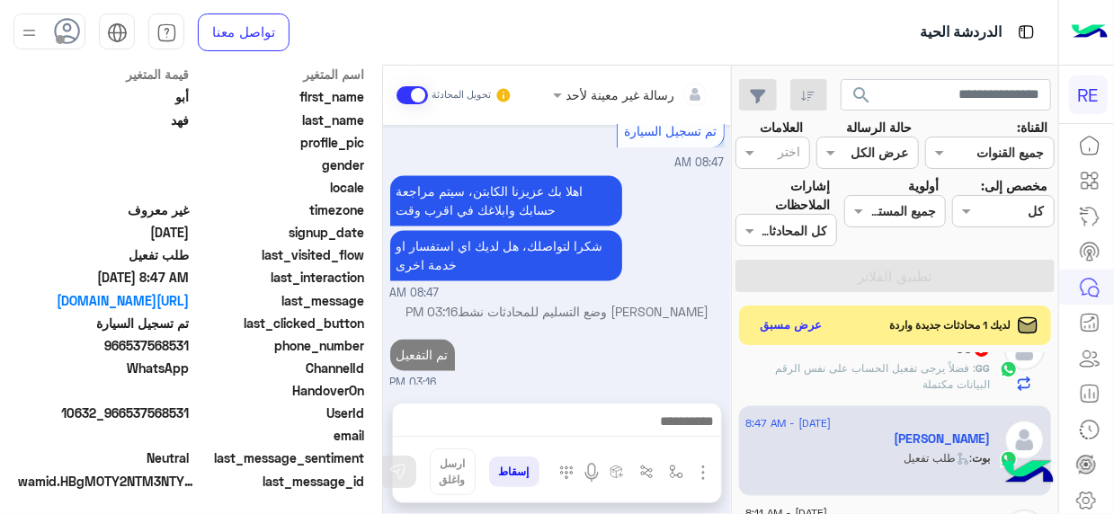
click at [738, 364] on div "9 September - 10:42 AM GG 3 GG : فضلاً يرجى تفعيل الحساب على نفس الرقم البيانات…" at bounding box center [895, 436] width 326 height 169
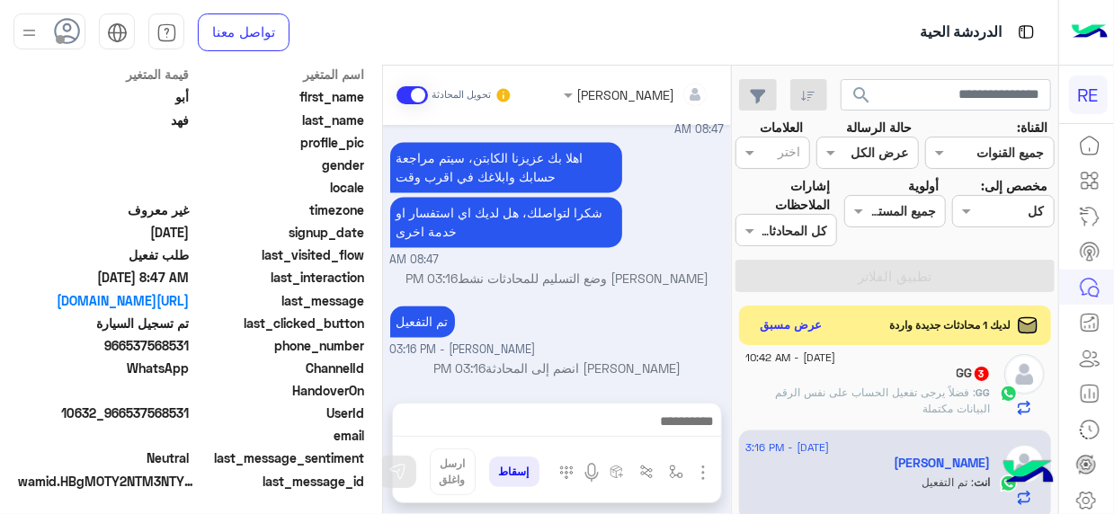
click at [846, 396] on span ": فضلاً يرجى تفعيل الحساب على نفس الرقم البيانات مكتملة" at bounding box center [883, 401] width 215 height 30
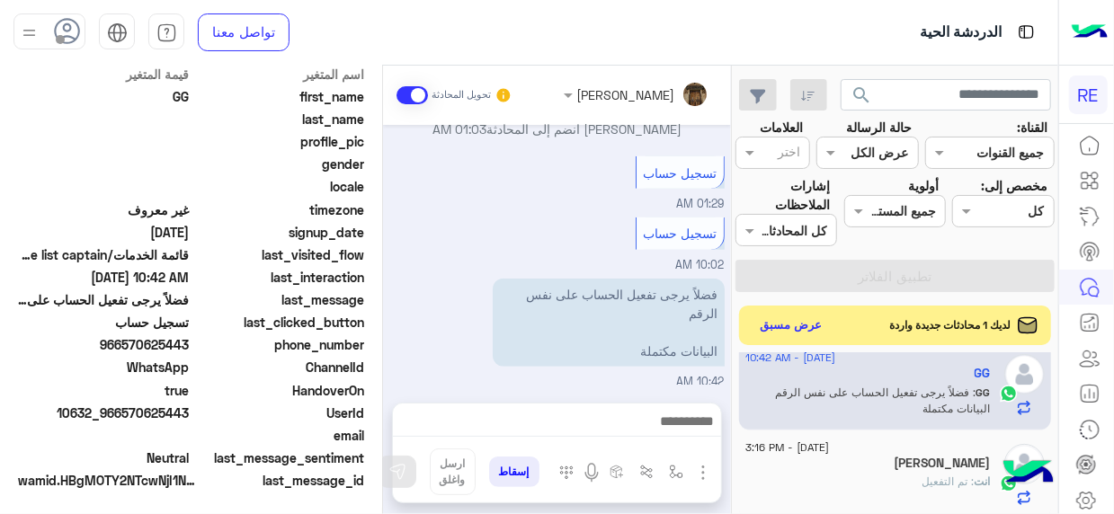
scroll to position [449, 0]
drag, startPoint x: 128, startPoint y: 412, endPoint x: 191, endPoint y: 405, distance: 63.2
click at [190, 405] on span "10632_966570625443" at bounding box center [104, 413] width 172 height 19
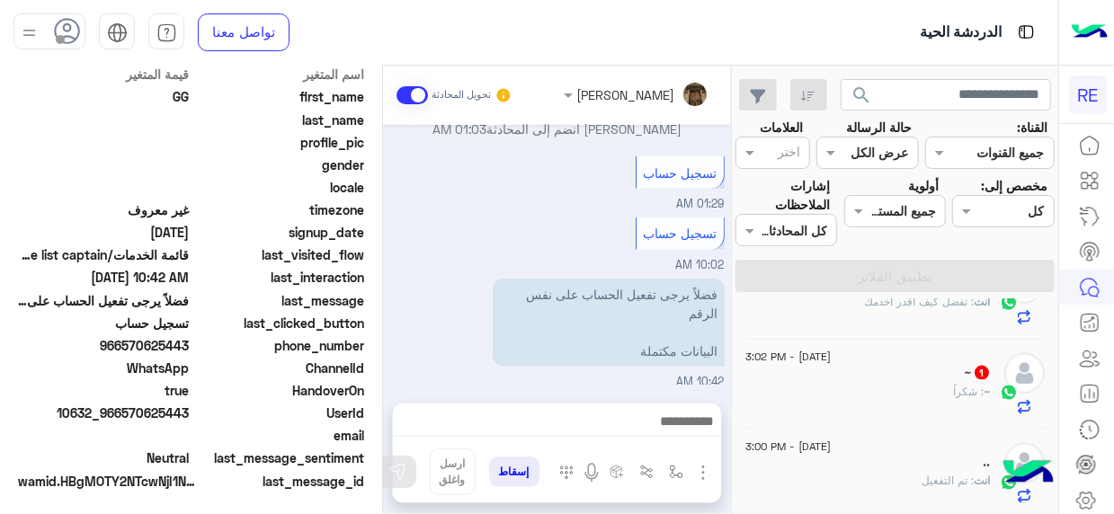
scroll to position [1106, 0]
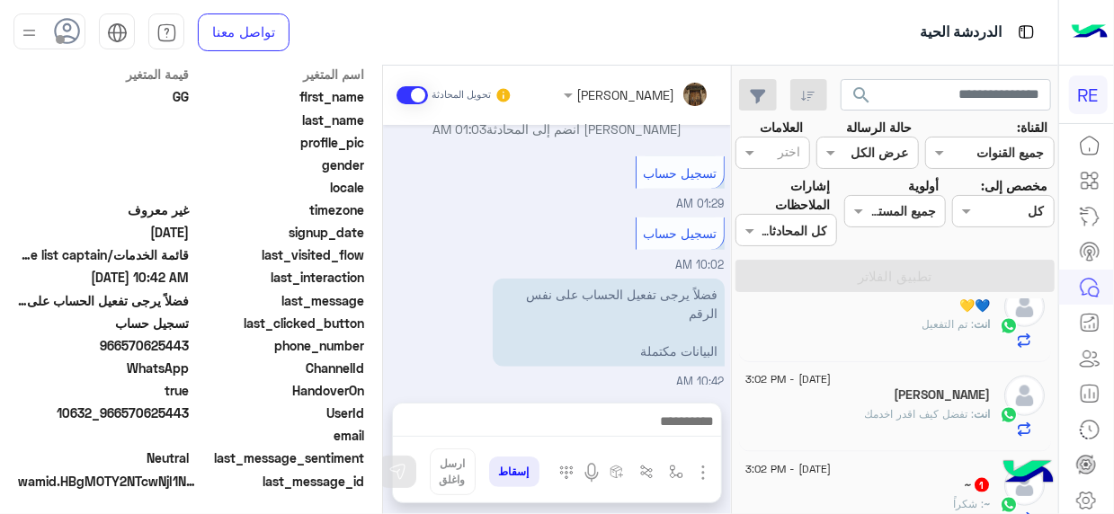
click at [945, 488] on div "~ 1" at bounding box center [867, 486] width 245 height 19
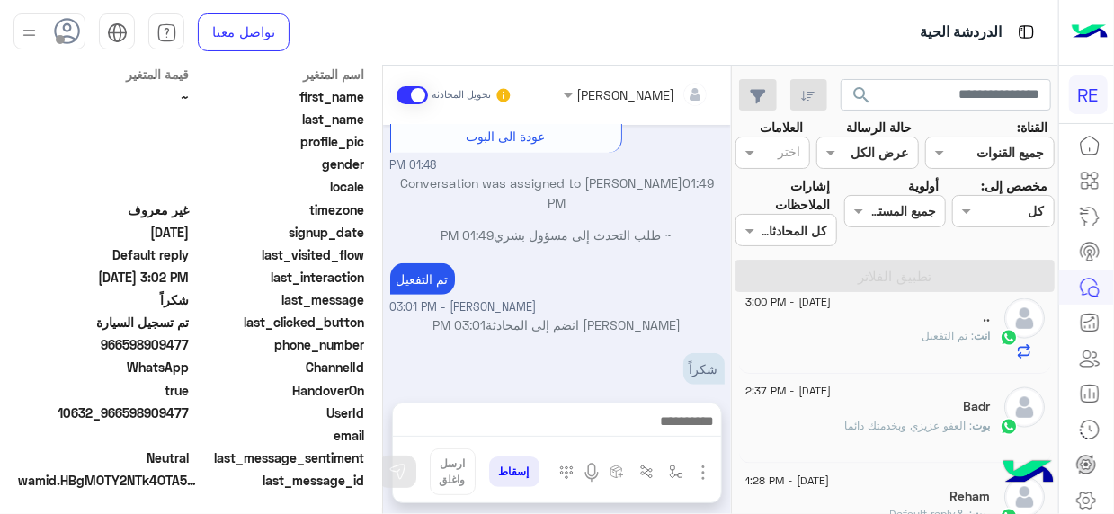
scroll to position [1565, 0]
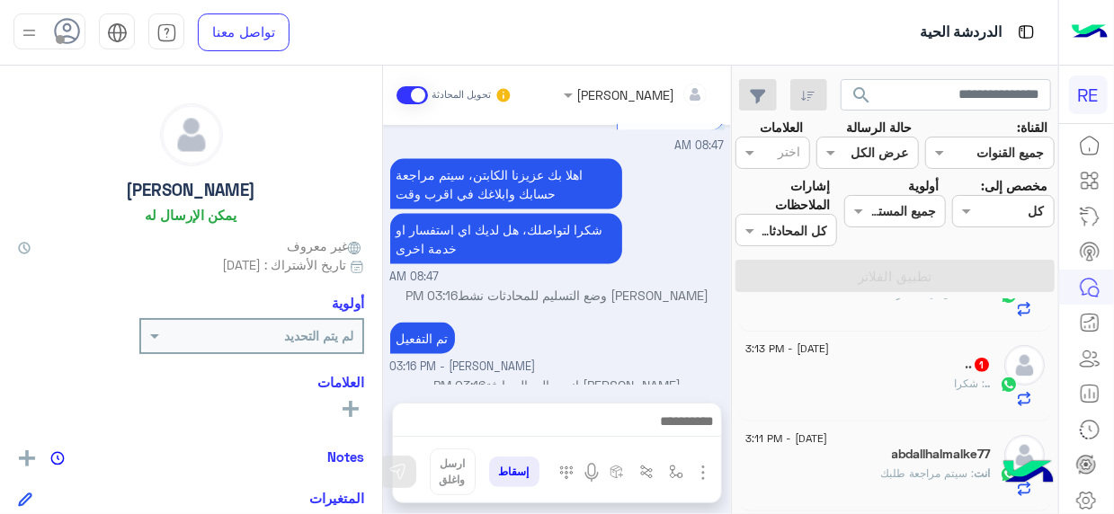
scroll to position [341, 0]
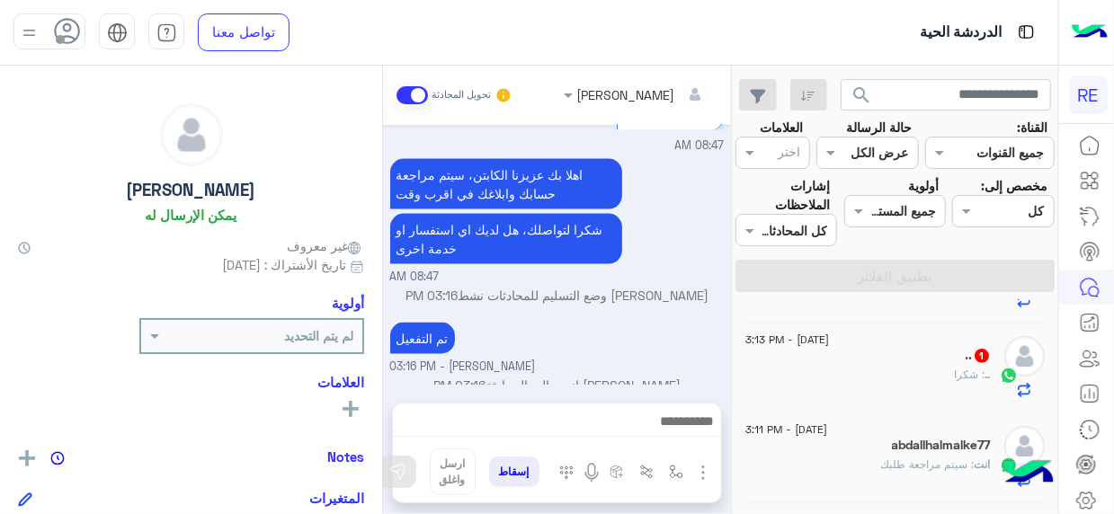
click at [901, 355] on div ".. 1" at bounding box center [867, 357] width 245 height 19
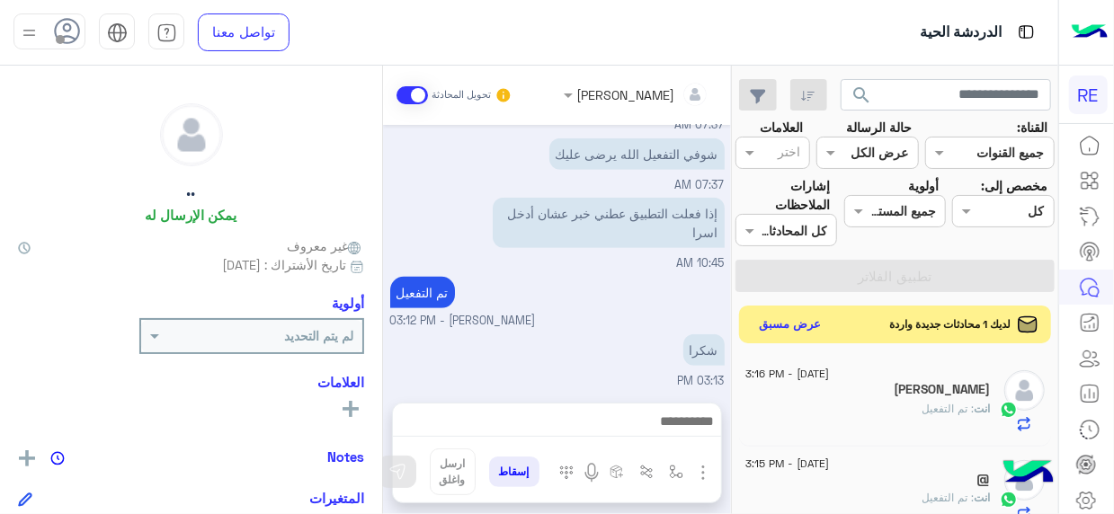
click at [786, 325] on button "عرض مسبق" at bounding box center [789, 325] width 75 height 24
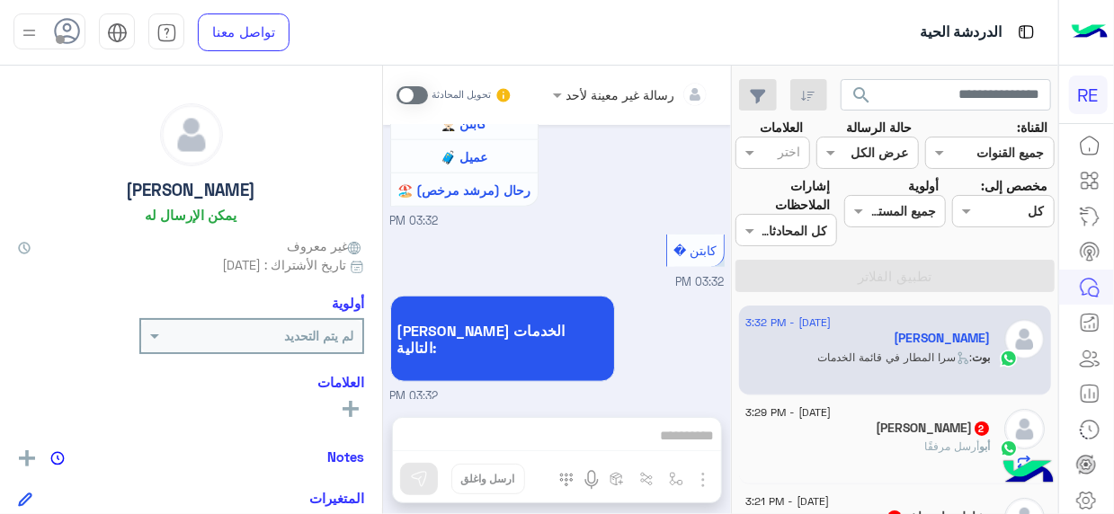
scroll to position [1632, 0]
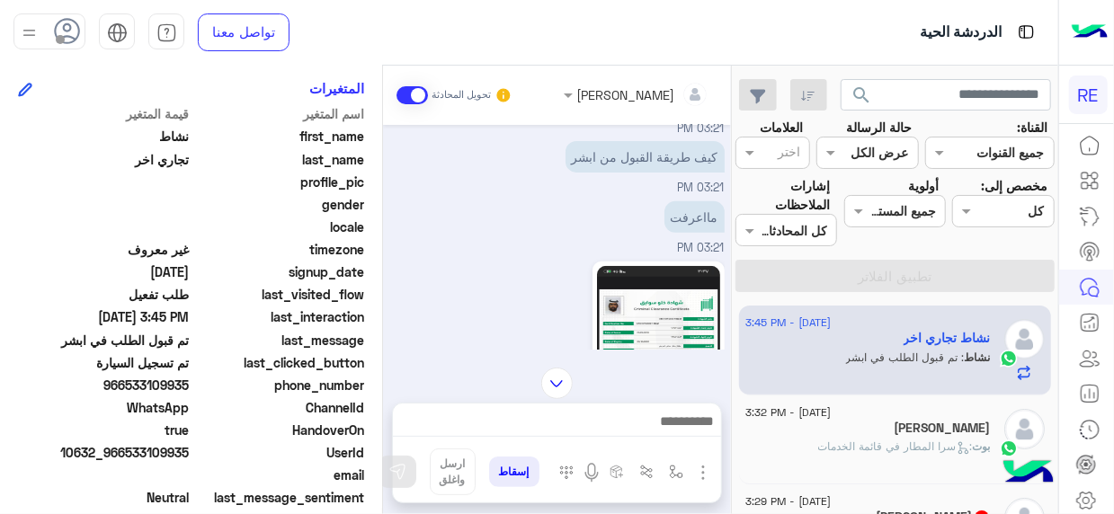
scroll to position [444, 0]
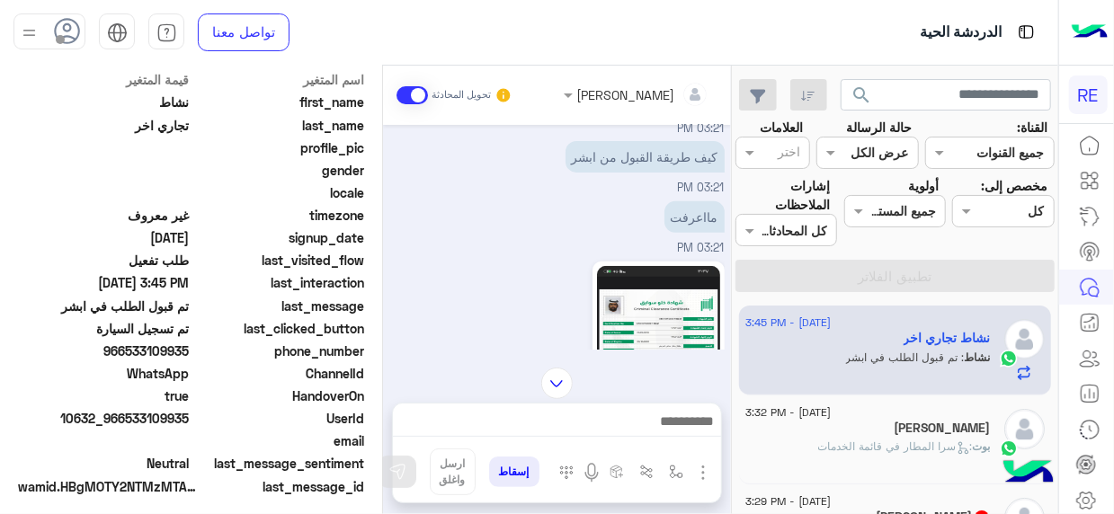
drag, startPoint x: 129, startPoint y: 353, endPoint x: 189, endPoint y: 345, distance: 60.8
click at [189, 345] on span "966533109935" at bounding box center [104, 351] width 172 height 19
copy span "533109935"
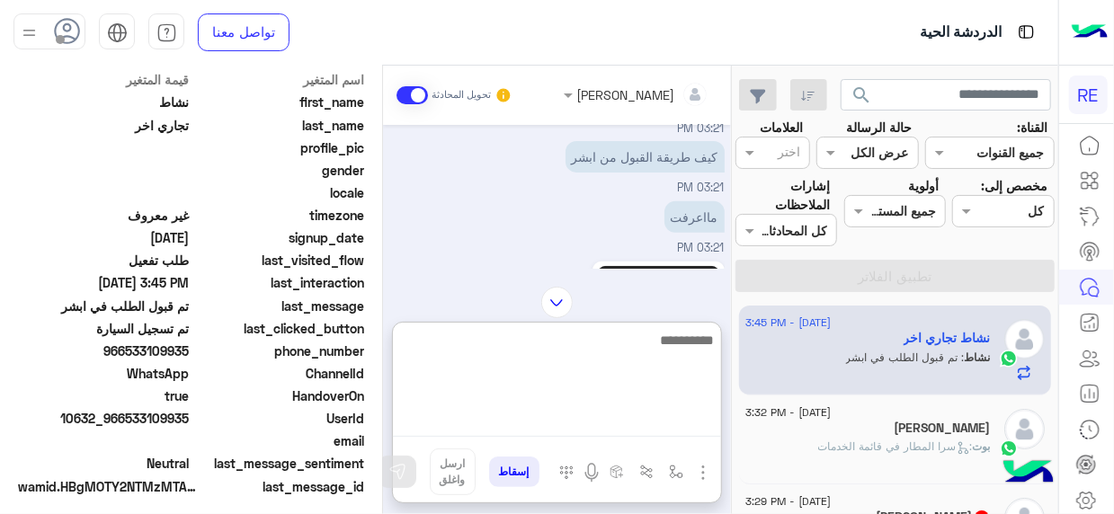
click at [699, 422] on textarea at bounding box center [557, 383] width 328 height 108
type textarea "**********"
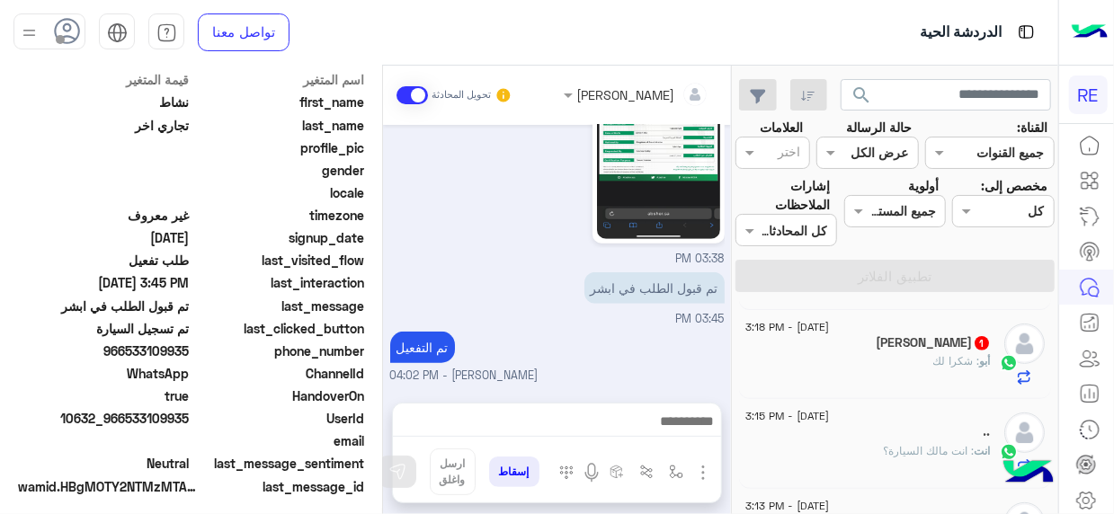
scroll to position [0, 0]
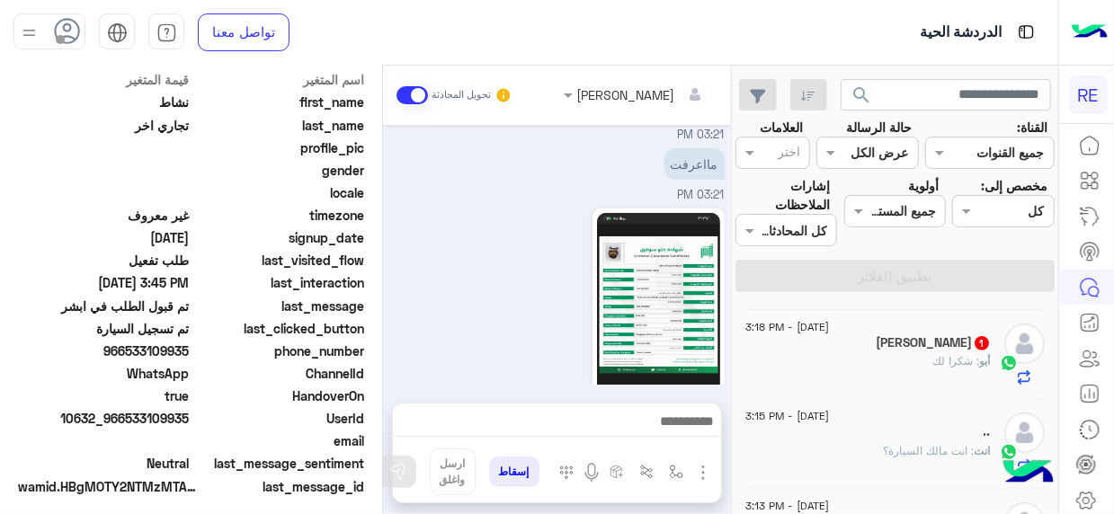
click at [938, 356] on span ": شكرا لك" at bounding box center [956, 360] width 47 height 13
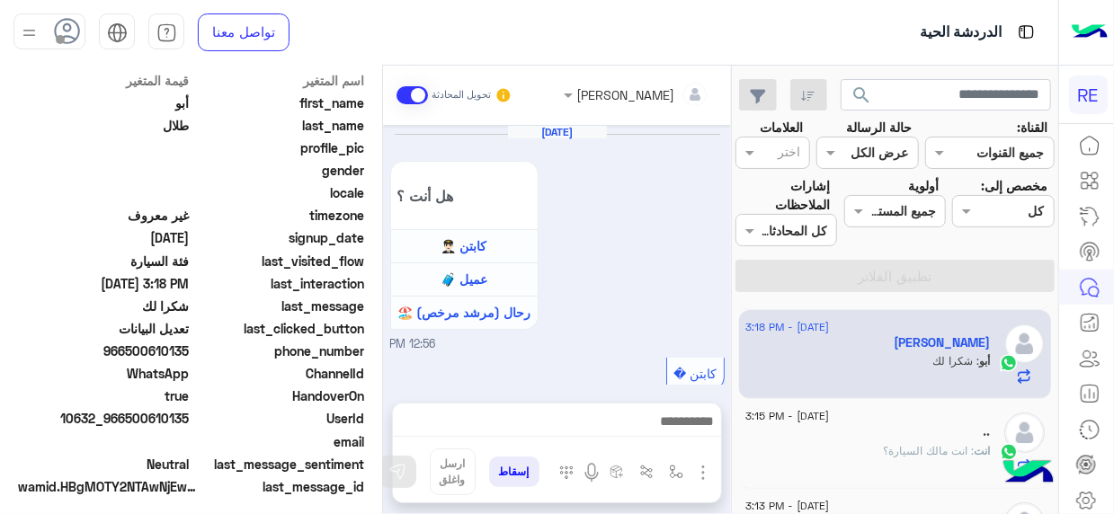
scroll to position [537, 0]
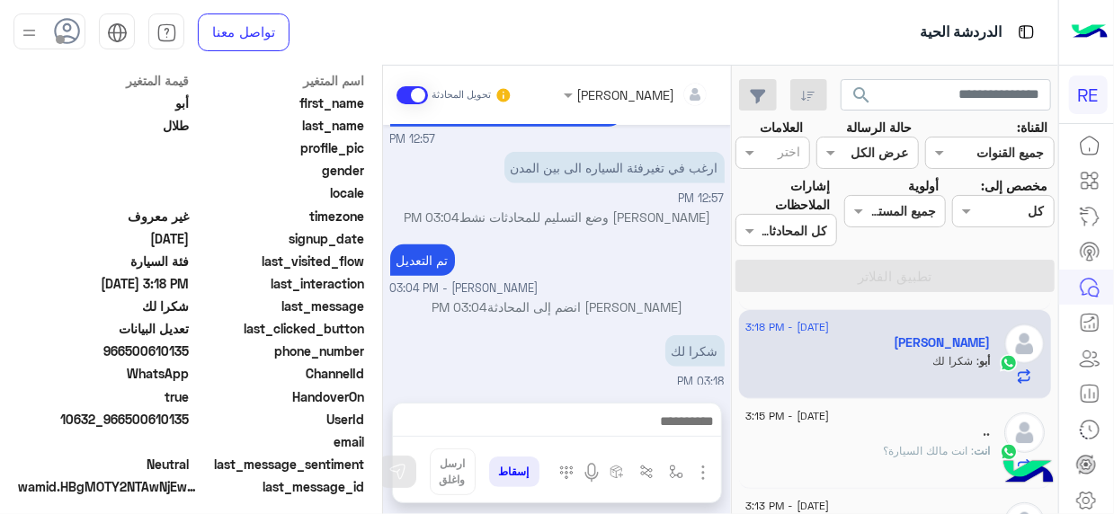
click at [733, 350] on mat-drawer-container "search القناة: القناه جميع القنوات حالة الرسالة القناه عرض الكل العلامات اختر م…" at bounding box center [529, 294] width 1058 height 456
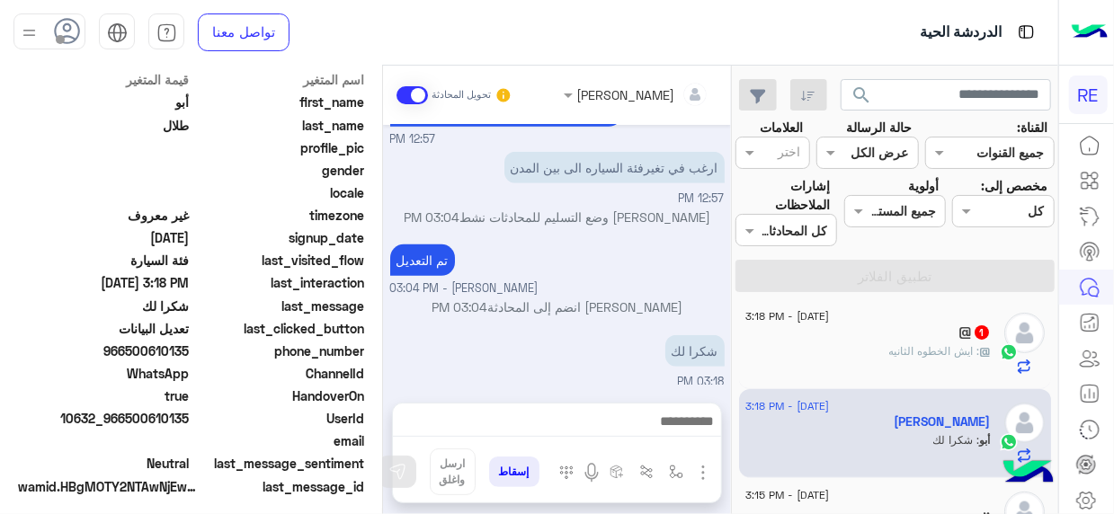
scroll to position [247, 0]
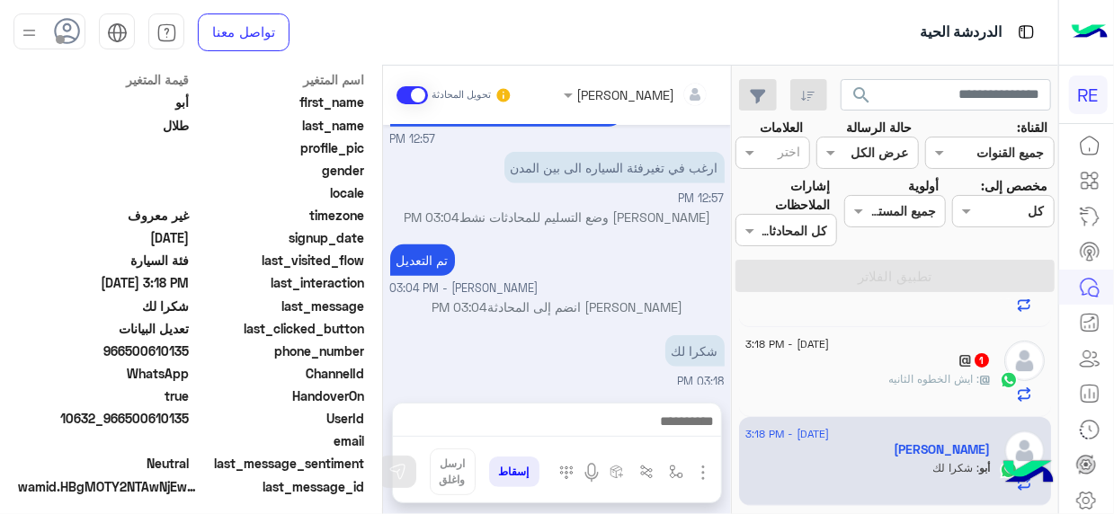
click at [865, 359] on div "@ 1" at bounding box center [867, 361] width 245 height 19
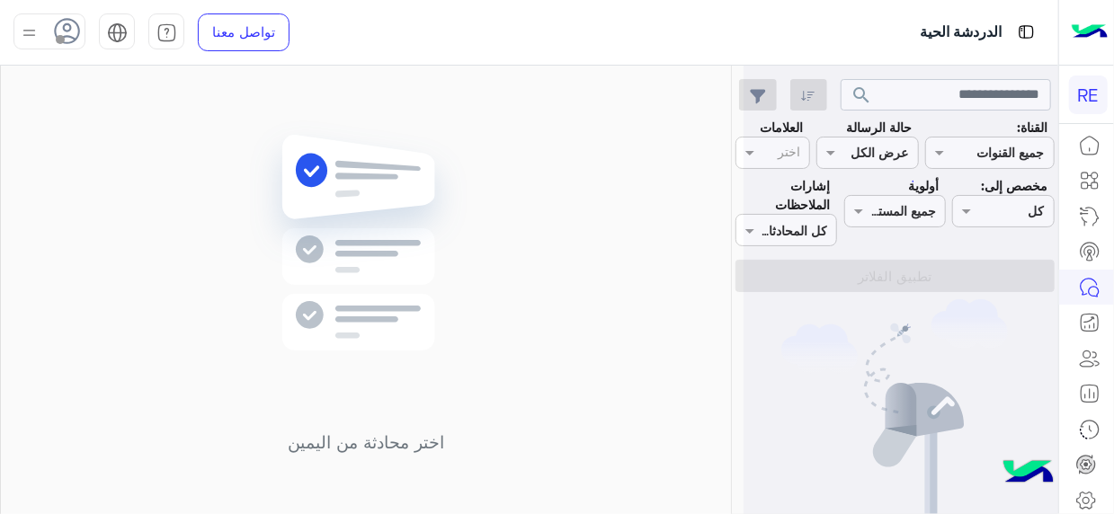
click at [1093, 290] on icon at bounding box center [1089, 288] width 22 height 22
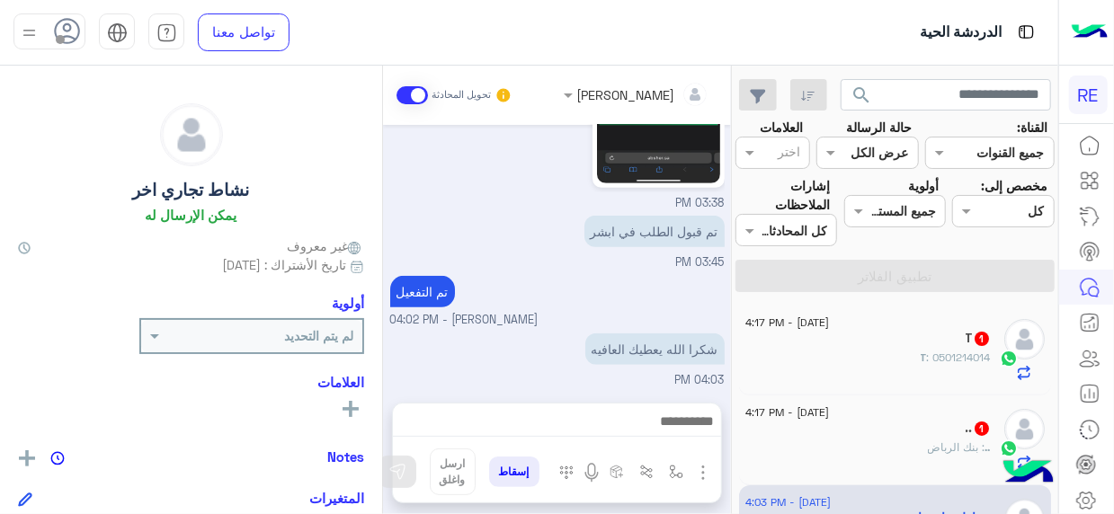
click at [894, 343] on div "T 1" at bounding box center [867, 340] width 245 height 19
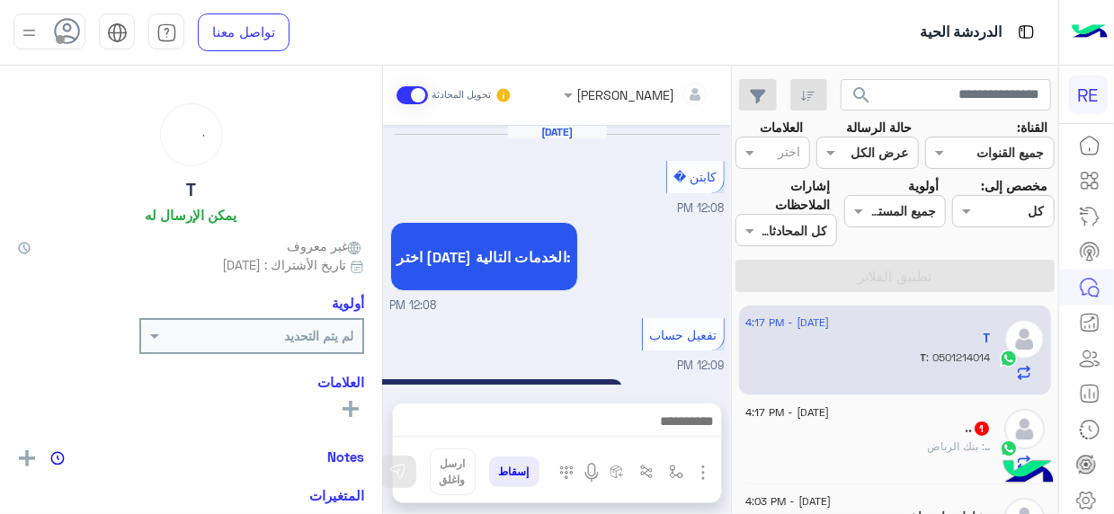
scroll to position [1151, 0]
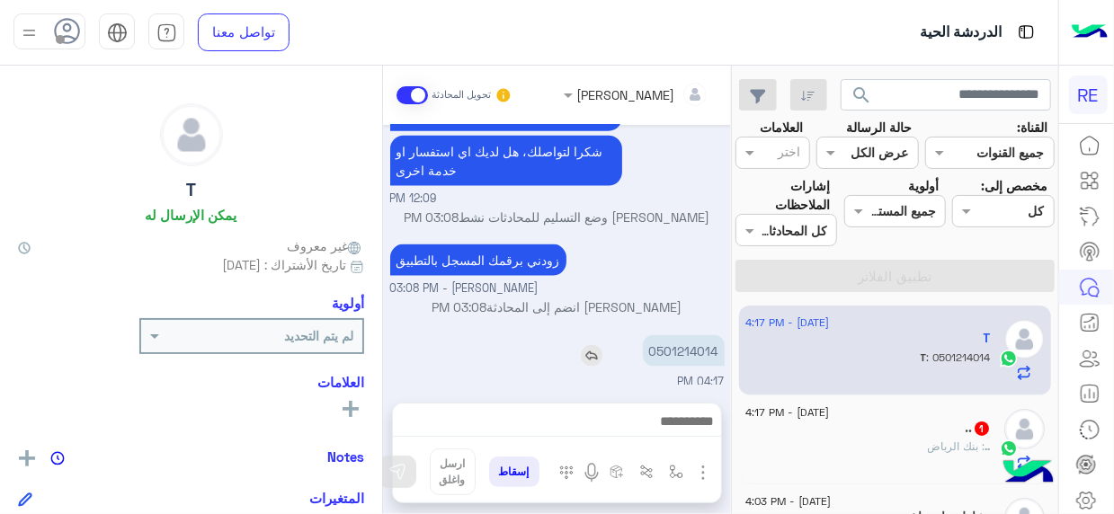
click at [684, 343] on p "0501214014" at bounding box center [684, 350] width 82 height 31
copy p "0501214014"
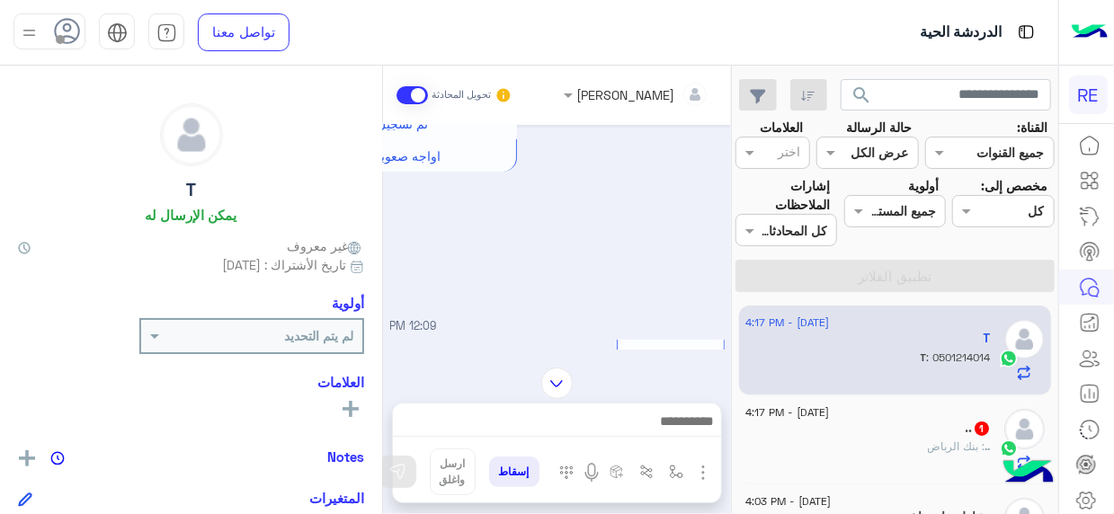
scroll to position [806, 0]
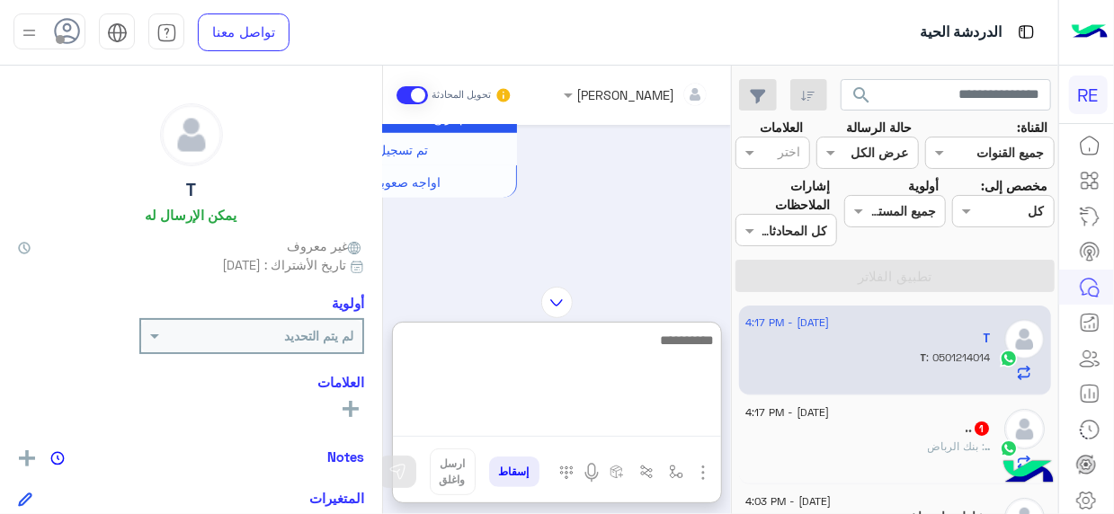
click at [706, 428] on textarea at bounding box center [557, 383] width 328 height 108
type textarea "*"
type textarea "**********"
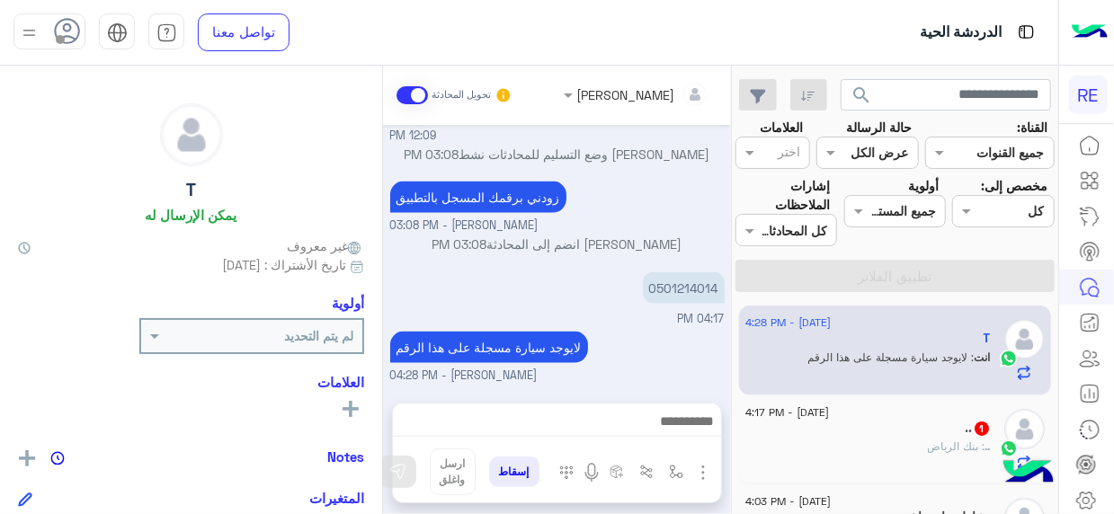
scroll to position [1209, 0]
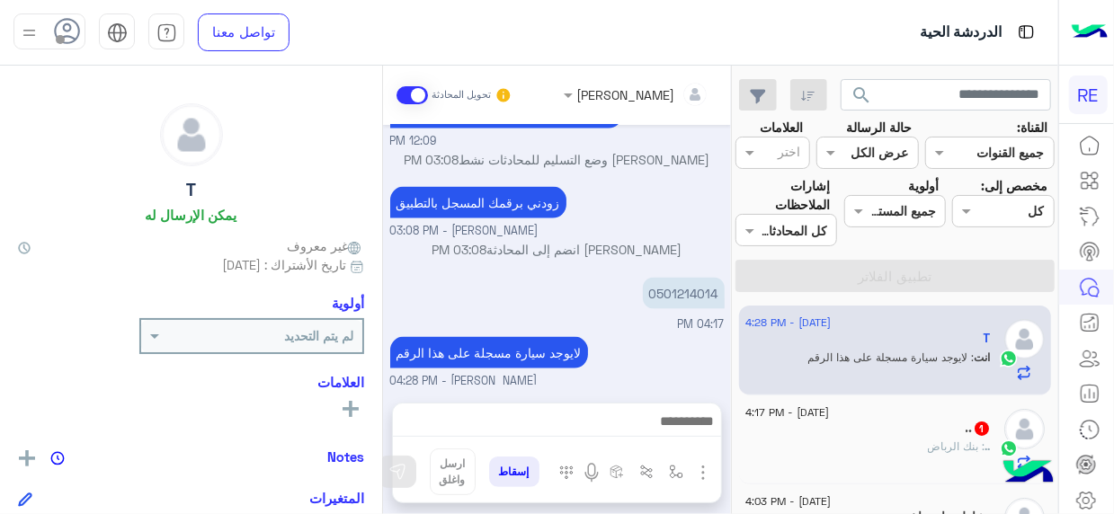
click at [899, 439] on div ".. : بنك الرباض" at bounding box center [867, 454] width 245 height 31
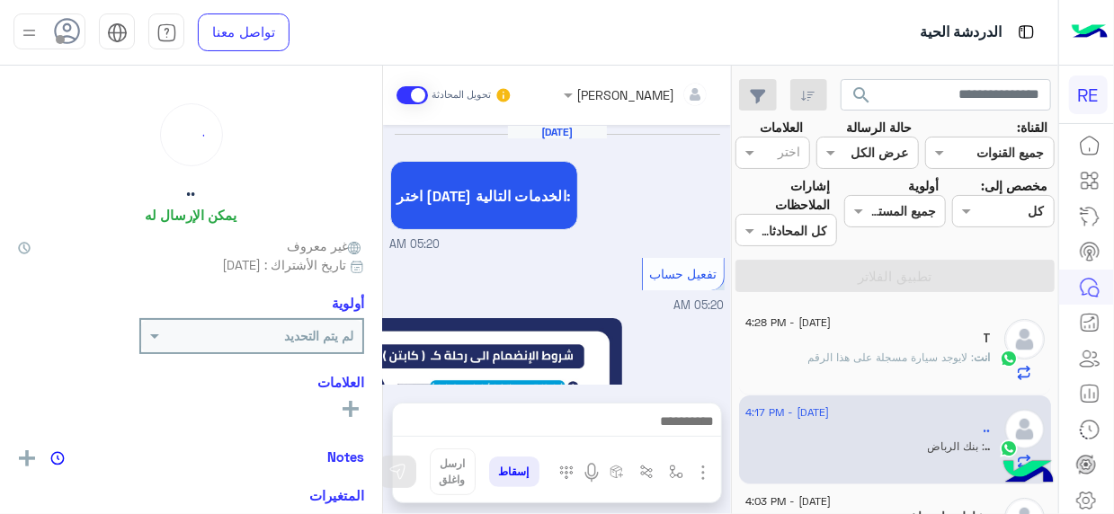
scroll to position [1150, 0]
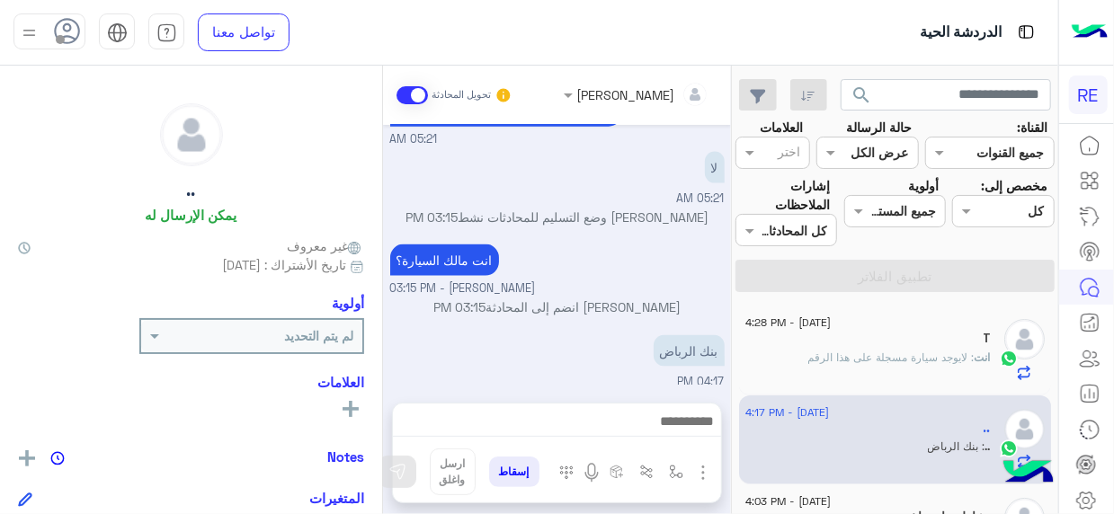
click at [728, 306] on div "Sep 9, 2025 اختر احد الخدمات التالية: 05:20 AM تفعيل حساب 05:20 AM يمكنك الاطلا…" at bounding box center [557, 255] width 348 height 260
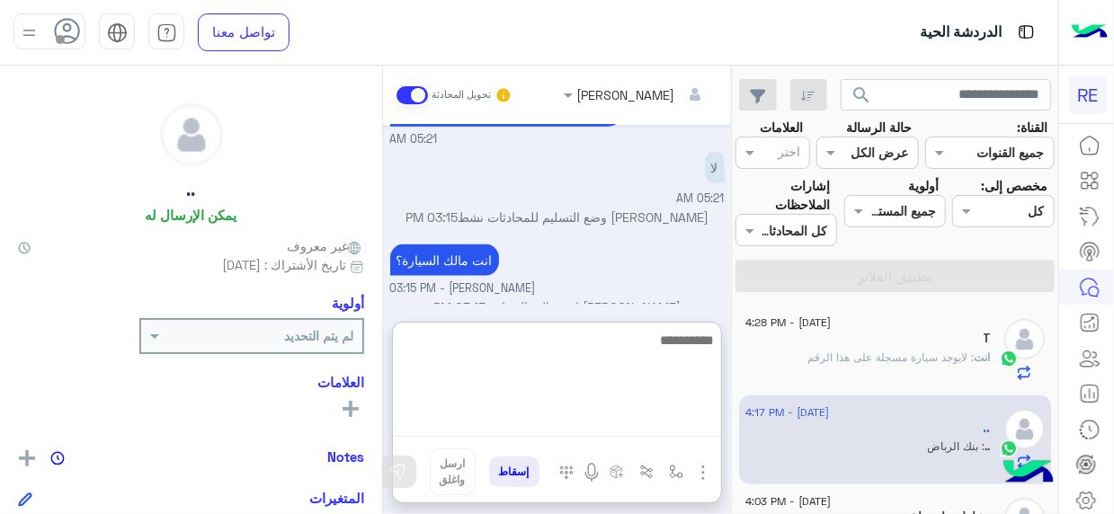
click at [680, 423] on textarea at bounding box center [557, 383] width 328 height 108
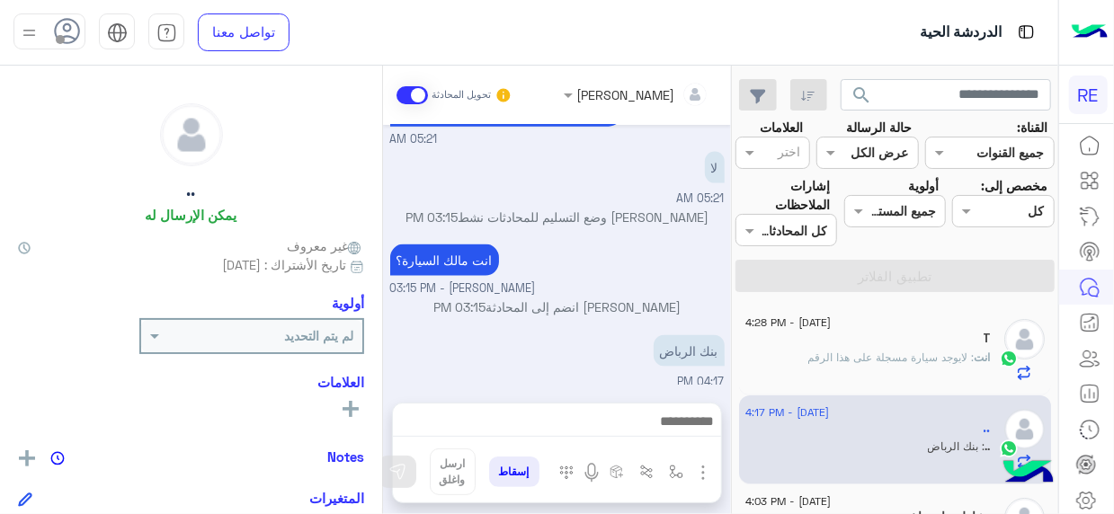
click at [622, 264] on div "انت مالك السيارة؟ Terhal Almodon - 03:15 PM" at bounding box center [557, 269] width 334 height 58
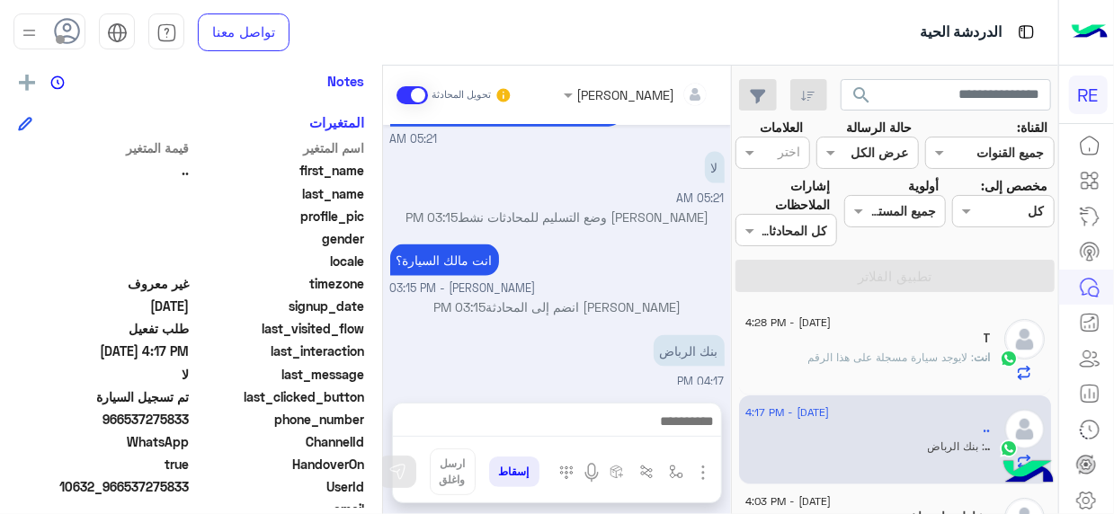
scroll to position [380, 0]
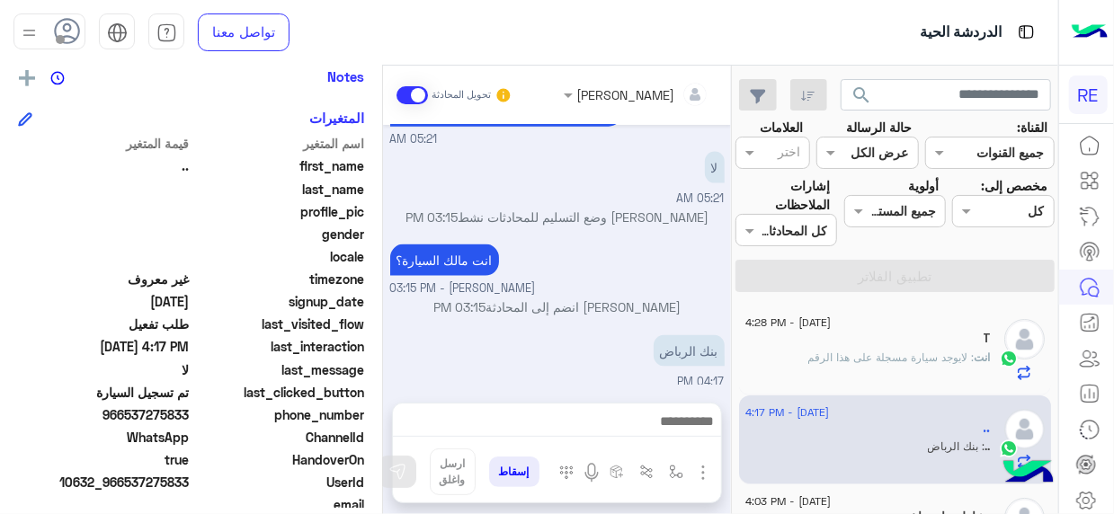
drag, startPoint x: 130, startPoint y: 413, endPoint x: 190, endPoint y: 418, distance: 59.6
click at [190, 418] on span "966537275833" at bounding box center [104, 414] width 172 height 19
copy span "537275833"
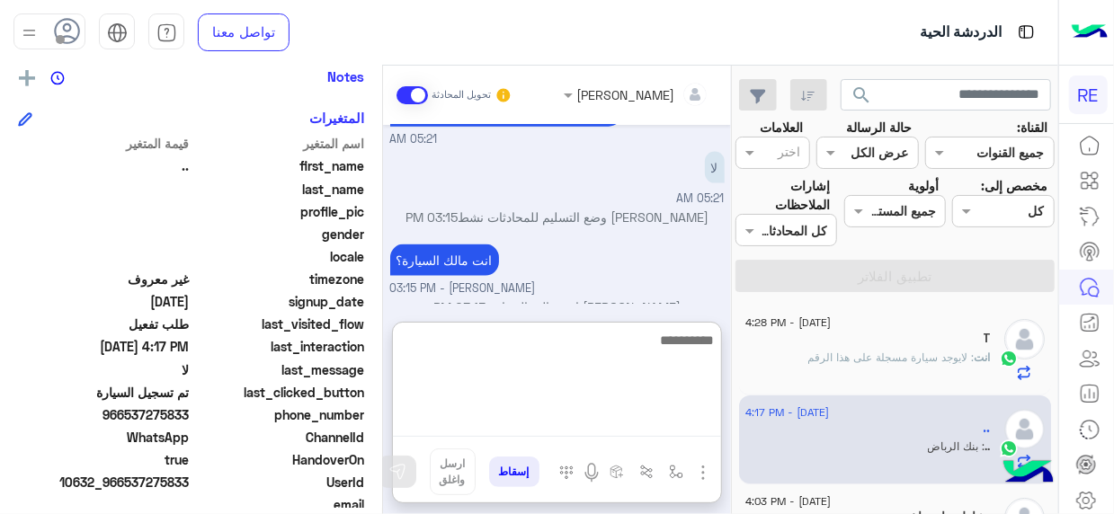
click at [685, 422] on textarea at bounding box center [557, 383] width 328 height 108
type textarea "**********"
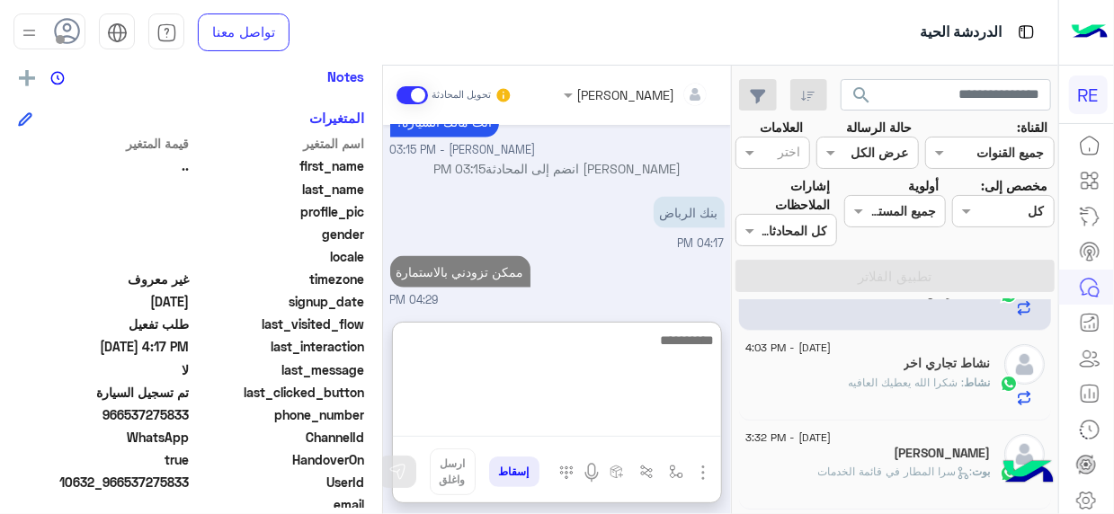
scroll to position [0, 0]
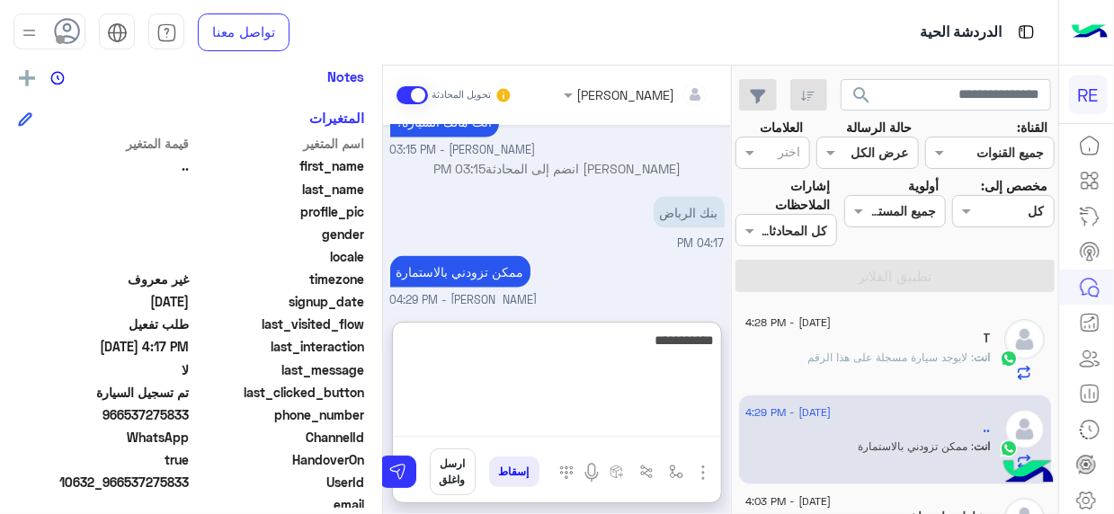
type textarea "**********"
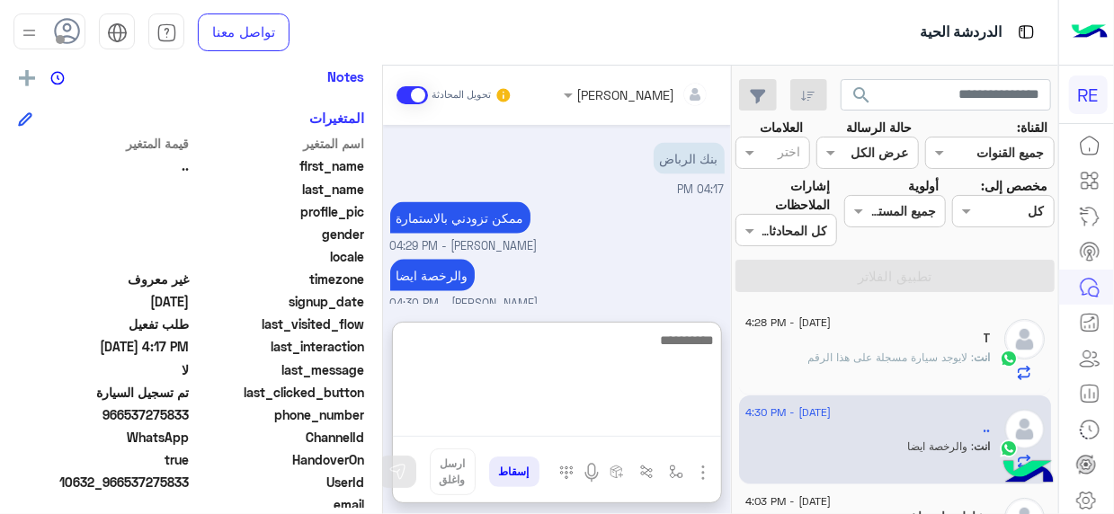
scroll to position [1346, 0]
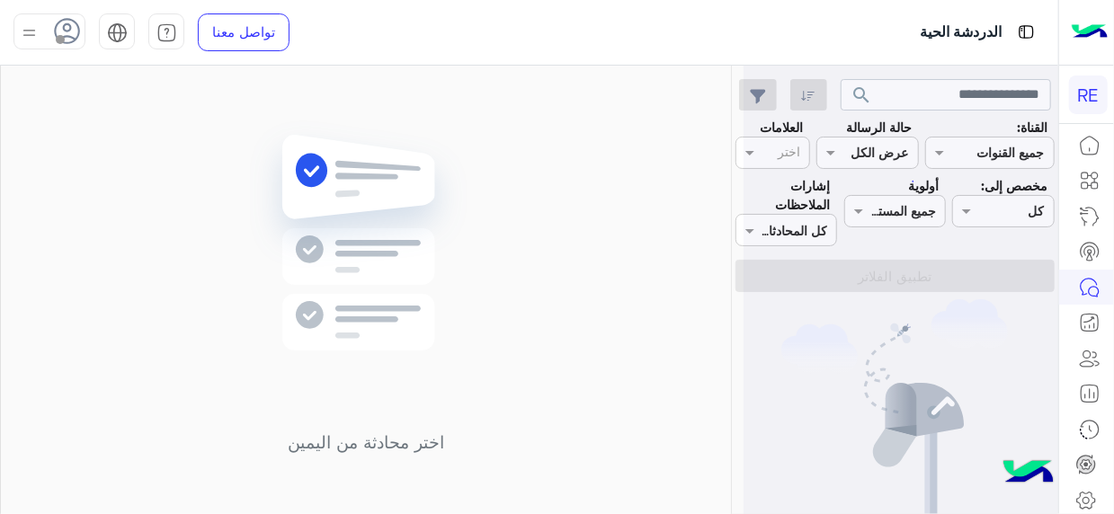
click at [1087, 284] on icon at bounding box center [1089, 288] width 22 height 22
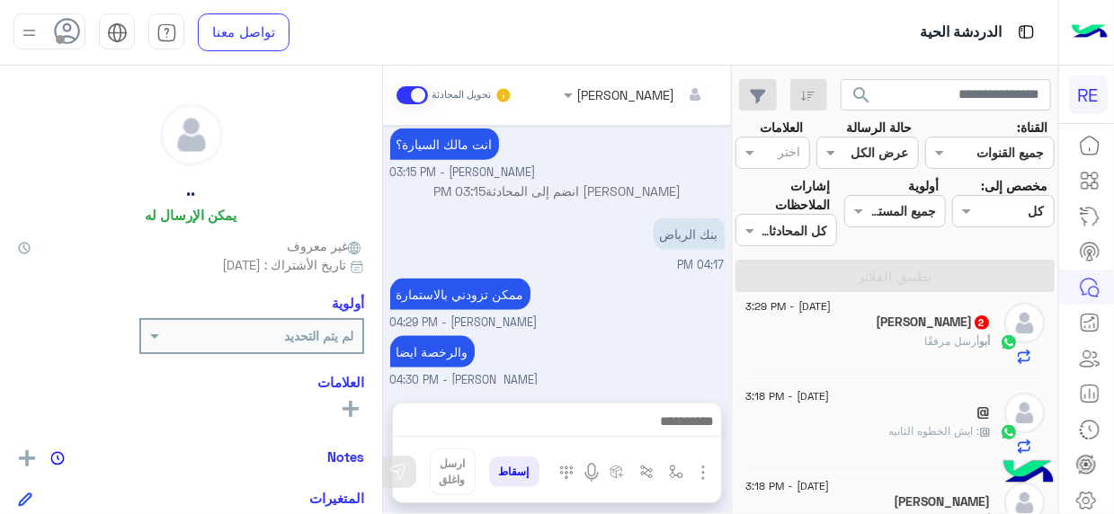
scroll to position [387, 0]
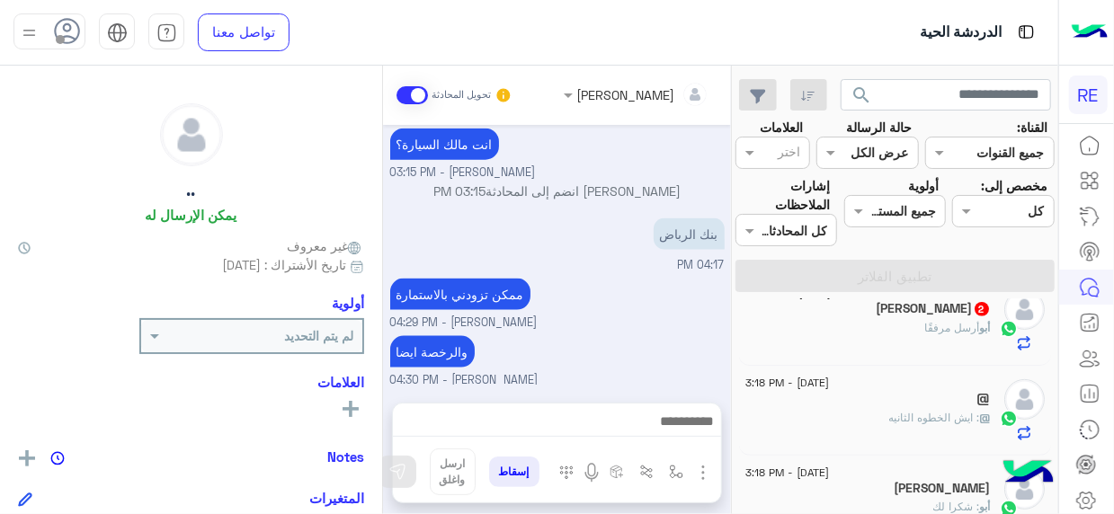
click at [974, 310] on span "2" at bounding box center [981, 309] width 14 height 14
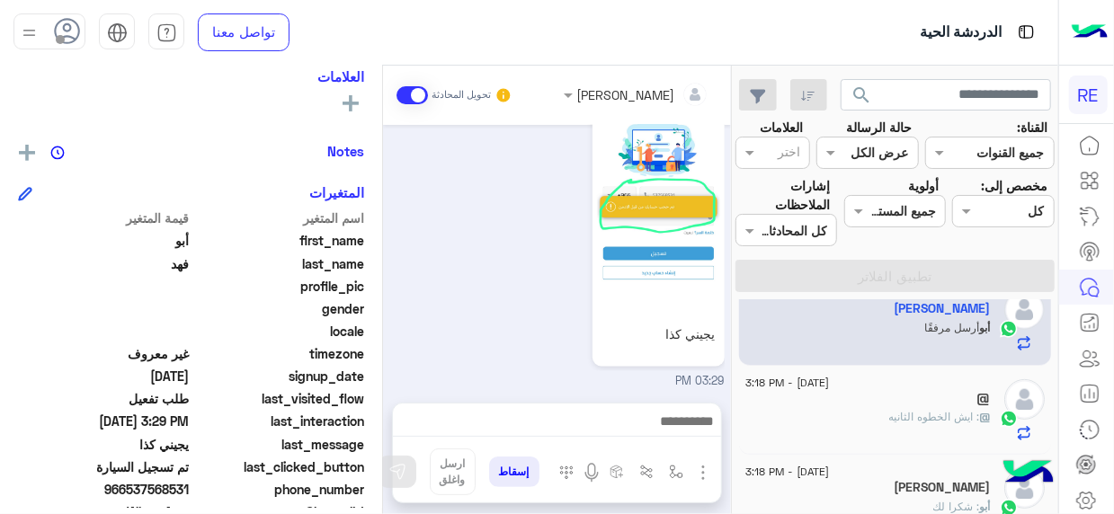
scroll to position [341, 0]
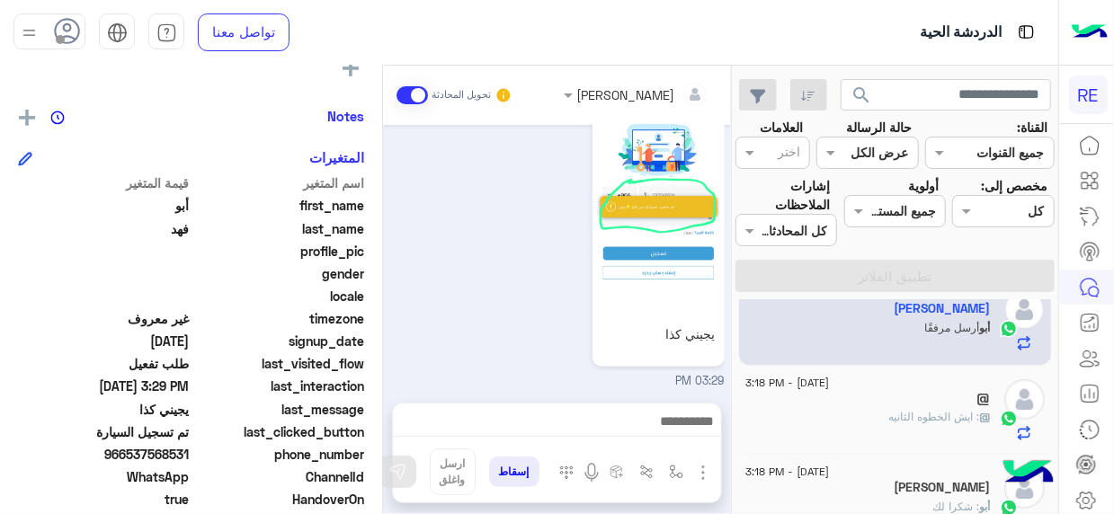
drag, startPoint x: 129, startPoint y: 448, endPoint x: 191, endPoint y: 449, distance: 62.9
click at [190, 449] on span "966537568531" at bounding box center [104, 454] width 172 height 19
copy span "537568531"
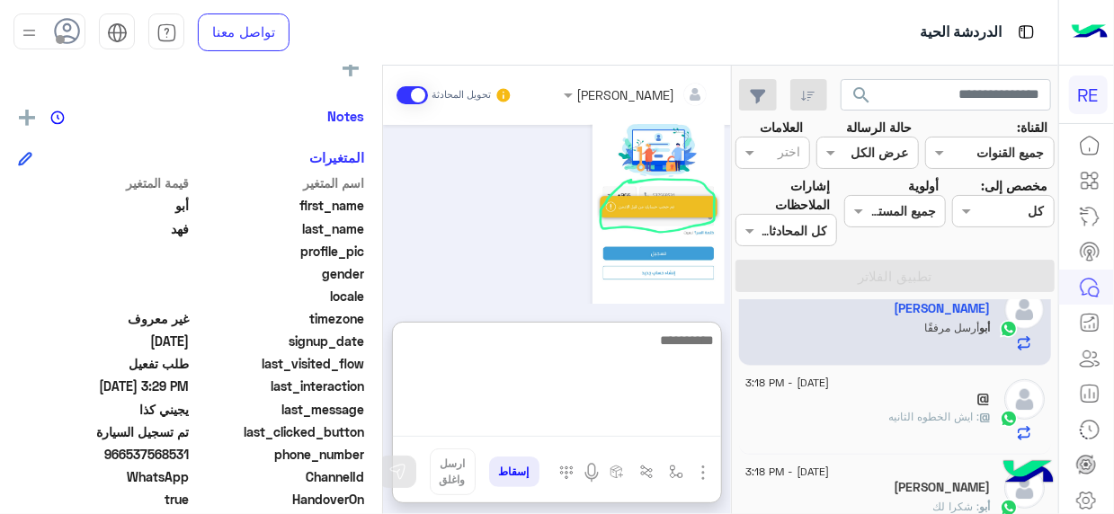
click at [705, 425] on textarea at bounding box center [557, 383] width 328 height 108
type textarea "**********"
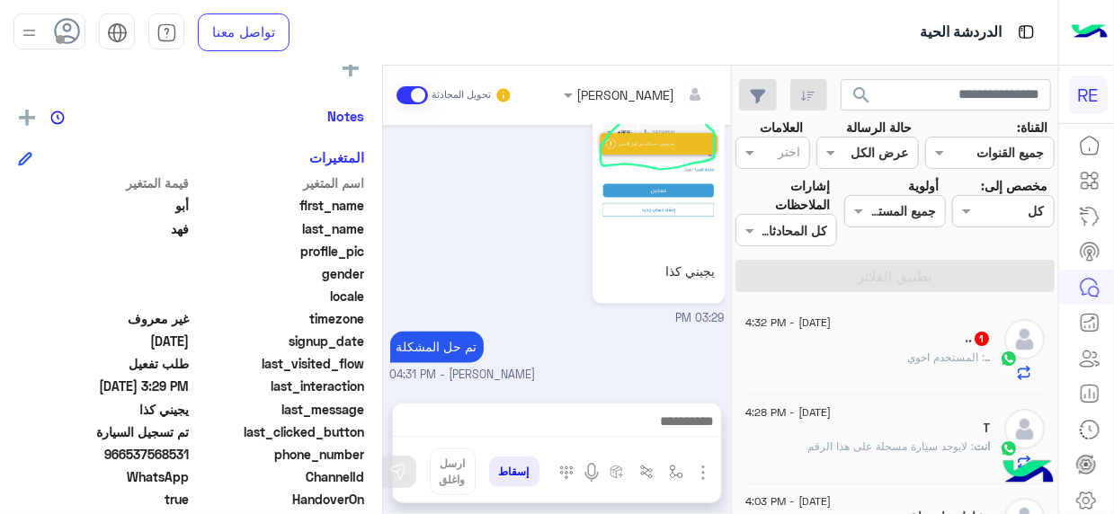
scroll to position [1505, 0]
click at [904, 361] on div ".. : المستخدم اخوي" at bounding box center [867, 365] width 245 height 31
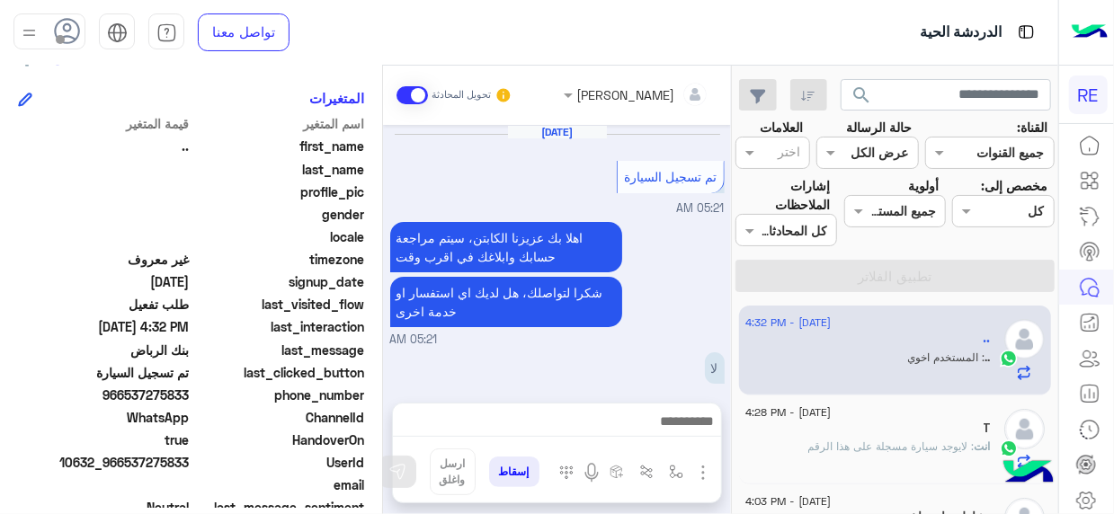
scroll to position [377, 0]
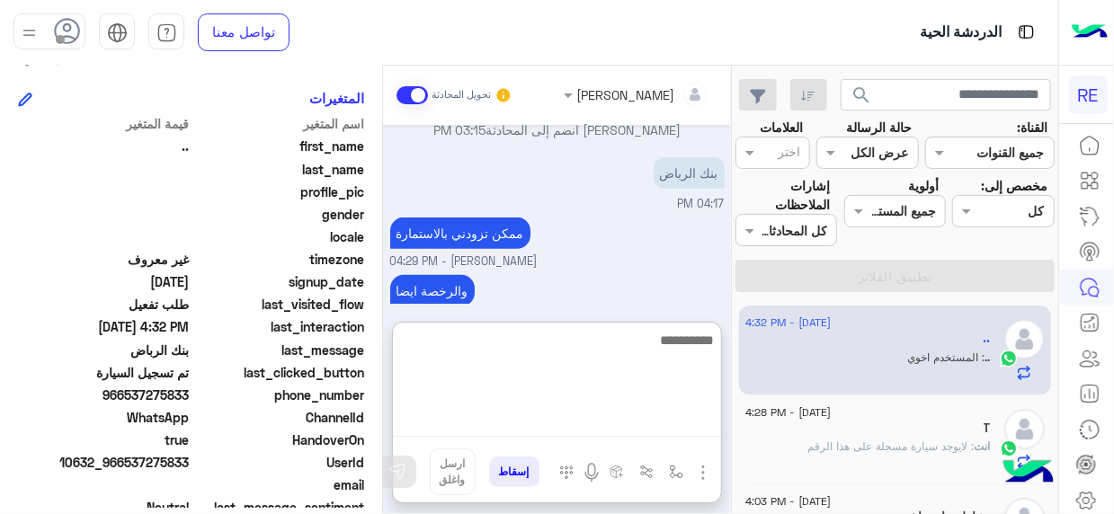
click at [679, 419] on textarea at bounding box center [557, 383] width 328 height 108
type textarea "**********"
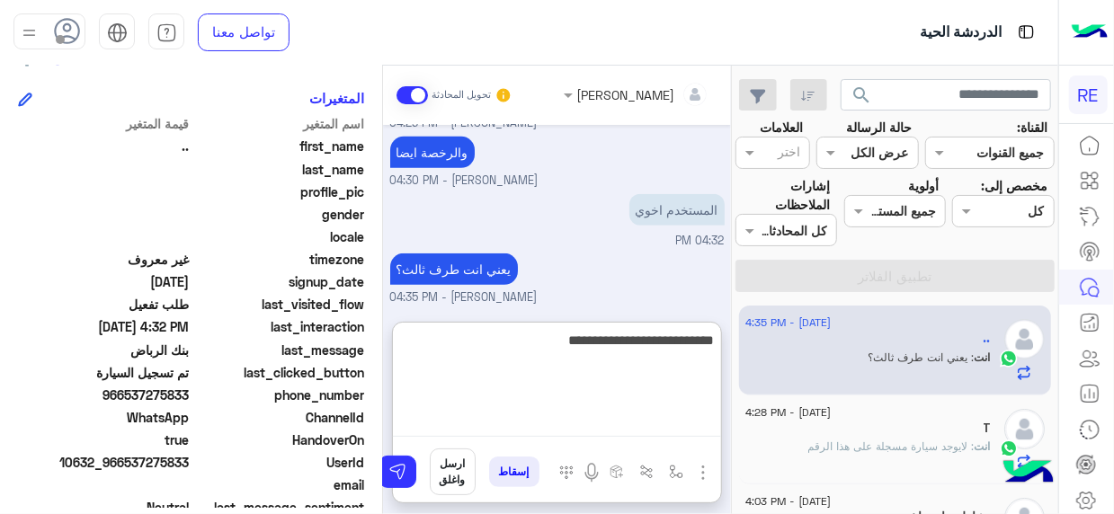
type textarea "**********"
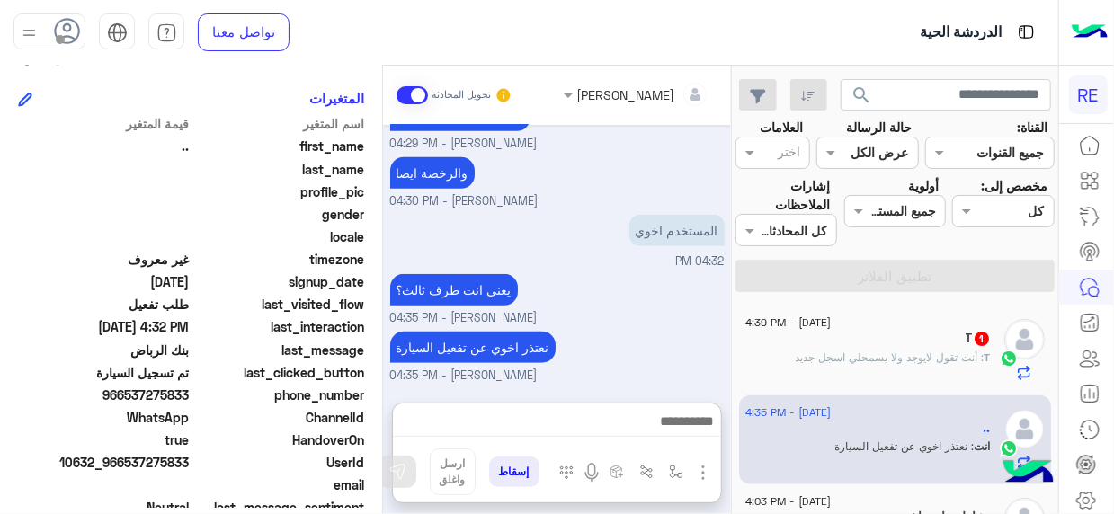
scroll to position [531, 0]
click at [888, 354] on span ": أنت تقول لايوجد ولا يسمحلي اسجل جديد" at bounding box center [889, 357] width 189 height 13
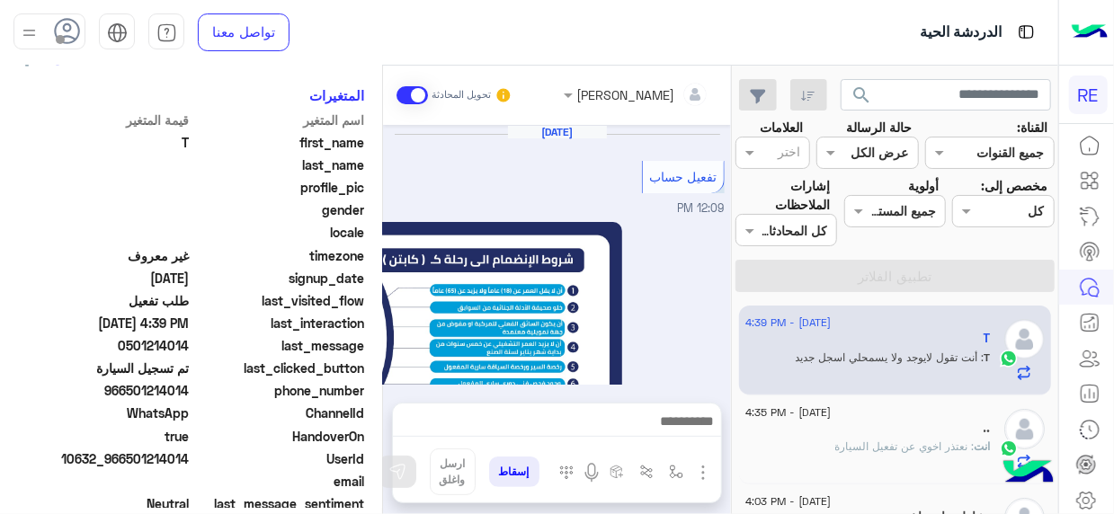
scroll to position [1112, 0]
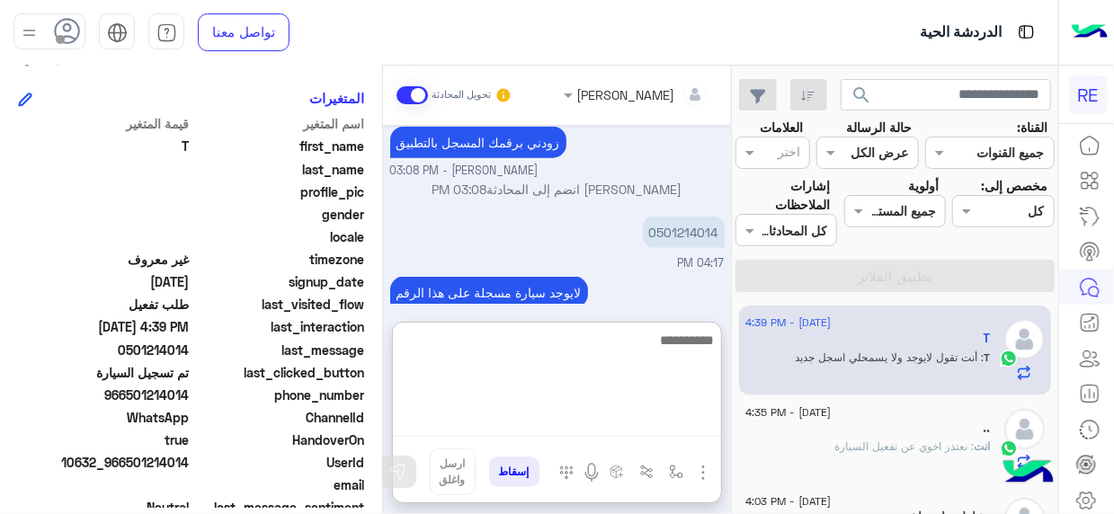
click at [670, 424] on textarea at bounding box center [557, 383] width 328 height 108
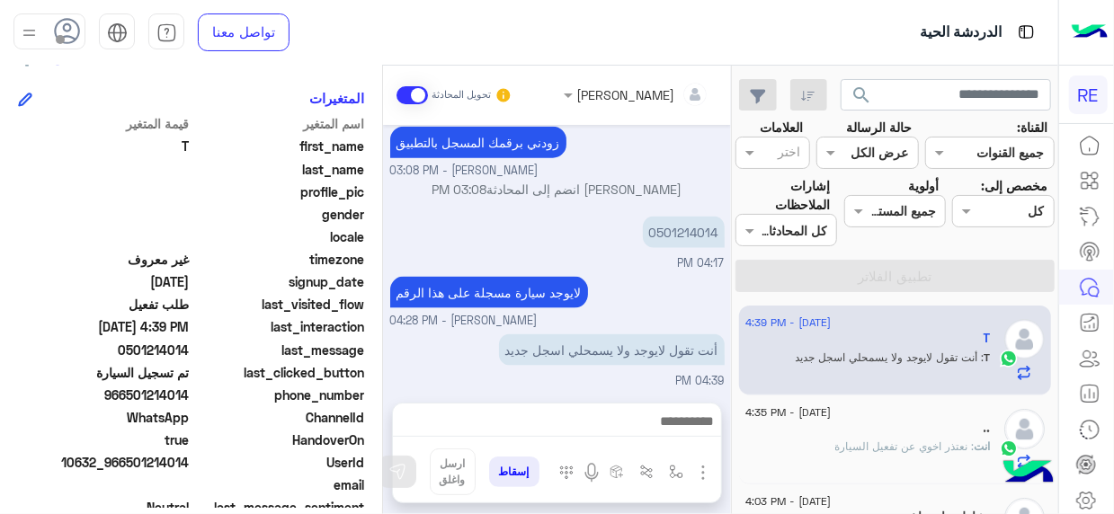
click at [665, 314] on div "Terhal Almodon تحويل المحادثة [DATE] تفعيل حساب 12:09 PM يمكنك الاطلاع على شروط…" at bounding box center [557, 294] width 348 height 456
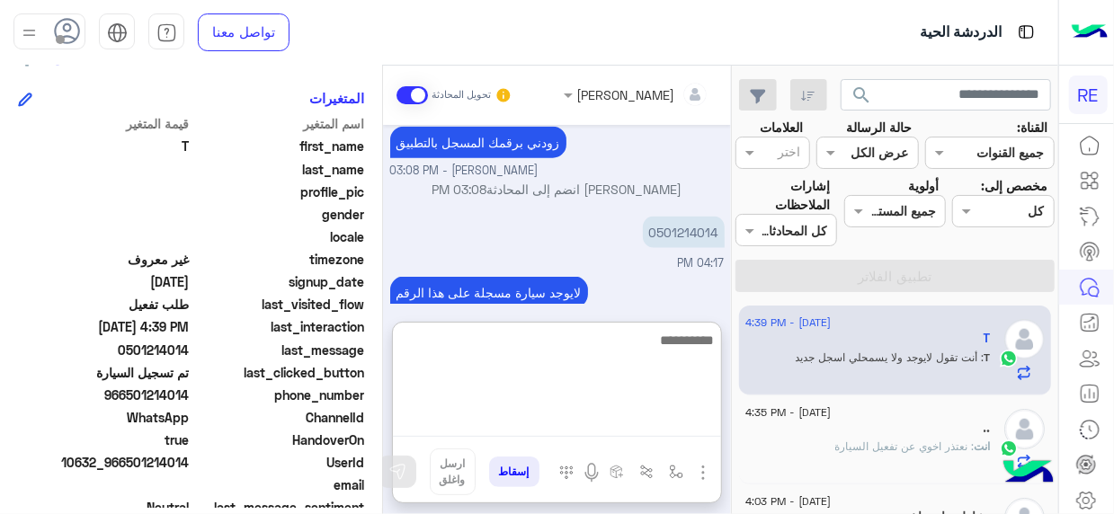
click at [698, 418] on textarea at bounding box center [557, 383] width 328 height 108
type textarea "**********"
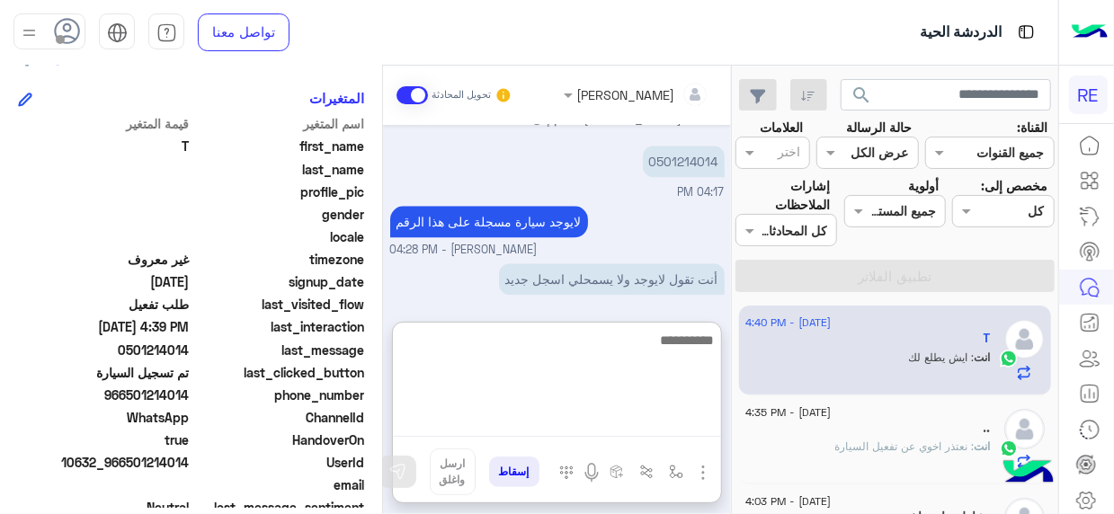
scroll to position [2152, 0]
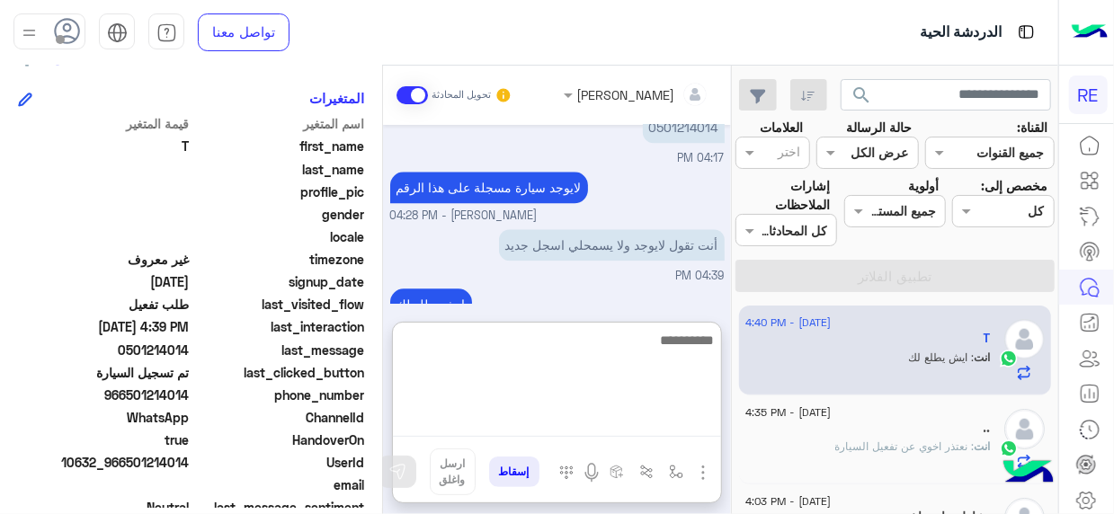
click at [699, 435] on textarea at bounding box center [557, 383] width 328 height 108
type textarea "**********"
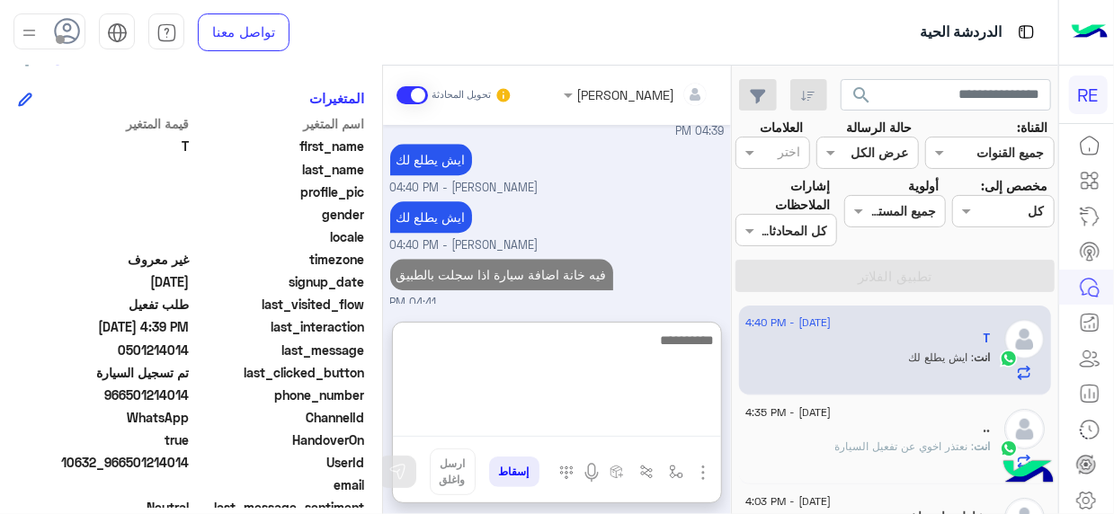
scroll to position [2313, 0]
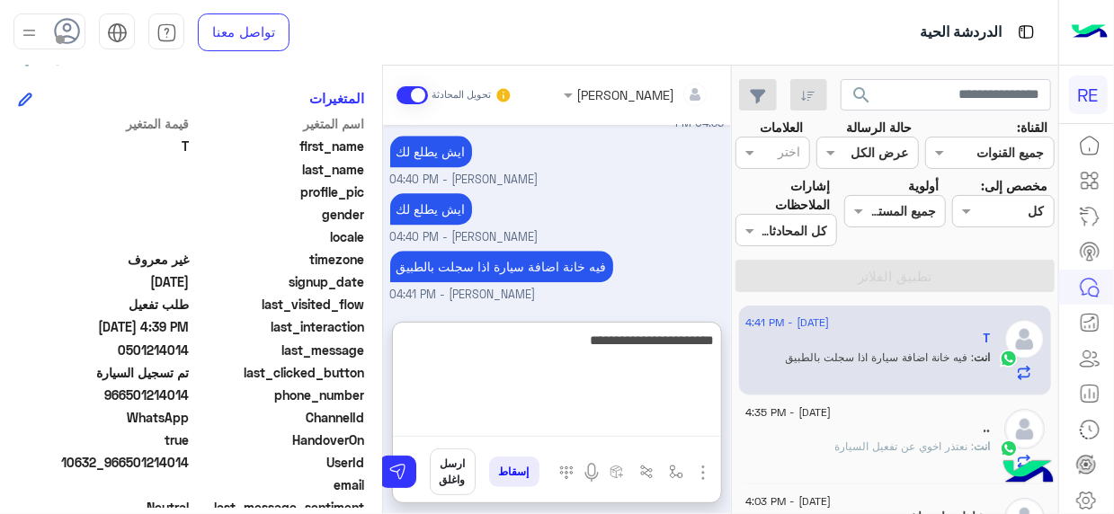
type textarea "**********"
